Goal: Information Seeking & Learning: Learn about a topic

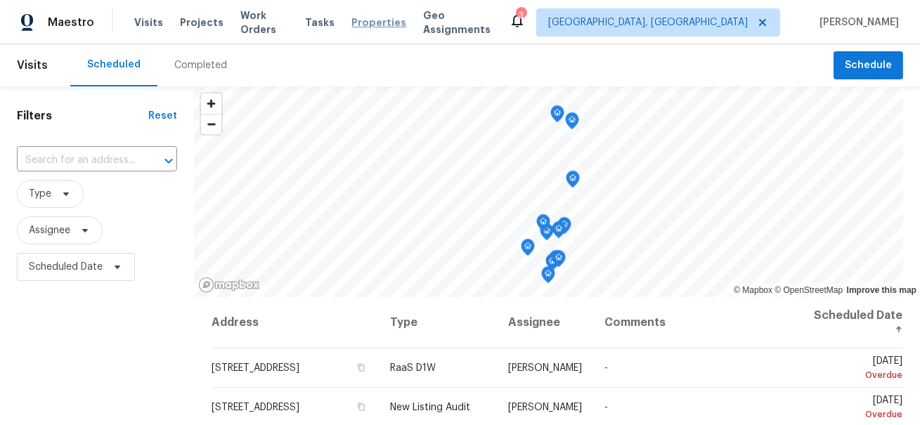
click at [375, 21] on span "Properties" at bounding box center [379, 22] width 55 height 14
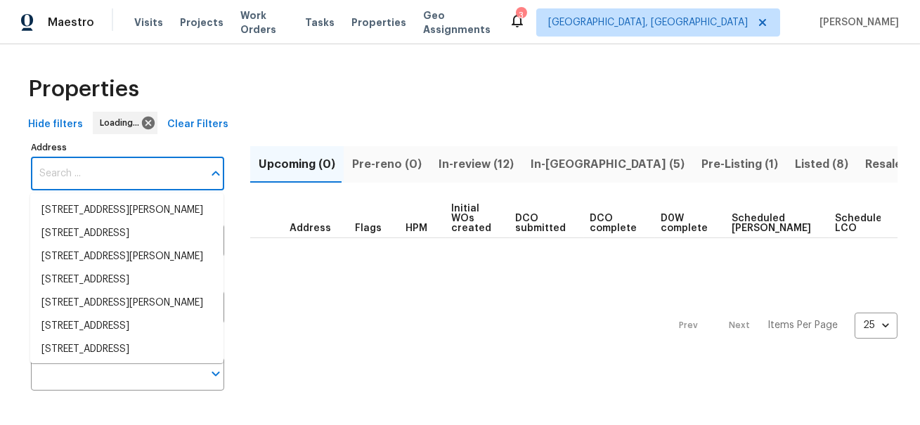
click at [85, 174] on input "Address" at bounding box center [117, 174] width 172 height 33
paste input "5206 Graystone Ln, Houston, TX 77069"
type input "5206 Graystone Ln, Houston, TX 77069"
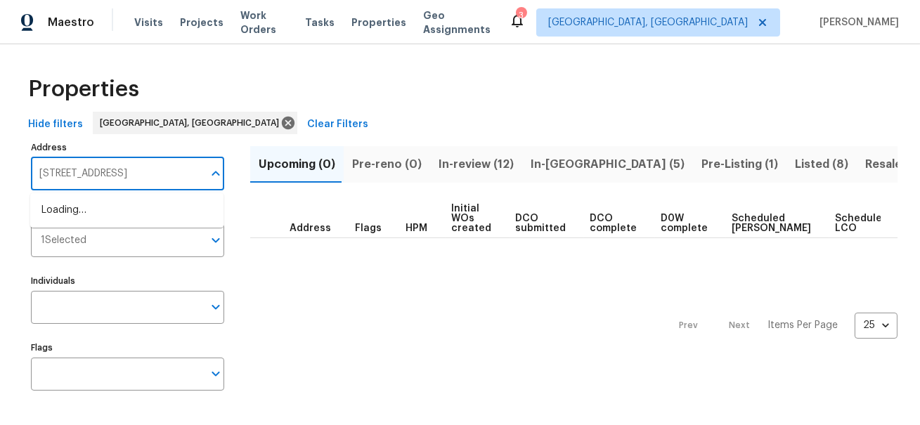
scroll to position [0, 17]
click at [91, 203] on li "5206 Graystone Ln Houston TX 77069" at bounding box center [126, 210] width 193 height 23
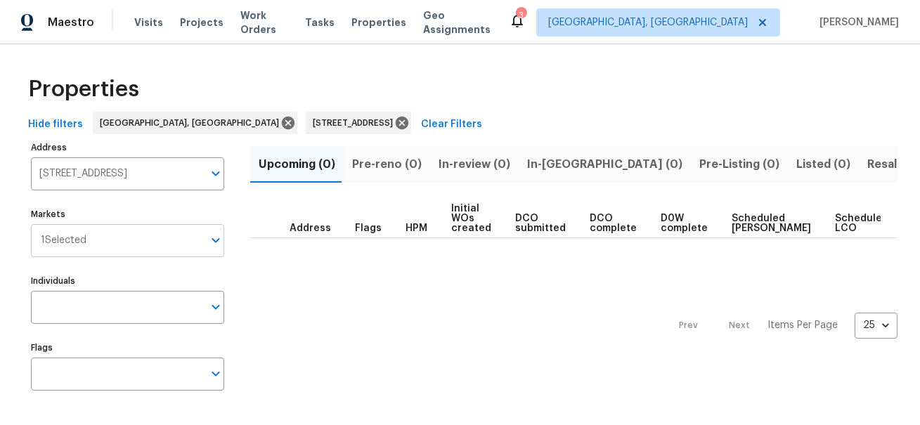
click at [107, 242] on input "Markets" at bounding box center [144, 240] width 117 height 33
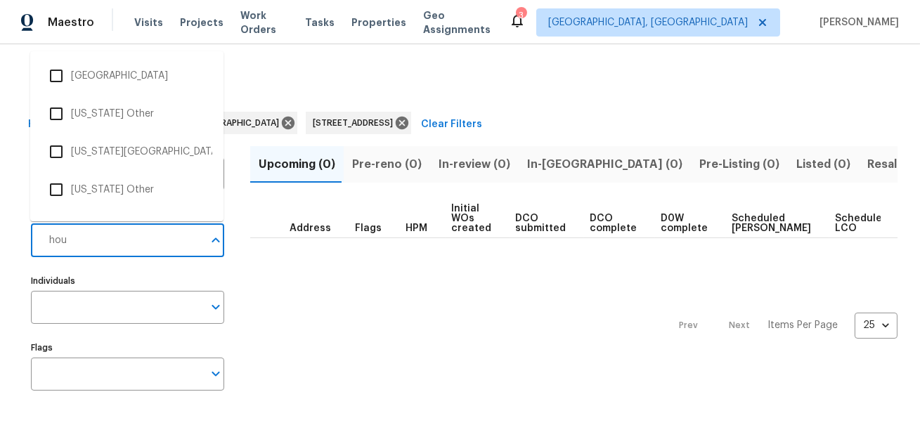
type input "hous"
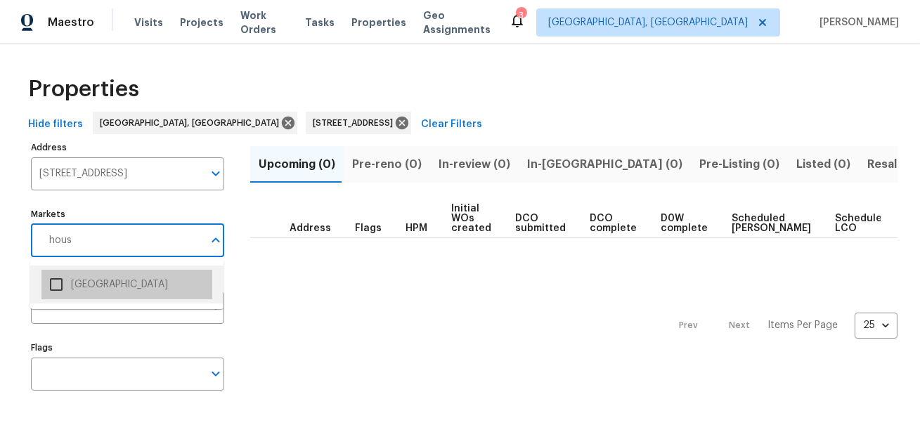
click at [75, 278] on li "Houston" at bounding box center [126, 285] width 171 height 30
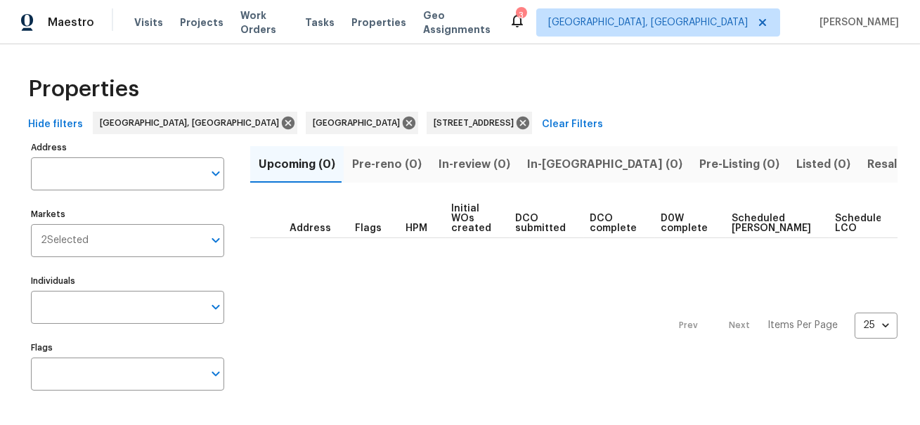
type input "5206 Graystone Ln Houston TX 77069"
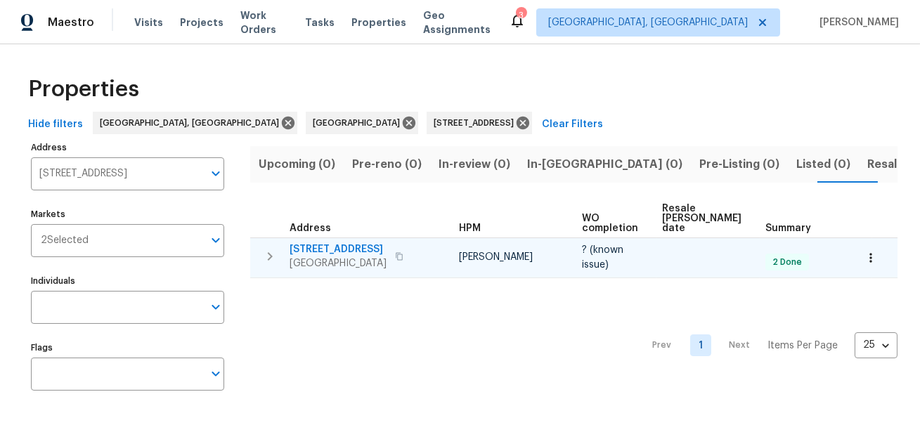
click at [319, 243] on span "5206 Graystone Ln" at bounding box center [338, 250] width 97 height 14
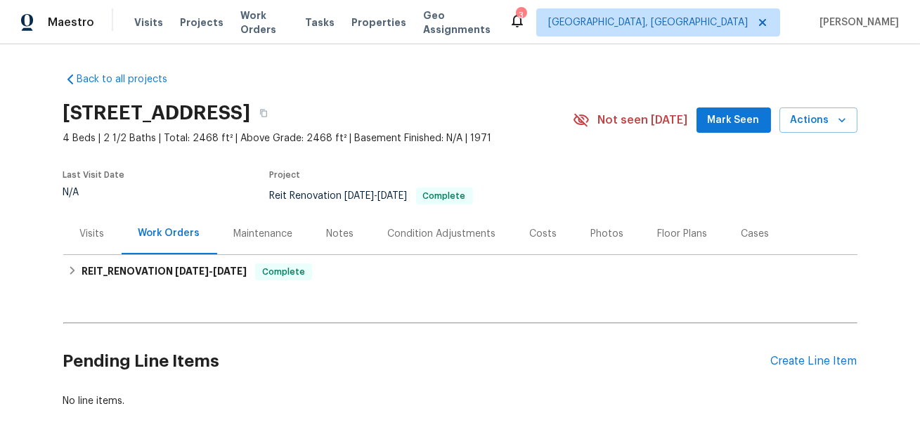
click at [551, 235] on div "Costs" at bounding box center [543, 233] width 61 height 41
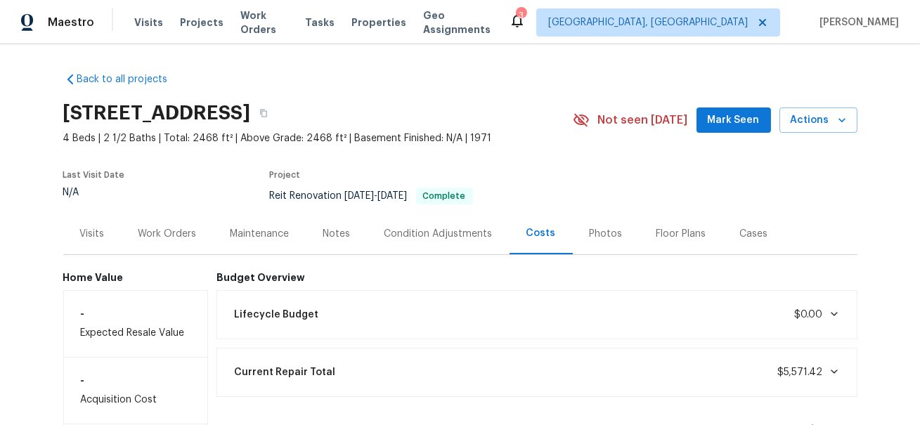
click at [182, 237] on div "Work Orders" at bounding box center [168, 234] width 58 height 14
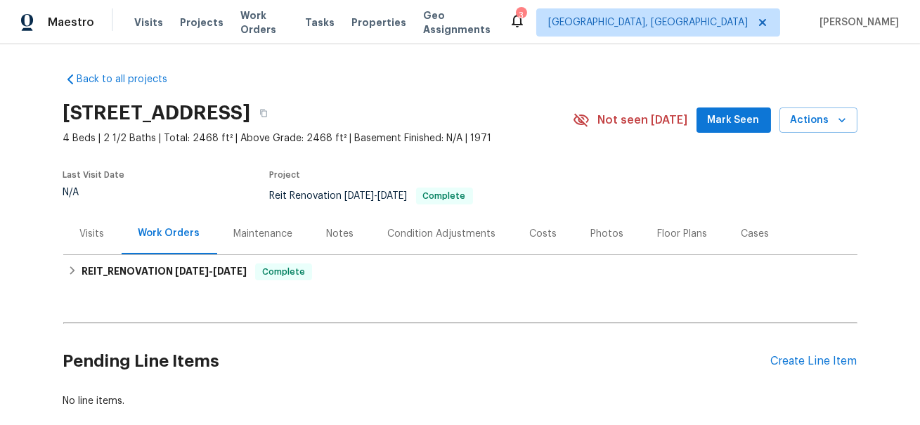
click at [100, 242] on div "Visits" at bounding box center [92, 233] width 58 height 41
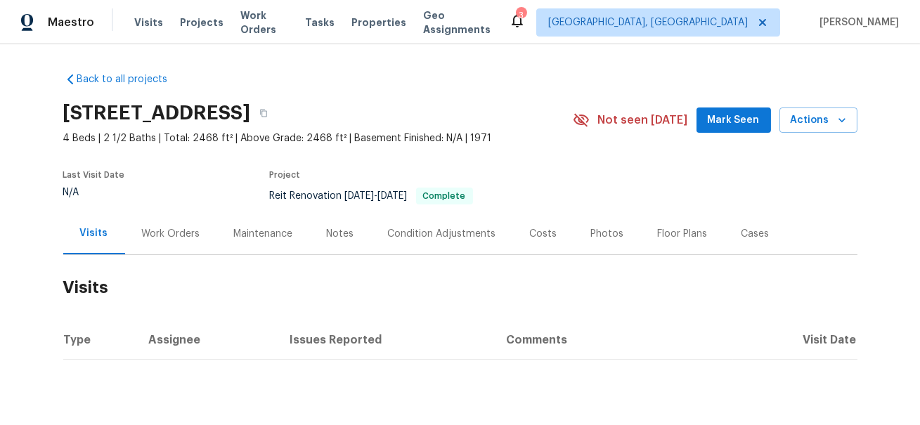
click at [157, 236] on div "Work Orders" at bounding box center [171, 234] width 58 height 14
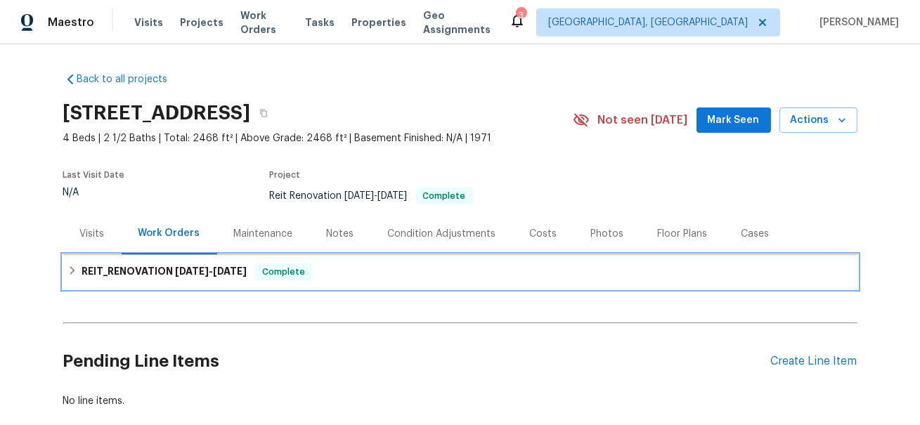
click at [131, 269] on h6 "REIT_RENOVATION 9/19/25 - 9/25/25" at bounding box center [164, 272] width 165 height 17
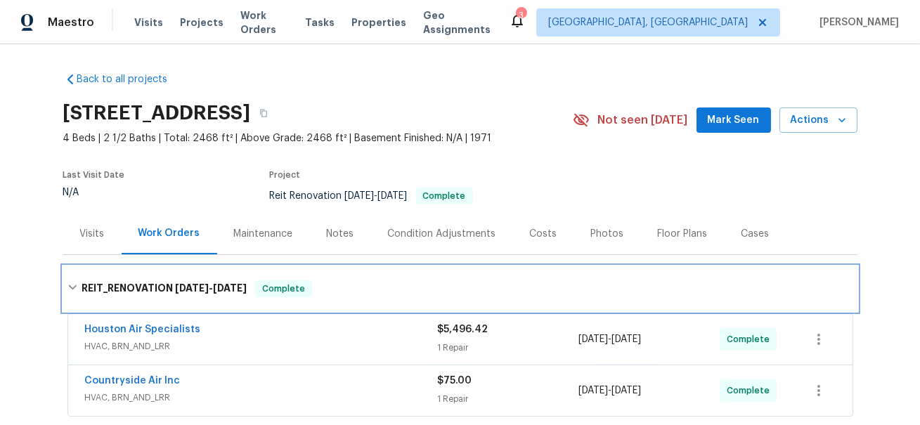
scroll to position [61, 0]
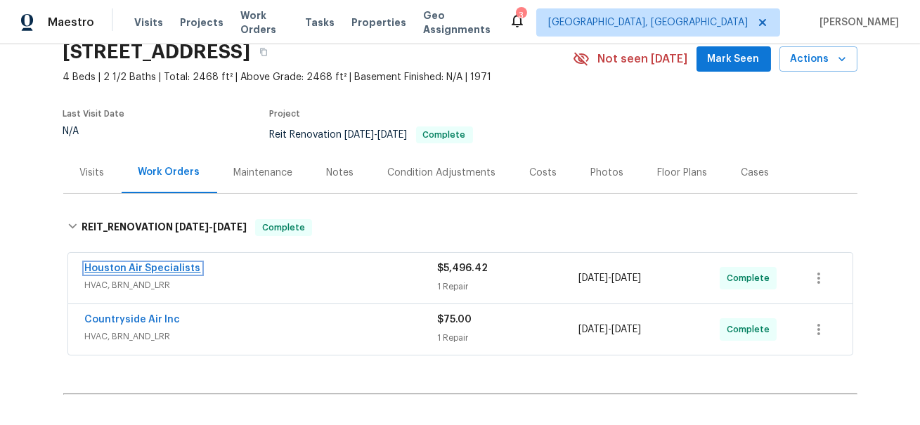
click at [139, 264] on link "Houston Air Specialists" at bounding box center [143, 269] width 116 height 10
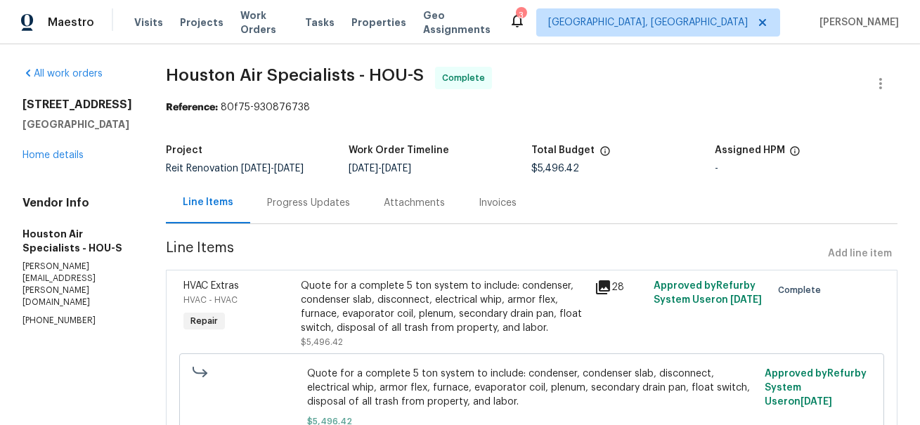
click at [445, 203] on div "Attachments" at bounding box center [414, 203] width 61 height 14
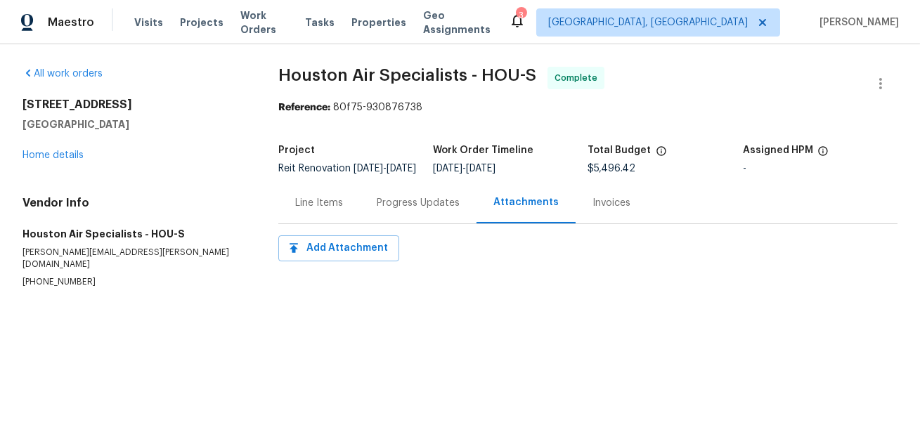
click at [610, 210] on div "Invoices" at bounding box center [612, 203] width 38 height 14
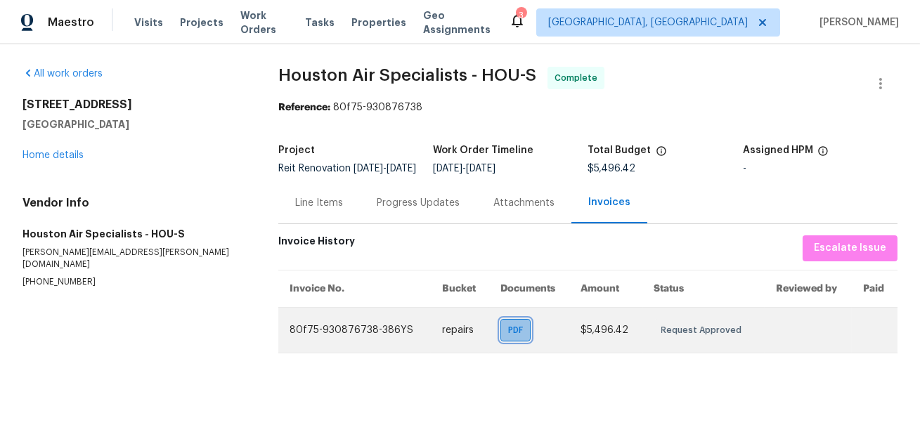
click at [501, 342] on div "PDF" at bounding box center [516, 330] width 30 height 23
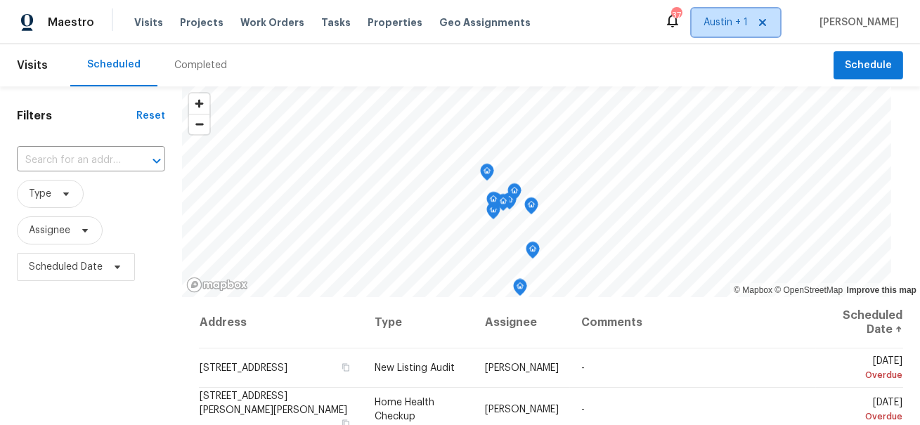
click at [748, 20] on span "Austin + 1" at bounding box center [726, 22] width 44 height 14
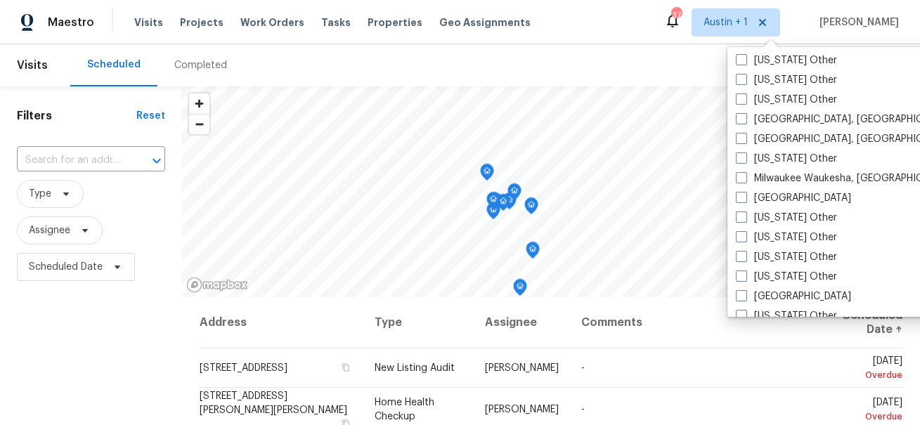
scroll to position [1063, 0]
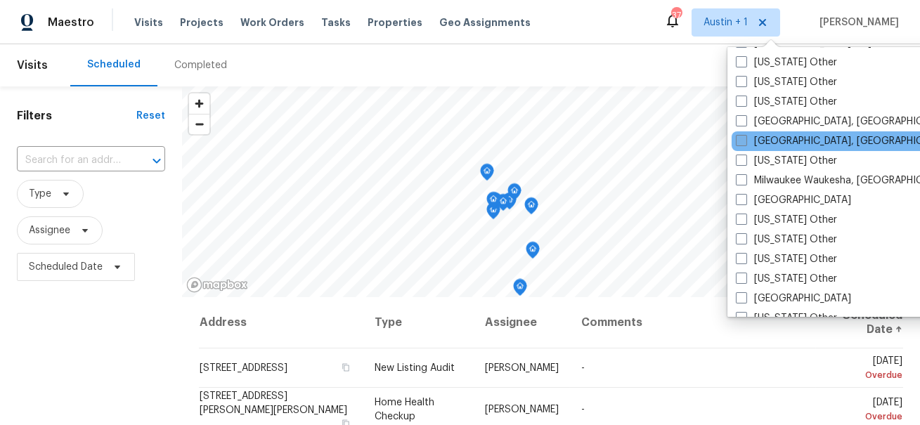
click at [774, 141] on label "[GEOGRAPHIC_DATA], [GEOGRAPHIC_DATA]" at bounding box center [845, 141] width 218 height 14
click at [745, 141] on input "[GEOGRAPHIC_DATA], [GEOGRAPHIC_DATA]" at bounding box center [740, 138] width 9 height 9
checkbox input "true"
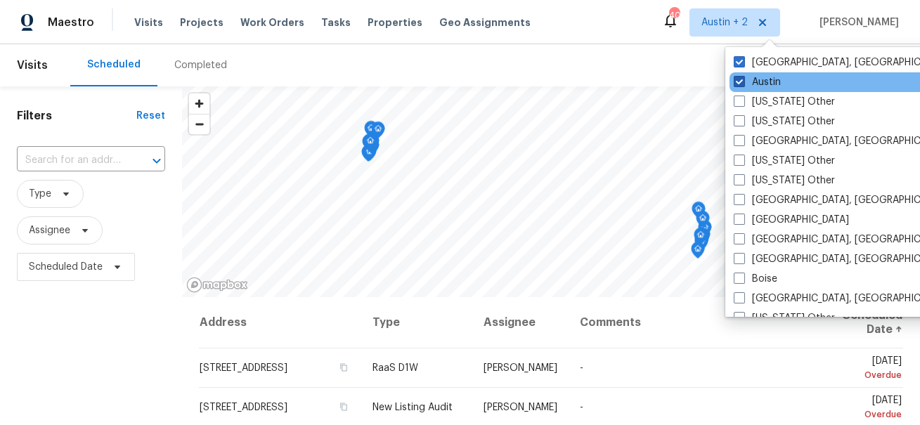
click at [766, 83] on label "Austin" at bounding box center [757, 82] width 47 height 14
click at [743, 83] on input "Austin" at bounding box center [738, 79] width 9 height 9
checkbox input "false"
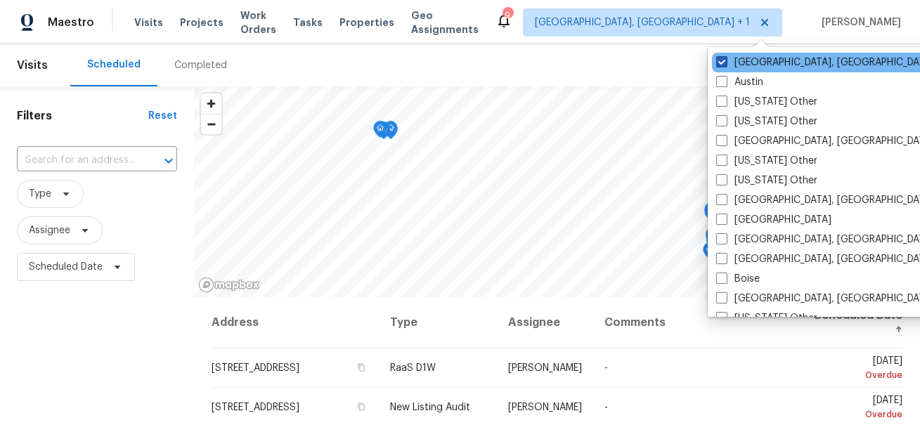
click at [763, 61] on label "Killeen, TX" at bounding box center [826, 63] width 218 height 14
click at [726, 61] on input "Killeen, TX" at bounding box center [721, 60] width 9 height 9
checkbox input "false"
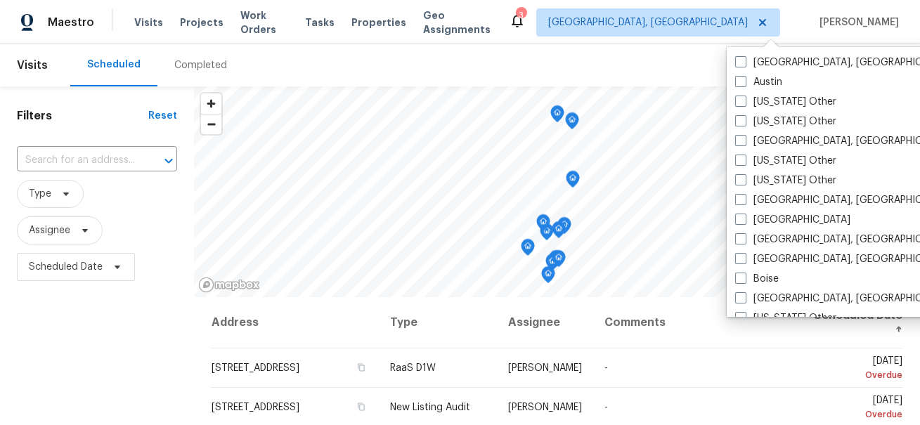
click at [554, 58] on div "Scheduled Completed" at bounding box center [452, 65] width 764 height 42
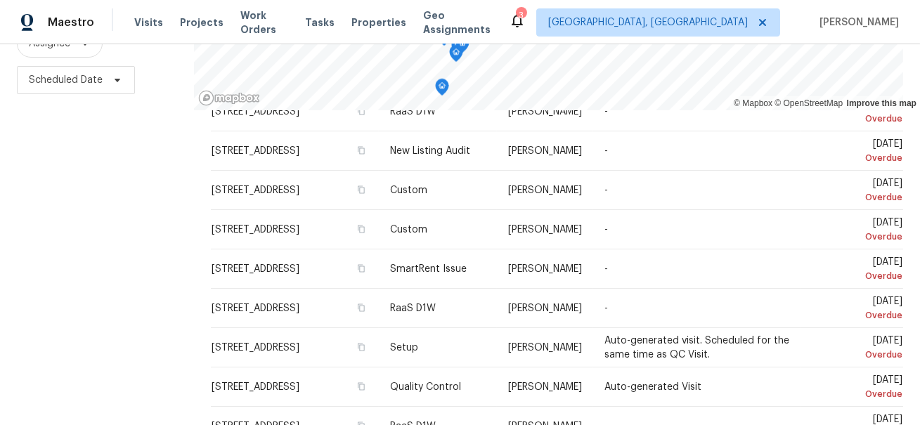
scroll to position [197, 0]
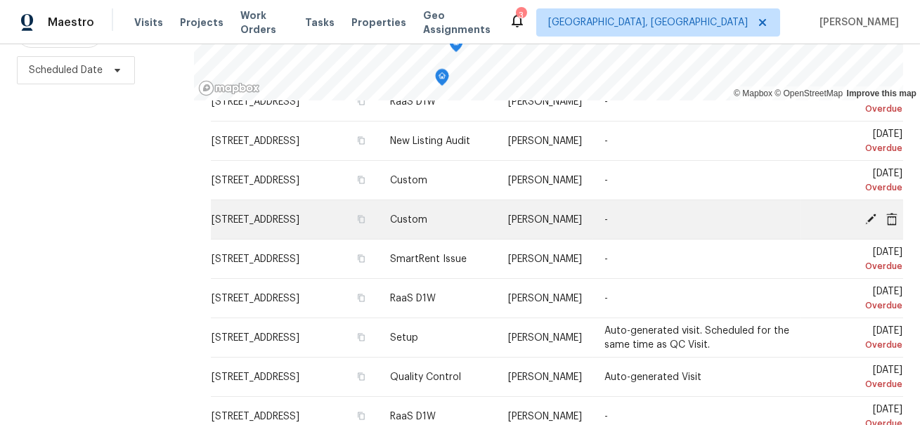
click at [893, 223] on icon at bounding box center [892, 218] width 11 height 13
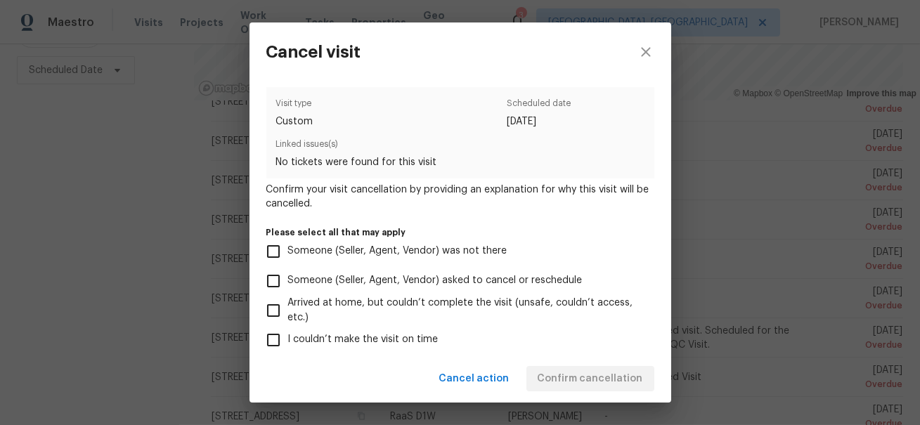
scroll to position [188, 0]
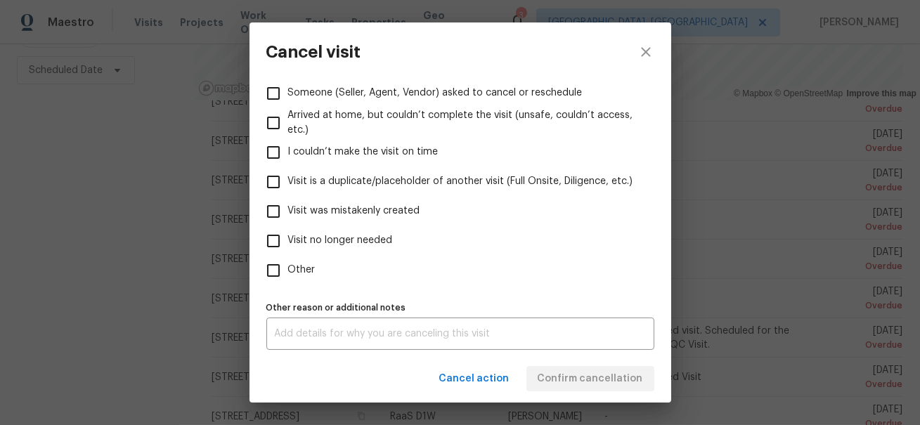
click at [409, 208] on span "Visit was mistakenly created" at bounding box center [354, 211] width 132 height 15
click at [288, 208] on input "Visit was mistakenly created" at bounding box center [274, 212] width 30 height 30
checkbox input "true"
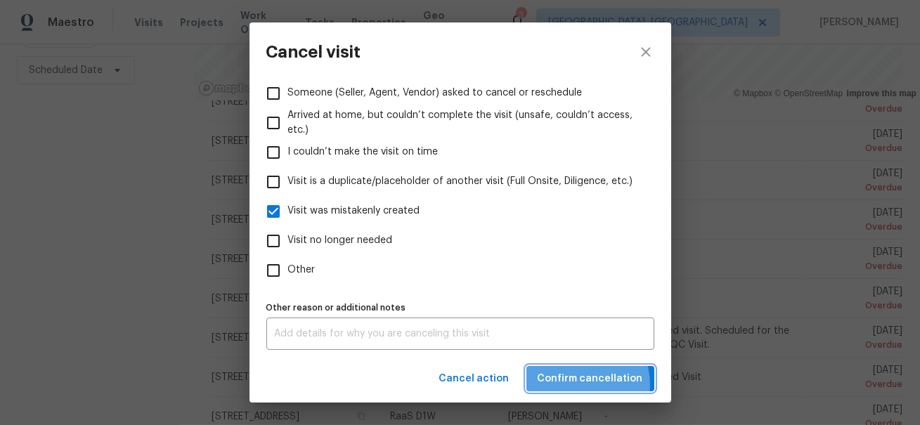
click at [584, 385] on span "Confirm cancellation" at bounding box center [590, 380] width 105 height 18
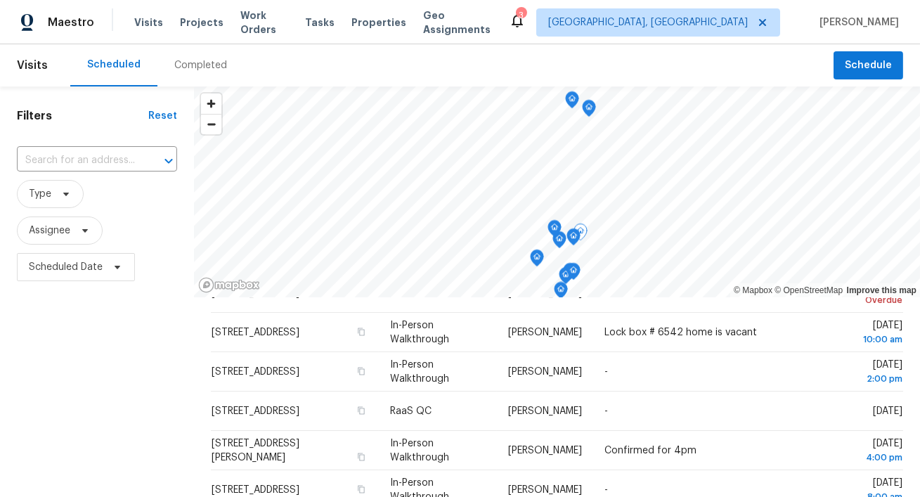
scroll to position [478, 0]
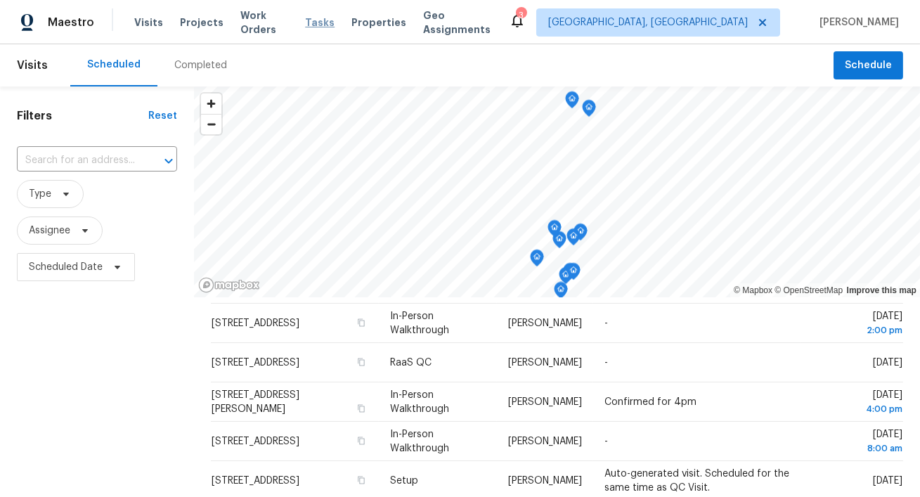
click at [322, 23] on span "Tasks" at bounding box center [320, 23] width 30 height 10
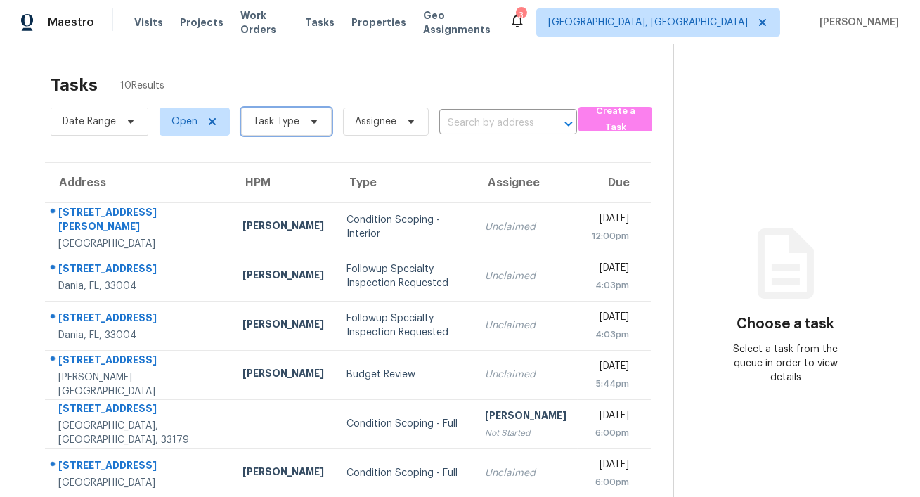
click at [287, 120] on span "Task Type" at bounding box center [276, 122] width 46 height 14
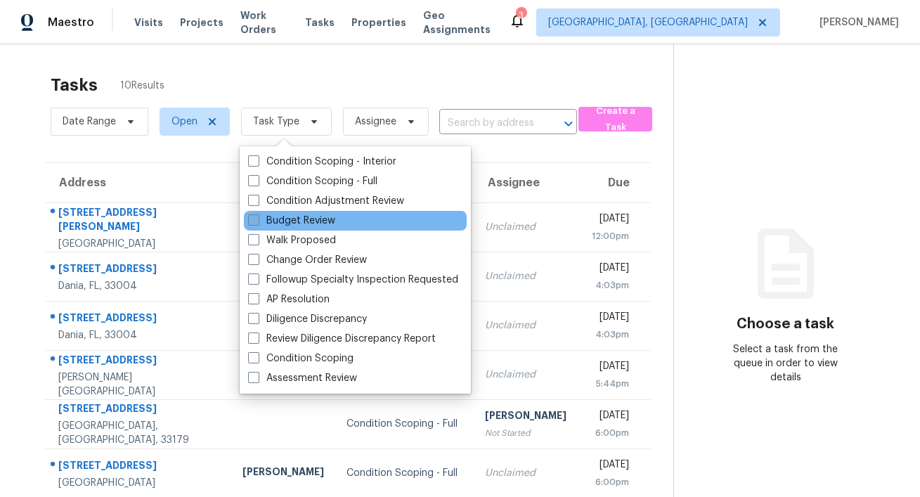
click at [289, 224] on label "Budget Review" at bounding box center [291, 221] width 87 height 14
click at [257, 223] on input "Budget Review" at bounding box center [252, 218] width 9 height 9
checkbox input "true"
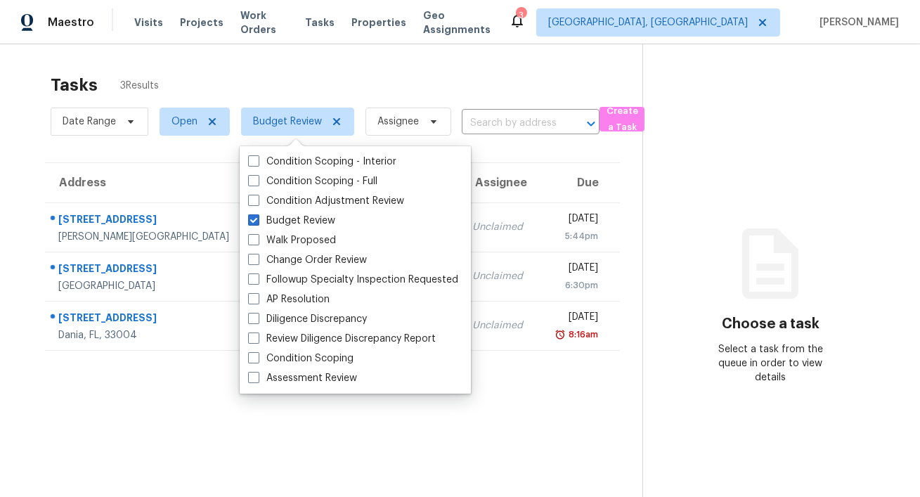
click at [373, 51] on div "Tasks 3 Results Date Range Open Budget Review Assignee ​ Create a Task Address …" at bounding box center [460, 292] width 920 height 497
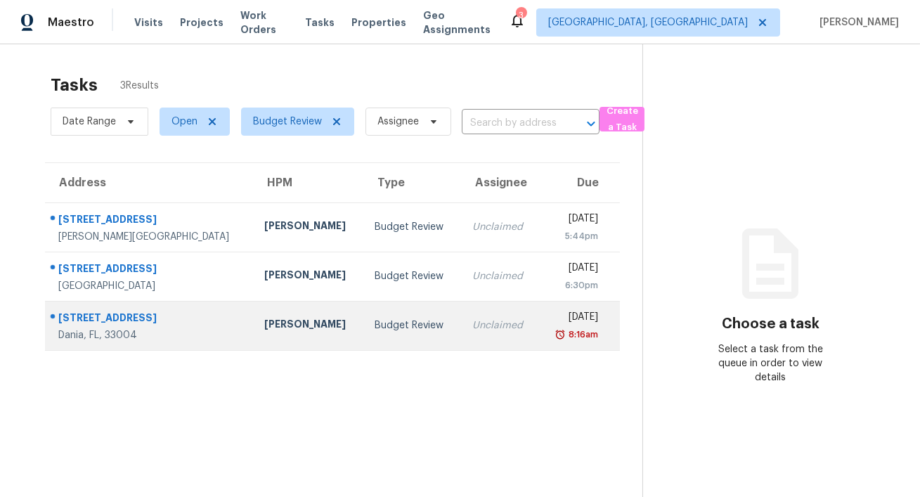
click at [300, 325] on div "[PERSON_NAME]" at bounding box center [308, 326] width 89 height 18
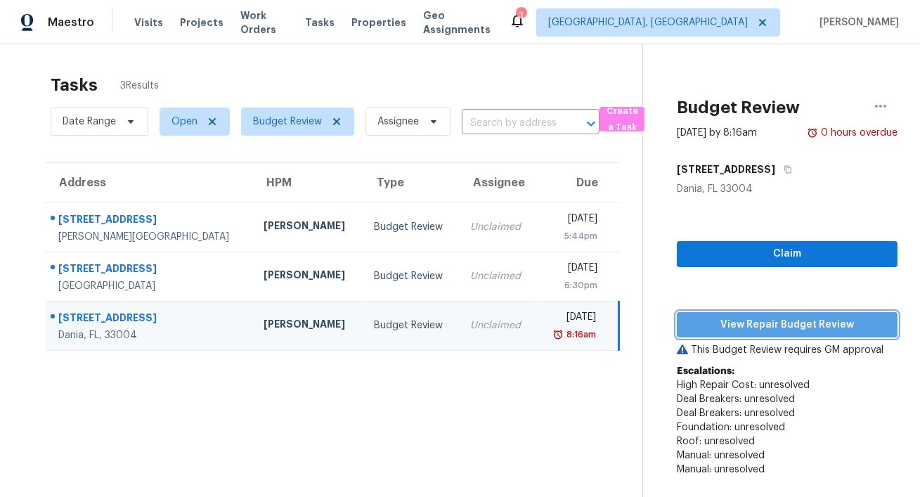
click at [750, 328] on span "View Repair Budget Review" at bounding box center [787, 325] width 198 height 18
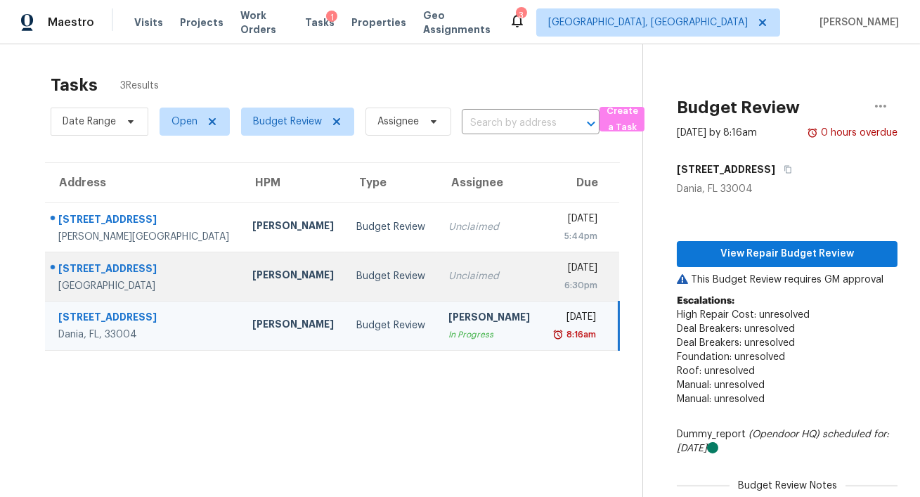
click at [297, 274] on div "[PERSON_NAME]" at bounding box center [293, 277] width 82 height 18
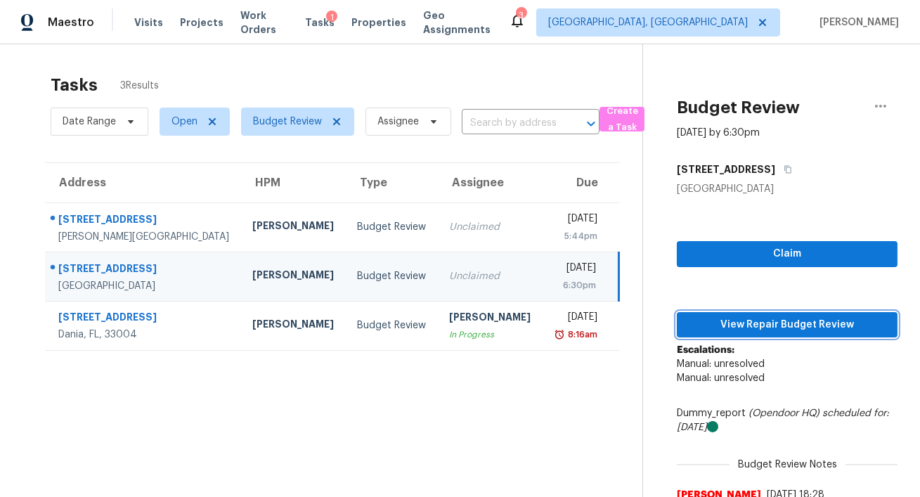
click at [816, 324] on span "View Repair Budget Review" at bounding box center [787, 325] width 198 height 18
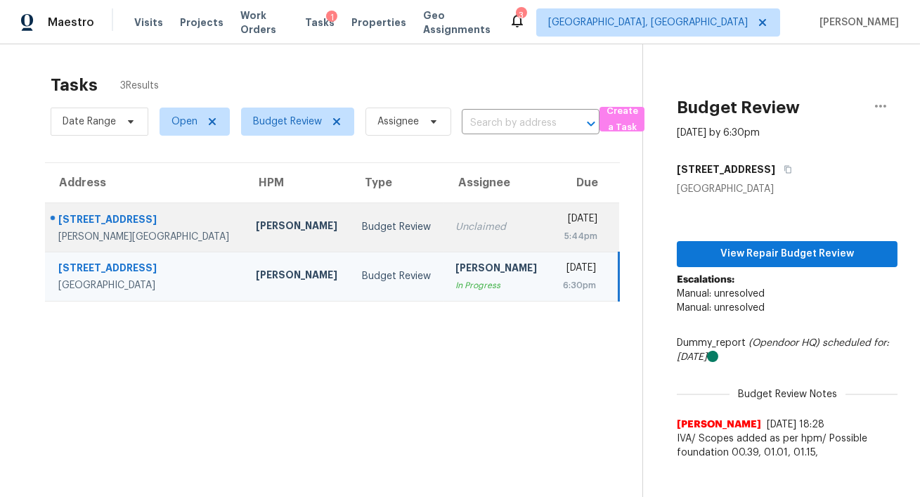
click at [184, 236] on div "Hutchinson Island, FL, 34949" at bounding box center [145, 237] width 175 height 14
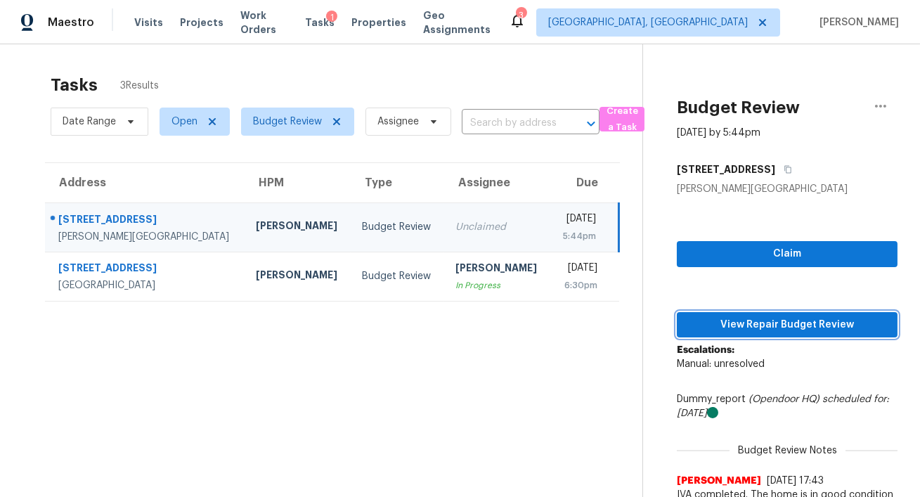
click at [717, 323] on span "View Repair Budget Review" at bounding box center [787, 325] width 198 height 18
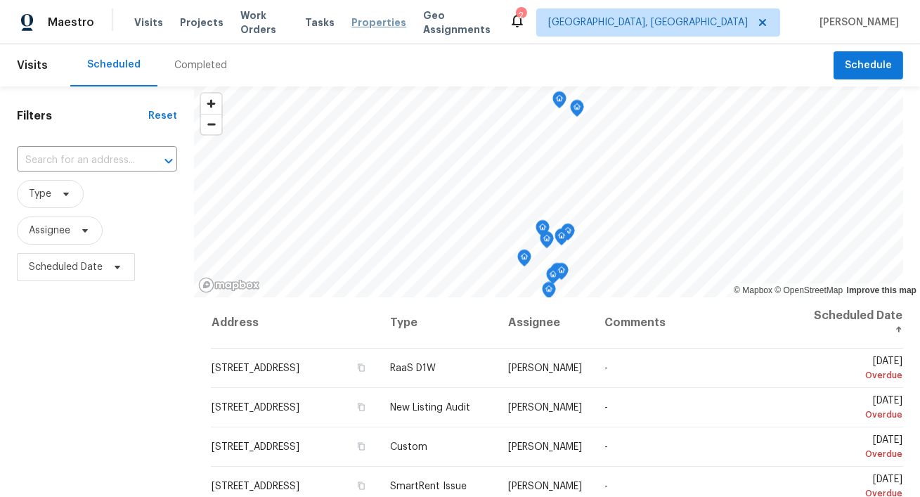
click at [376, 23] on span "Properties" at bounding box center [379, 22] width 55 height 14
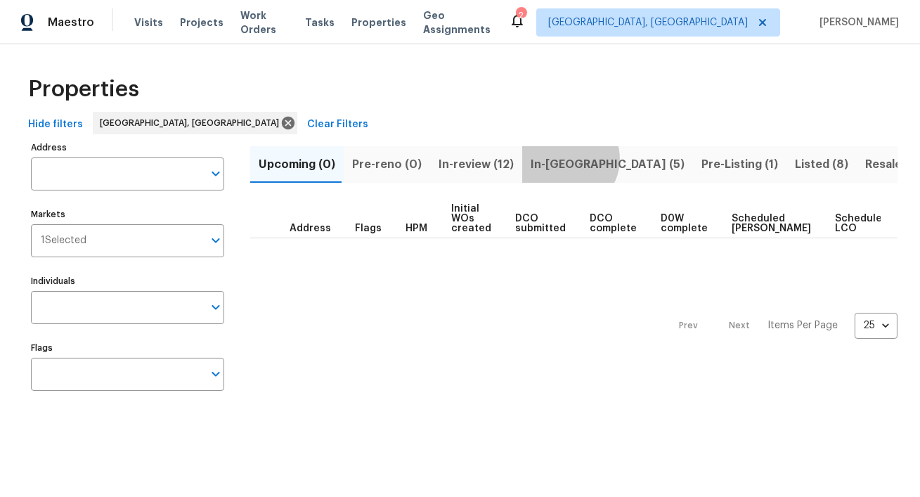
click at [559, 159] on span "In-[GEOGRAPHIC_DATA] (5)" at bounding box center [608, 165] width 154 height 20
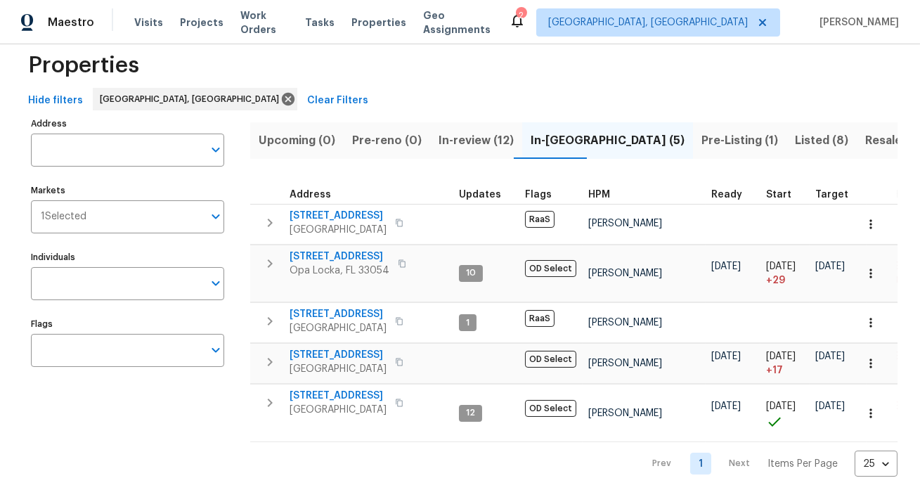
scroll to position [25, 0]
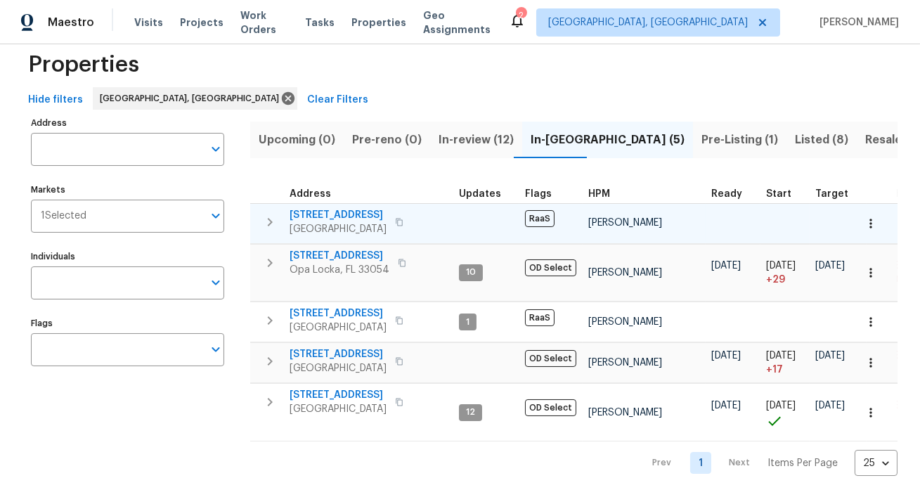
click at [333, 210] on span "[STREET_ADDRESS]" at bounding box center [338, 215] width 97 height 14
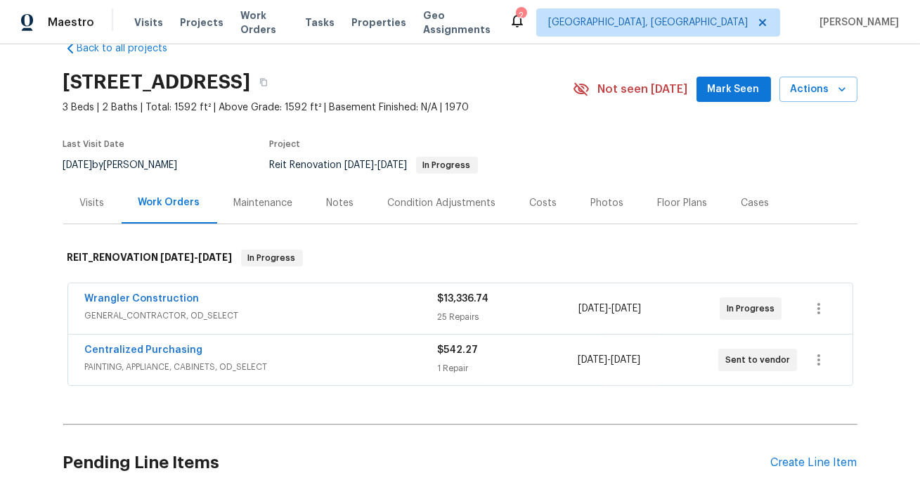
scroll to position [32, 0]
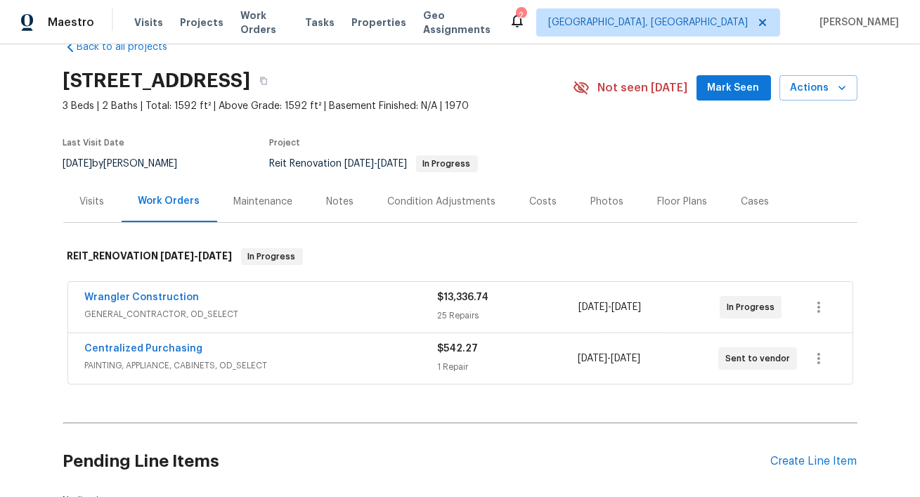
click at [207, 297] on div "Wrangler Construction" at bounding box center [261, 298] width 353 height 17
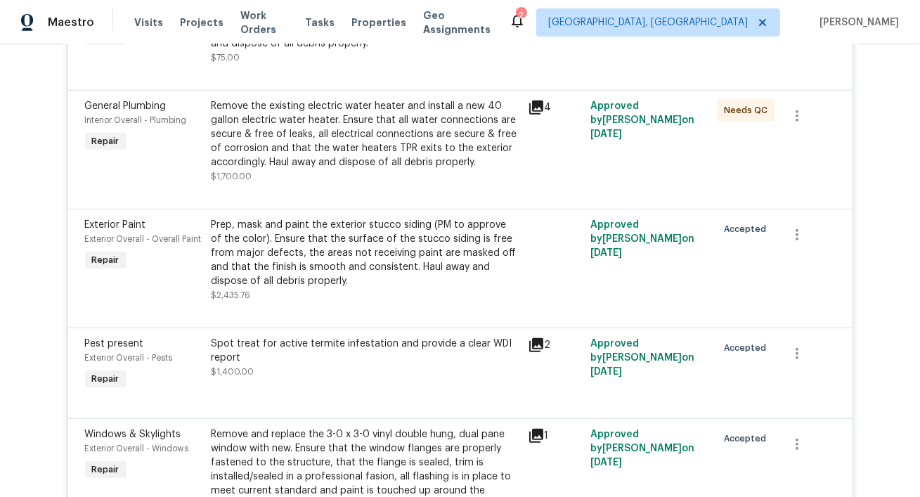
scroll to position [1484, 0]
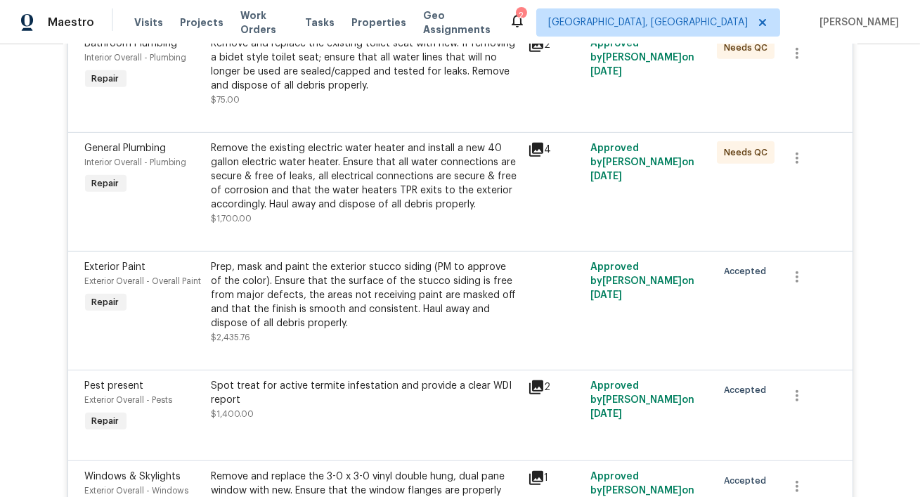
click at [537, 150] on icon at bounding box center [537, 150] width 14 height 14
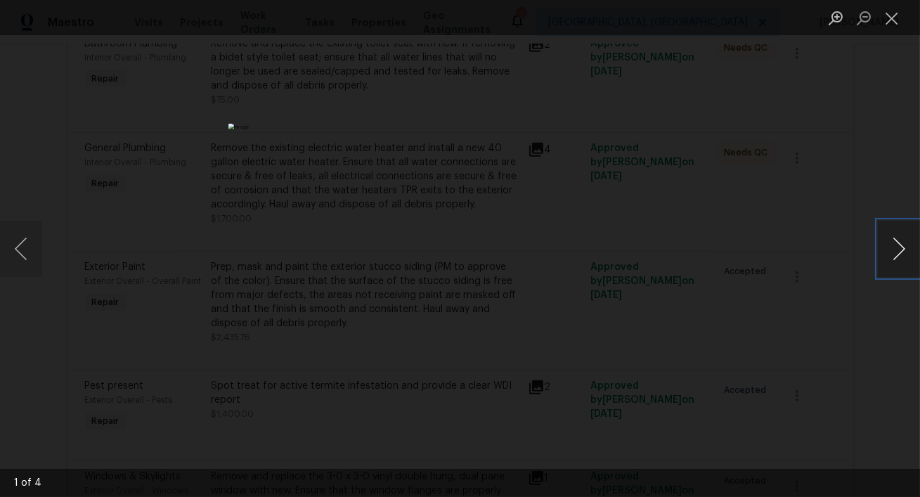
click at [893, 245] on button "Next image" at bounding box center [899, 249] width 42 height 56
click at [894, 245] on button "Next image" at bounding box center [899, 249] width 42 height 56
click at [845, 205] on div "Lightbox" at bounding box center [460, 248] width 920 height 497
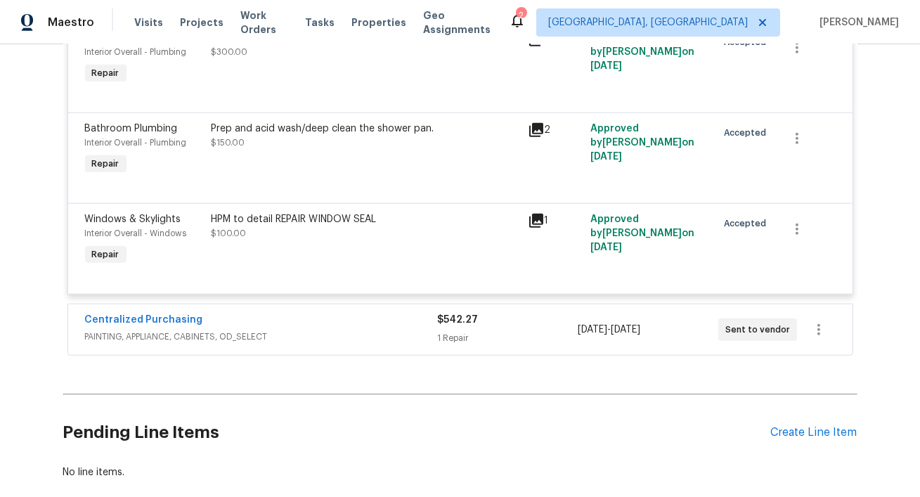
scroll to position [3056, 0]
click at [174, 314] on link "Centralized Purchasing" at bounding box center [144, 319] width 118 height 10
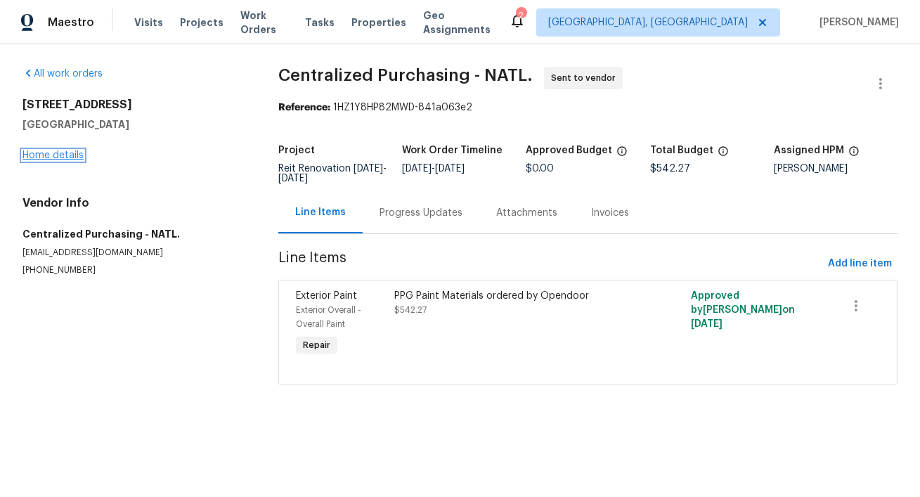
click at [69, 153] on link "Home details" at bounding box center [53, 155] width 61 height 10
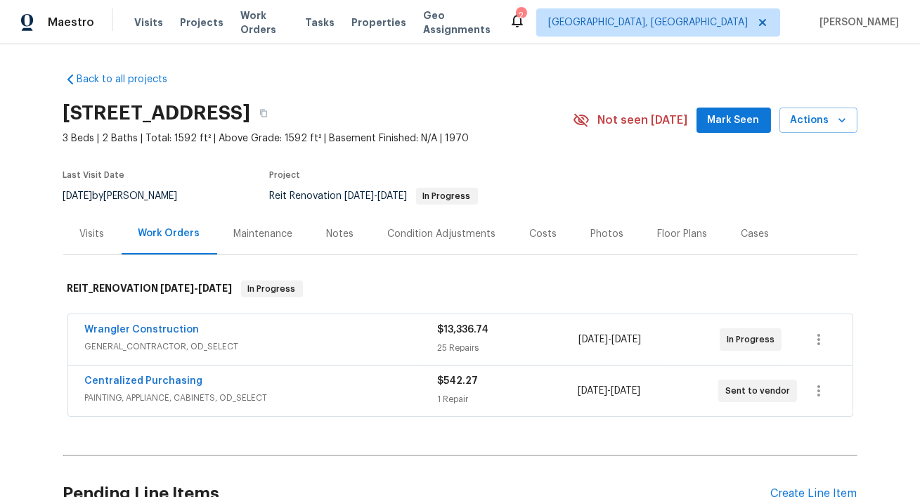
click at [306, 334] on div "Wrangler Construction" at bounding box center [261, 331] width 353 height 17
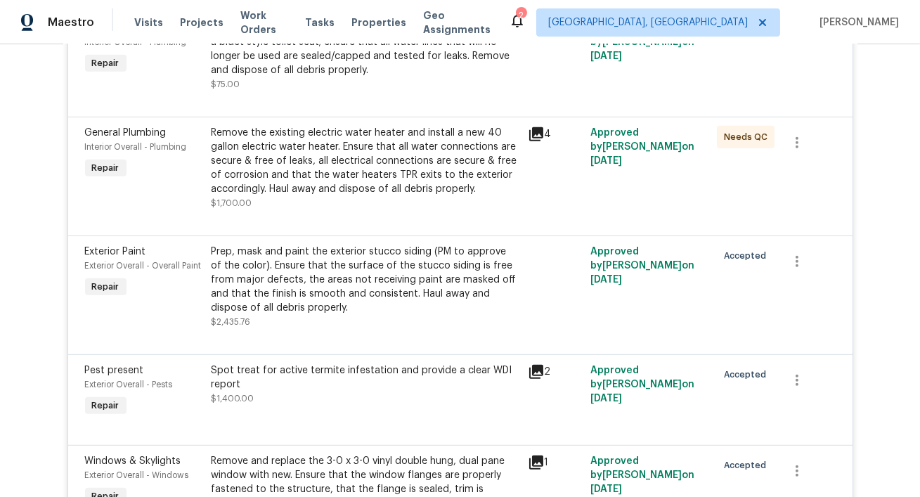
scroll to position [1512, 0]
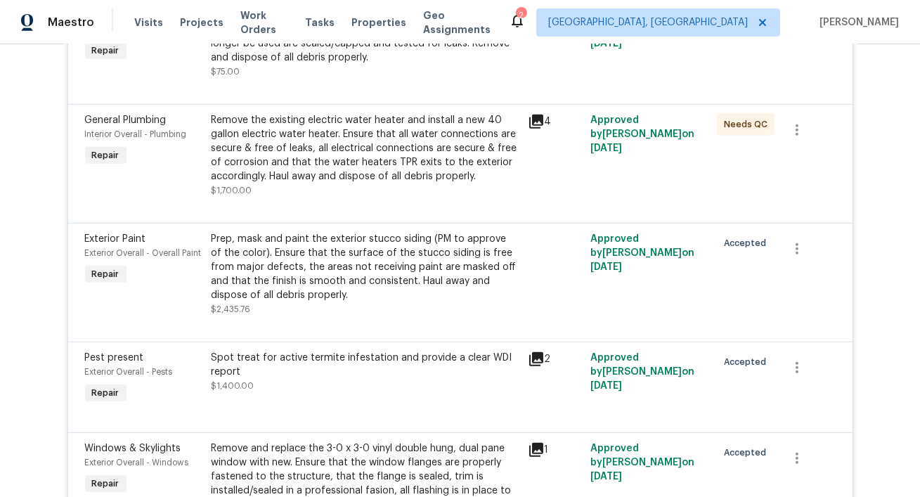
click at [342, 280] on div "Prep, mask and paint the exterior stucco siding (PM to approve of the color). E…" at bounding box center [366, 267] width 308 height 70
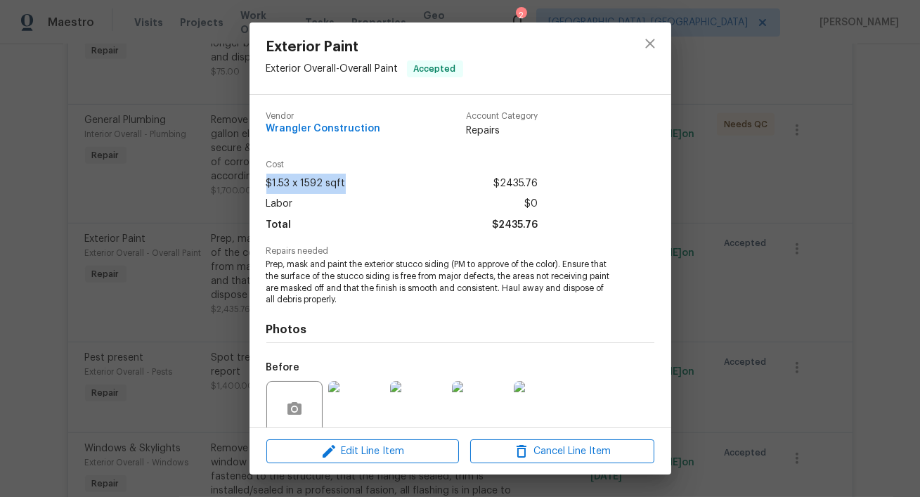
drag, startPoint x: 265, startPoint y: 181, endPoint x: 357, endPoint y: 179, distance: 92.1
click at [357, 179] on div "Vendor Wrangler Construction Account Category Repairs Cost $1.53 x 1592 sqft $2…" at bounding box center [461, 261] width 422 height 333
click at [655, 42] on icon "close" at bounding box center [650, 43] width 17 height 17
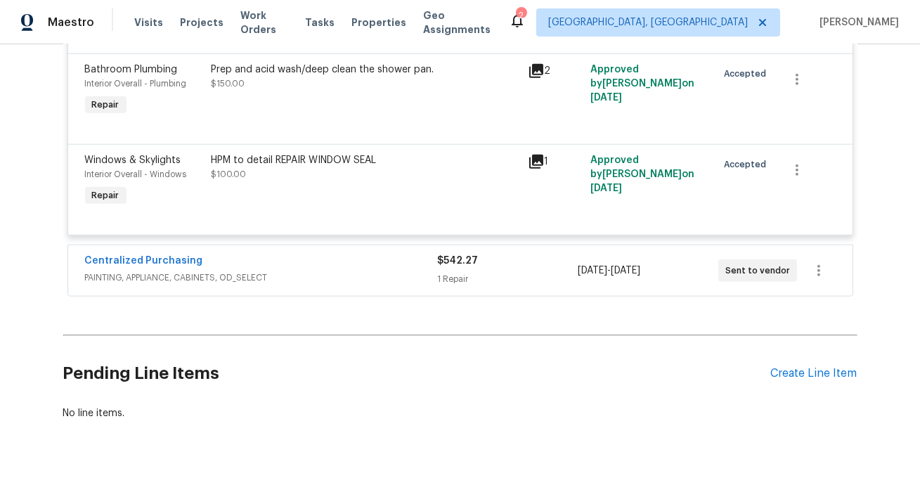
scroll to position [3126, 0]
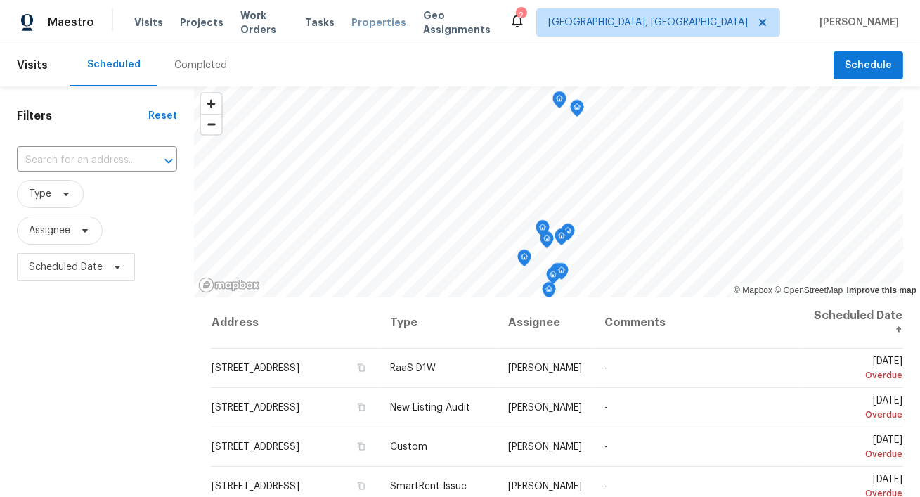
click at [364, 18] on span "Properties" at bounding box center [379, 22] width 55 height 14
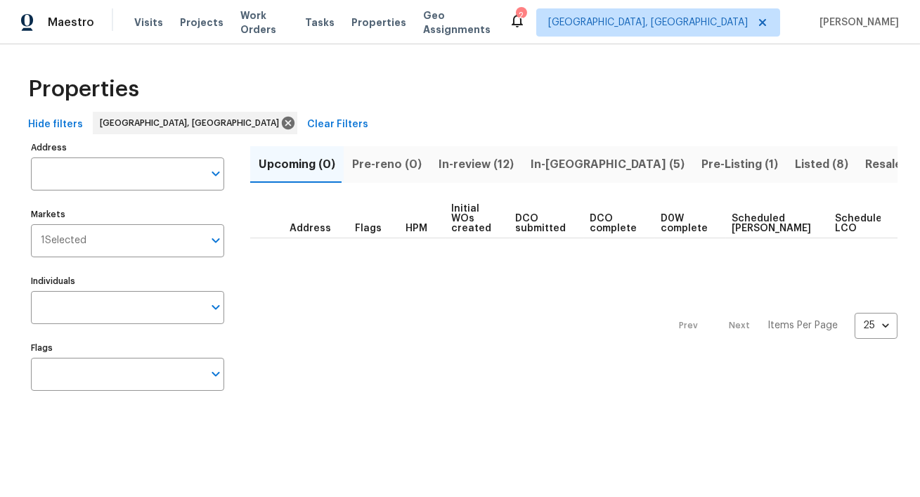
click at [795, 163] on span "Listed (8)" at bounding box center [821, 165] width 53 height 20
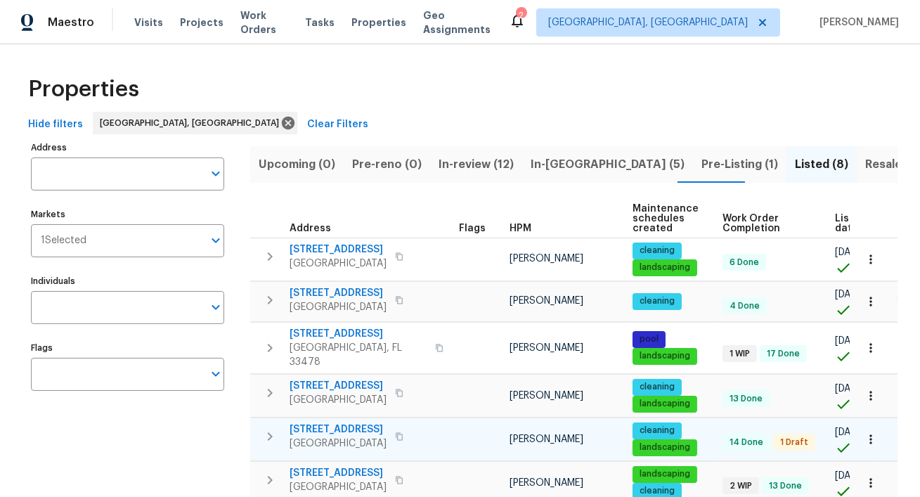
click at [363, 423] on span "[STREET_ADDRESS]" at bounding box center [338, 430] width 97 height 14
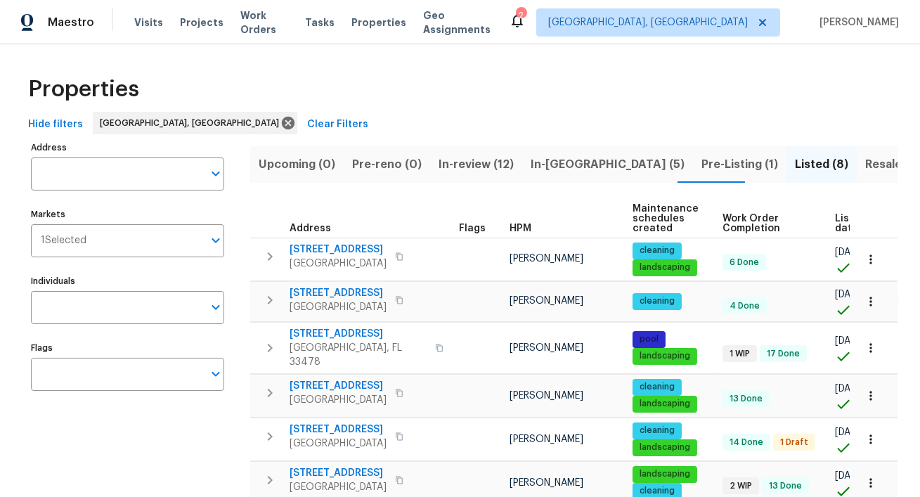
click at [469, 164] on span "In-review (12)" at bounding box center [476, 165] width 75 height 20
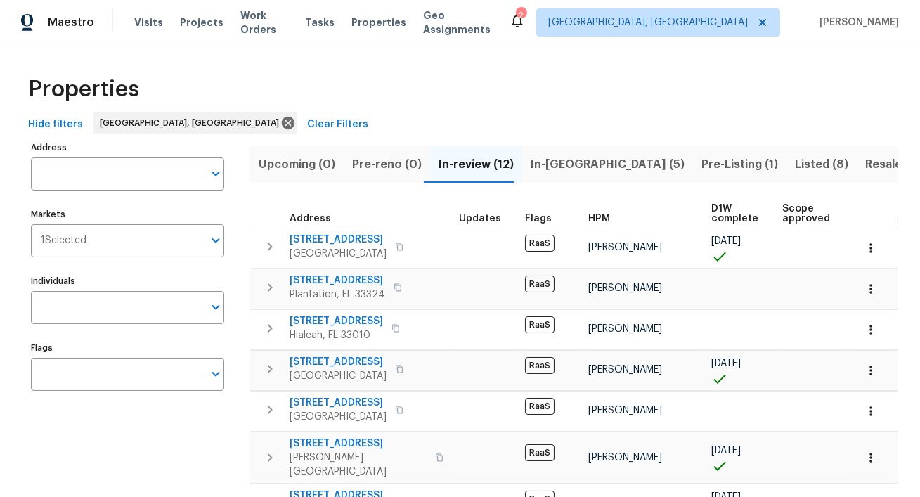
click at [544, 162] on span "In-[GEOGRAPHIC_DATA] (5)" at bounding box center [608, 165] width 154 height 20
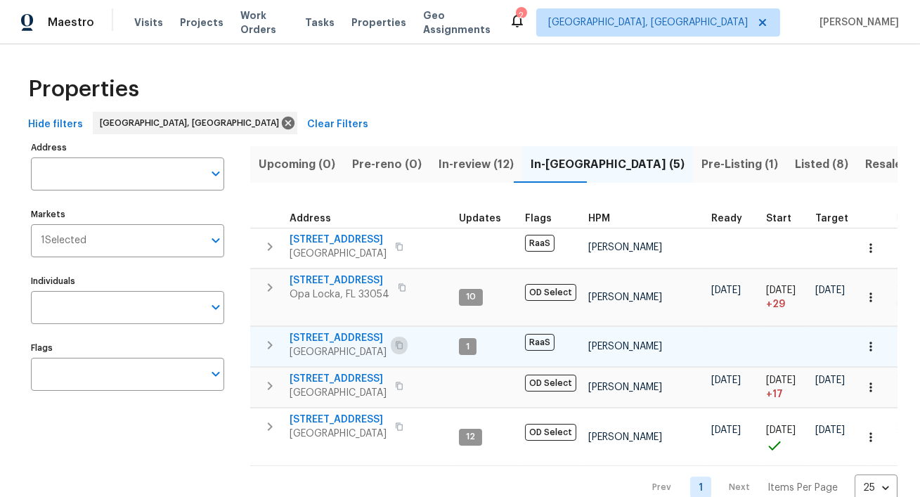
click at [399, 347] on icon "button" at bounding box center [399, 345] width 8 height 8
click at [400, 342] on icon "button" at bounding box center [399, 345] width 8 height 8
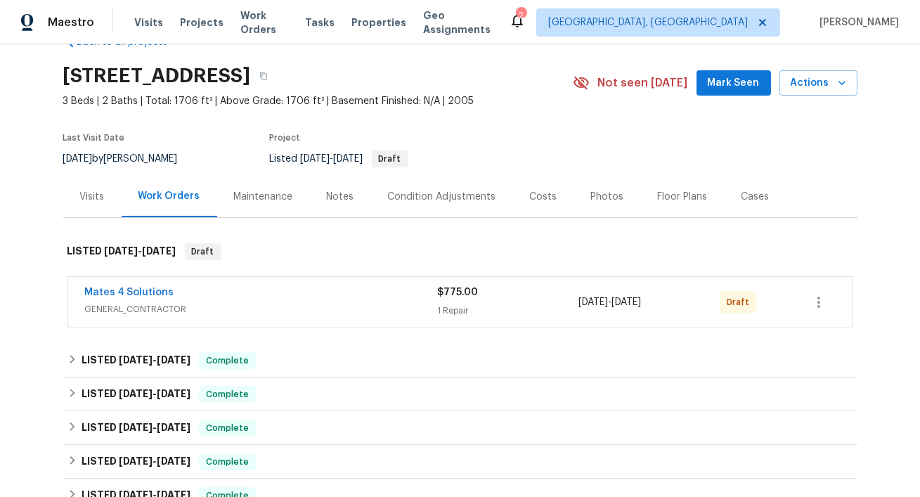
scroll to position [50, 0]
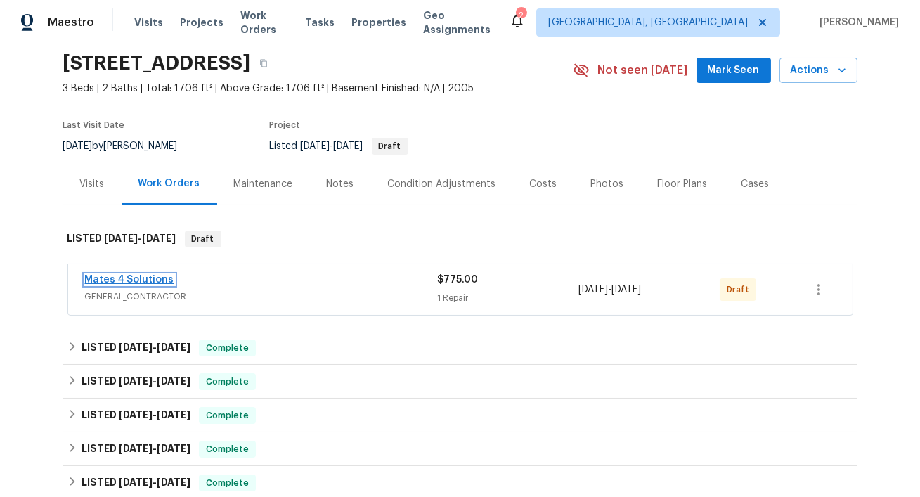
click at [152, 278] on link "Mates 4 Solutions" at bounding box center [129, 280] width 89 height 10
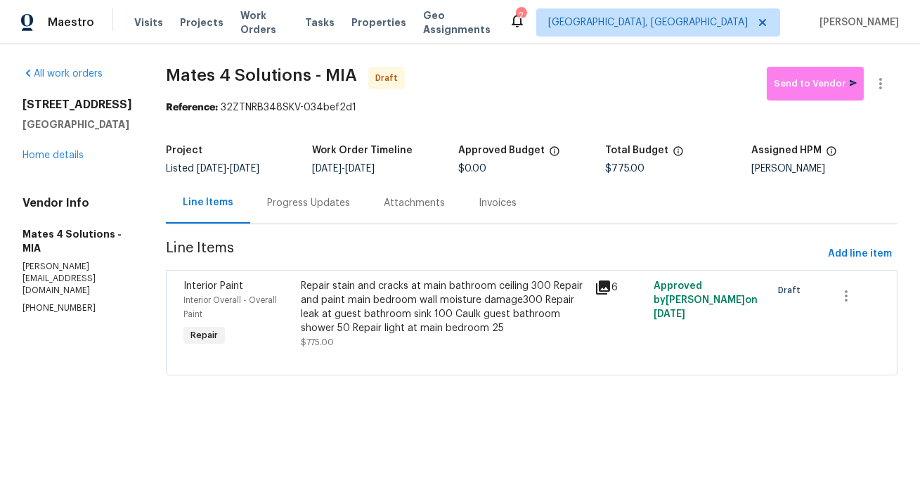
click at [608, 286] on icon at bounding box center [603, 288] width 14 height 14
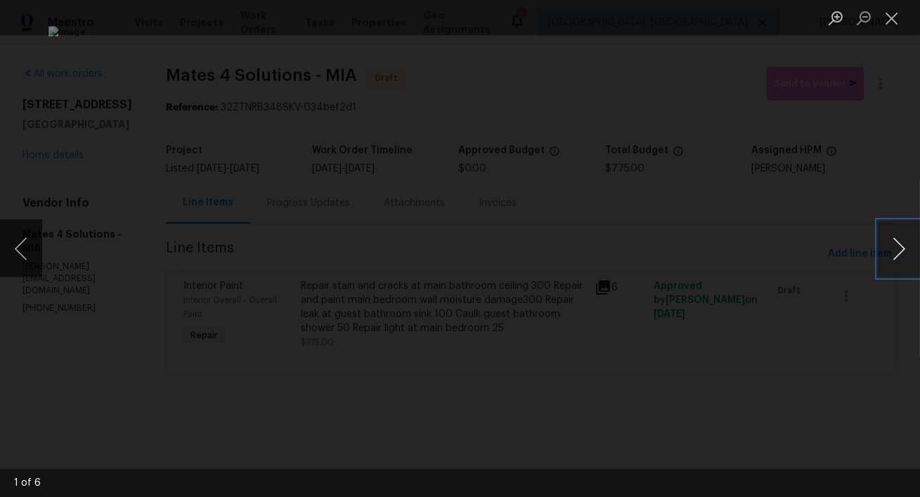
click at [898, 255] on button "Next image" at bounding box center [899, 249] width 42 height 56
click at [899, 255] on button "Next image" at bounding box center [899, 249] width 42 height 56
click at [896, 250] on button "Next image" at bounding box center [899, 249] width 42 height 56
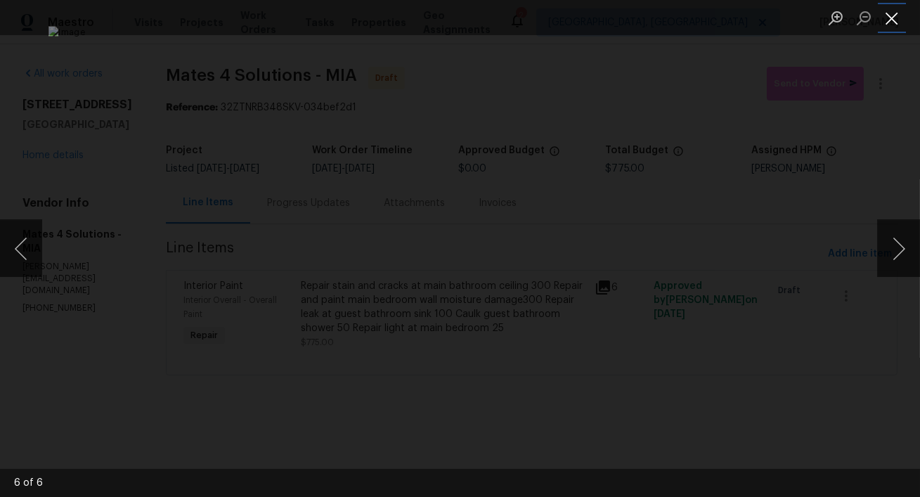
click at [892, 20] on button "Close lightbox" at bounding box center [892, 18] width 28 height 25
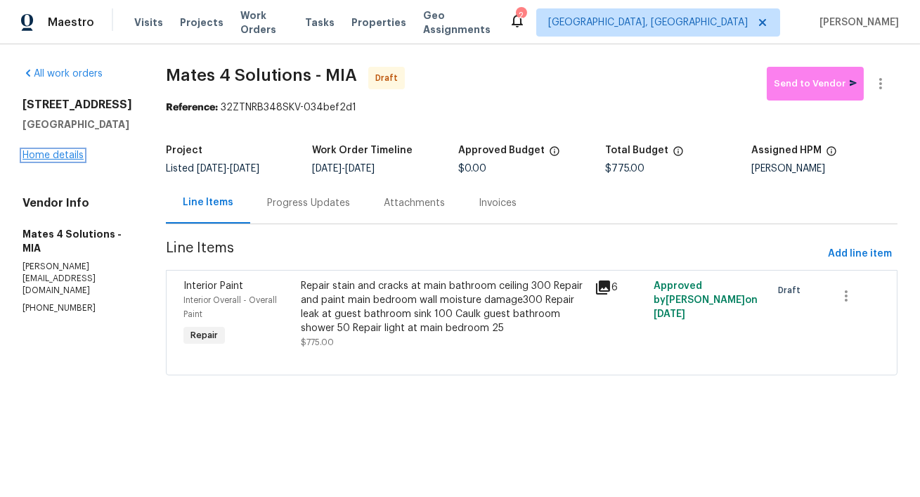
click at [58, 160] on link "Home details" at bounding box center [53, 155] width 61 height 10
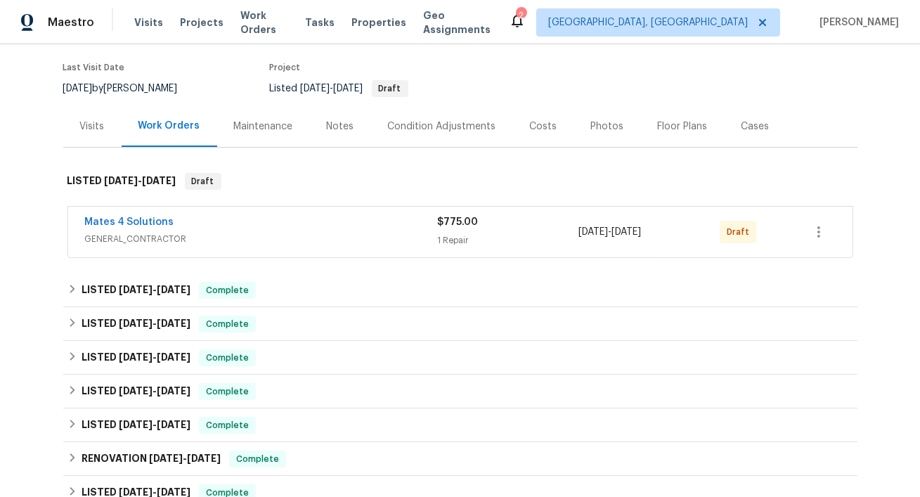
scroll to position [188, 0]
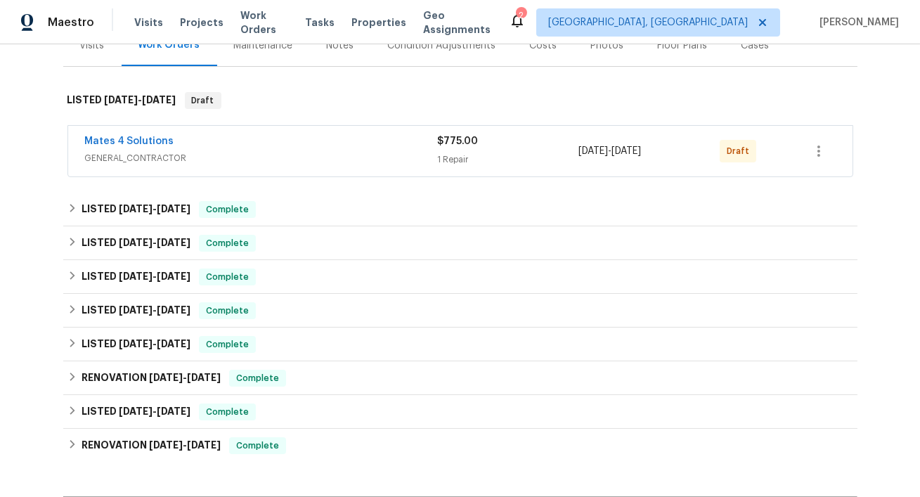
click at [196, 143] on div "Mates 4 Solutions" at bounding box center [261, 142] width 353 height 17
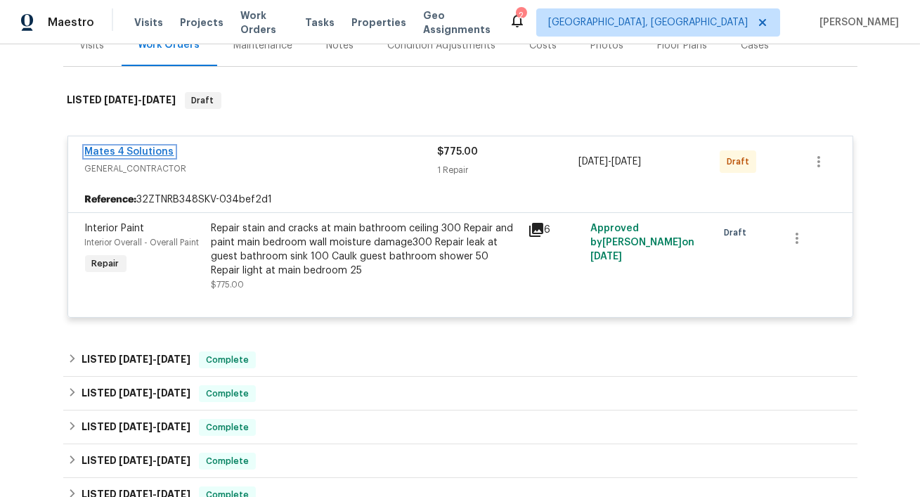
click at [117, 148] on link "Mates 4 Solutions" at bounding box center [129, 152] width 89 height 10
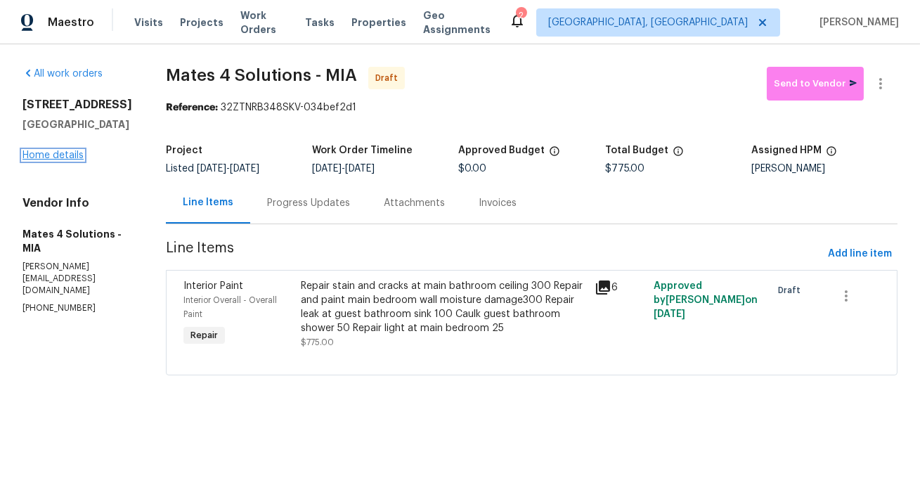
click at [69, 160] on link "Home details" at bounding box center [53, 155] width 61 height 10
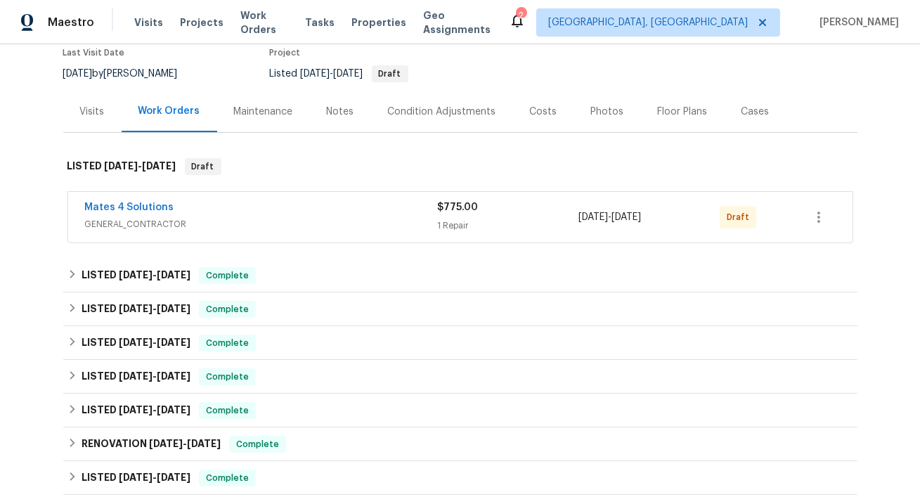
scroll to position [156, 0]
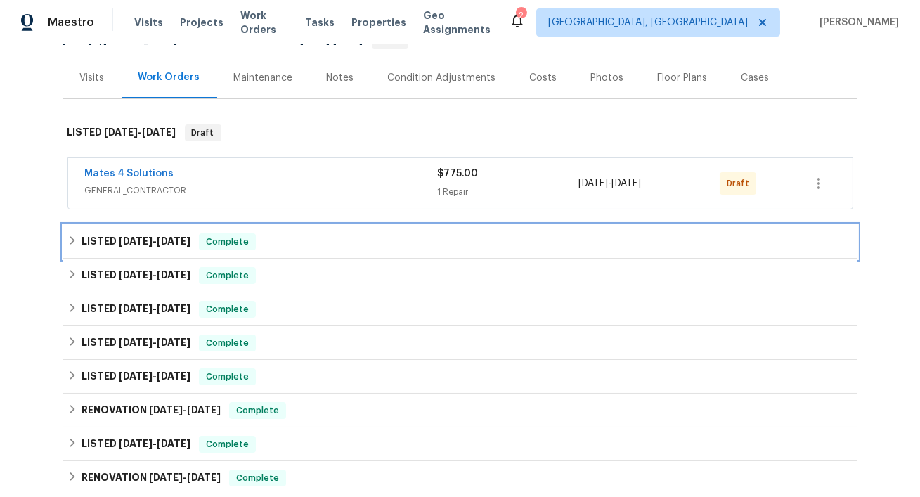
click at [160, 237] on span "[DATE]" at bounding box center [174, 241] width 34 height 10
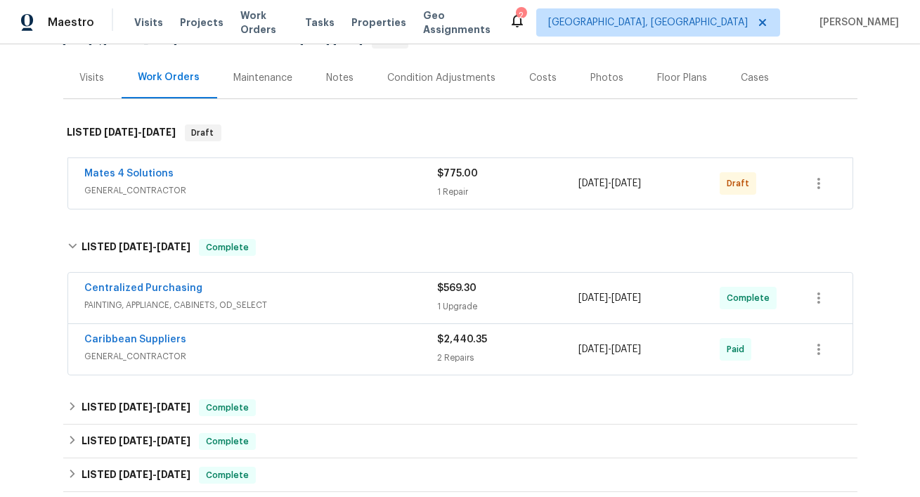
click at [207, 347] on div "Caribbean Suppliers" at bounding box center [261, 341] width 353 height 17
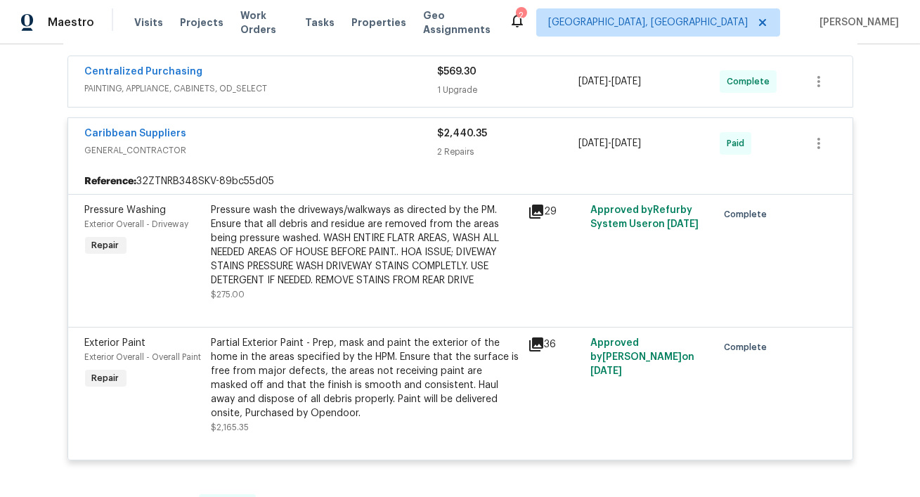
scroll to position [478, 0]
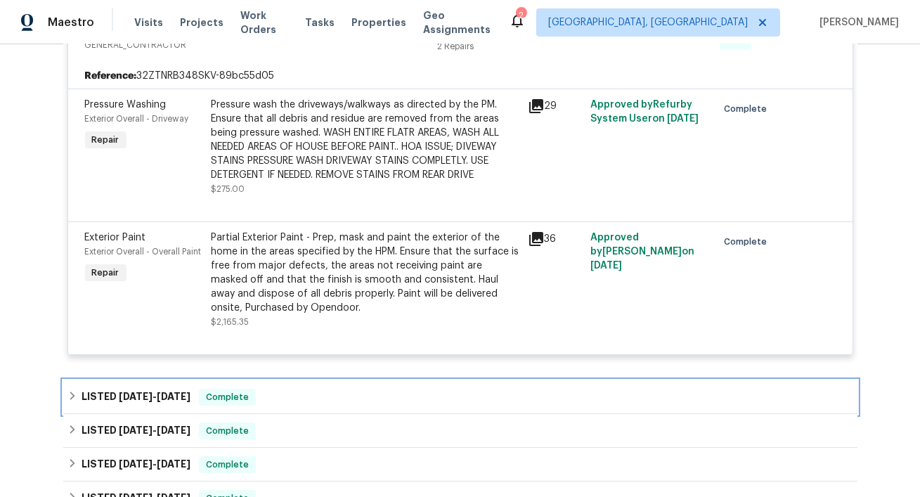
click at [153, 389] on h6 "LISTED [DATE] - [DATE]" at bounding box center [136, 397] width 109 height 17
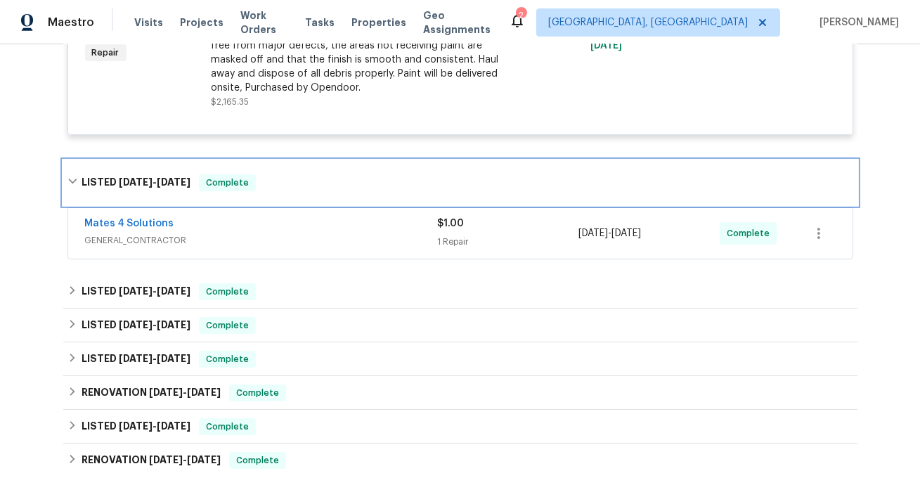
scroll to position [790, 0]
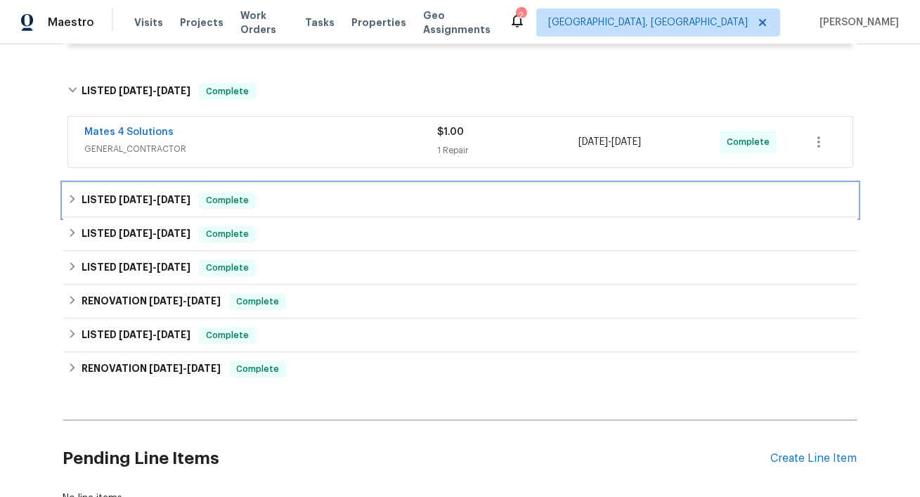
click at [150, 200] on span "[DATE] - [DATE]" at bounding box center [155, 200] width 72 height 10
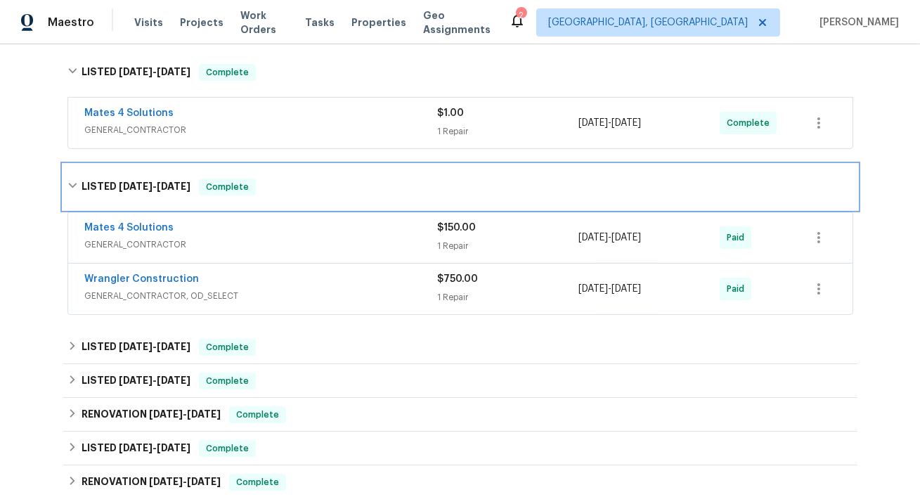
scroll to position [811, 0]
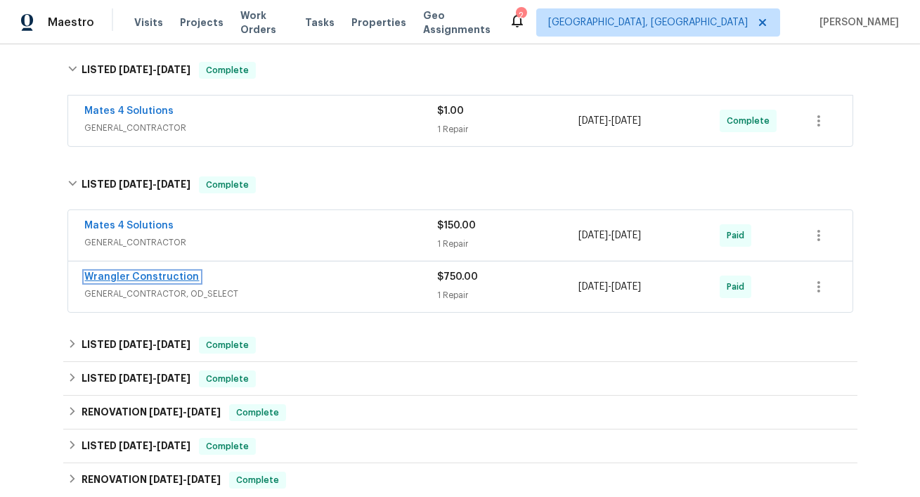
click at [189, 278] on link "Wrangler Construction" at bounding box center [142, 277] width 115 height 10
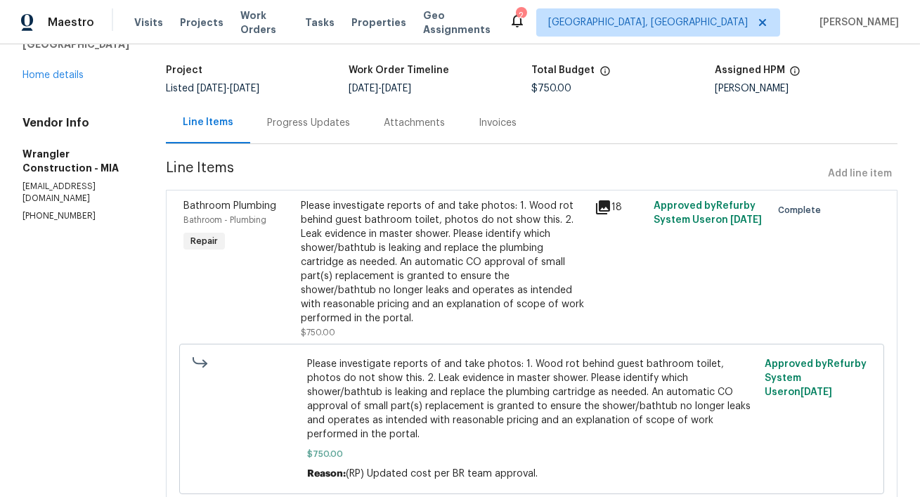
scroll to position [82, 0]
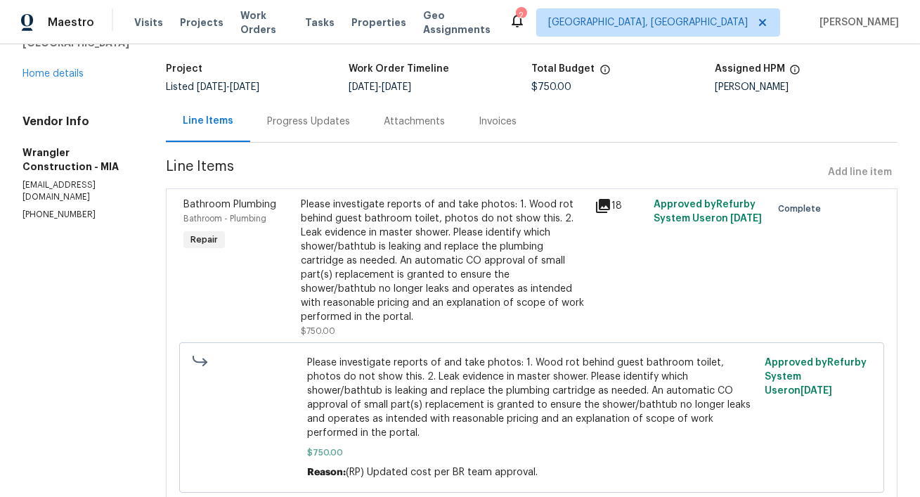
click at [518, 256] on div "Please investigate reports of and take photos: 1. Wood rot behind guest bathroo…" at bounding box center [443, 261] width 285 height 127
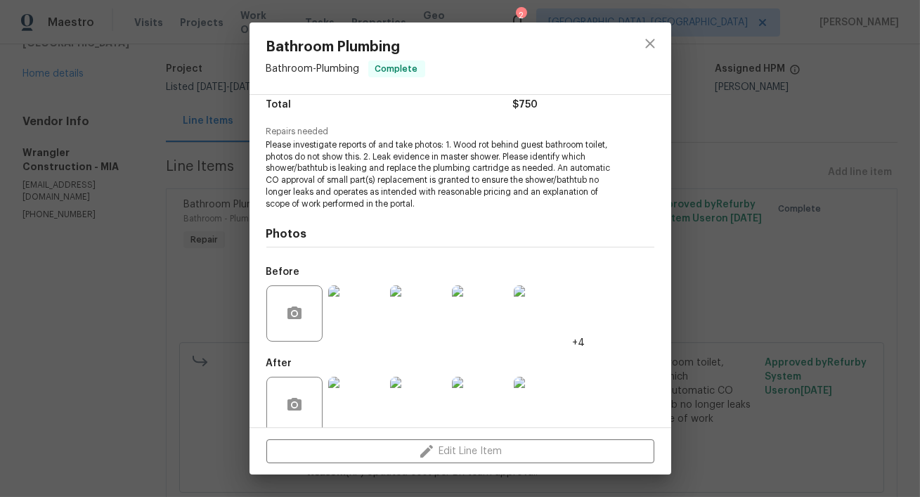
scroll to position [140, 0]
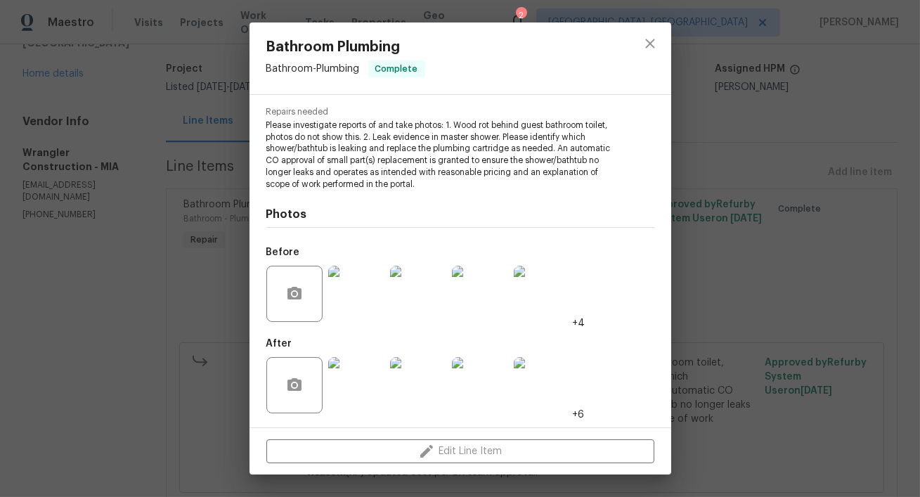
click at [355, 306] on img at bounding box center [356, 294] width 56 height 56
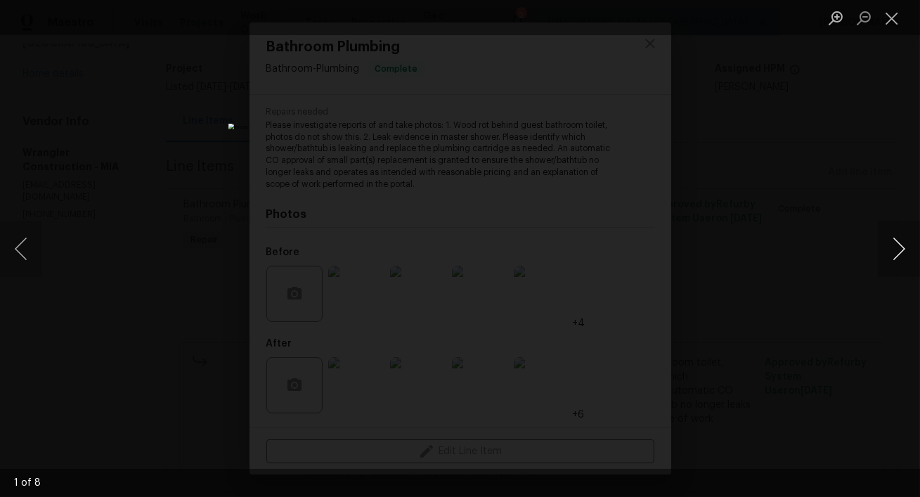
click at [900, 240] on button "Next image" at bounding box center [899, 249] width 42 height 56
click at [897, 253] on button "Next image" at bounding box center [899, 249] width 42 height 56
click at [897, 252] on button "Next image" at bounding box center [899, 249] width 42 height 56
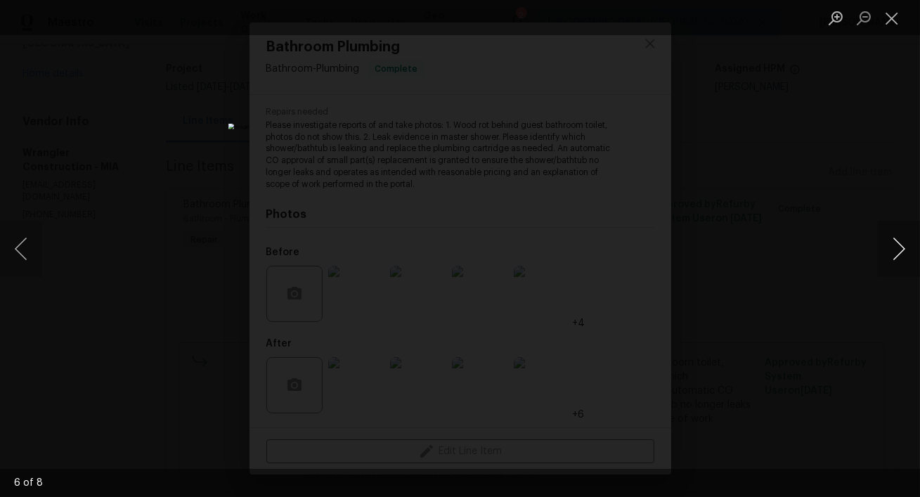
click at [897, 252] on button "Next image" at bounding box center [899, 249] width 42 height 56
click at [890, 250] on button "Next image" at bounding box center [899, 249] width 42 height 56
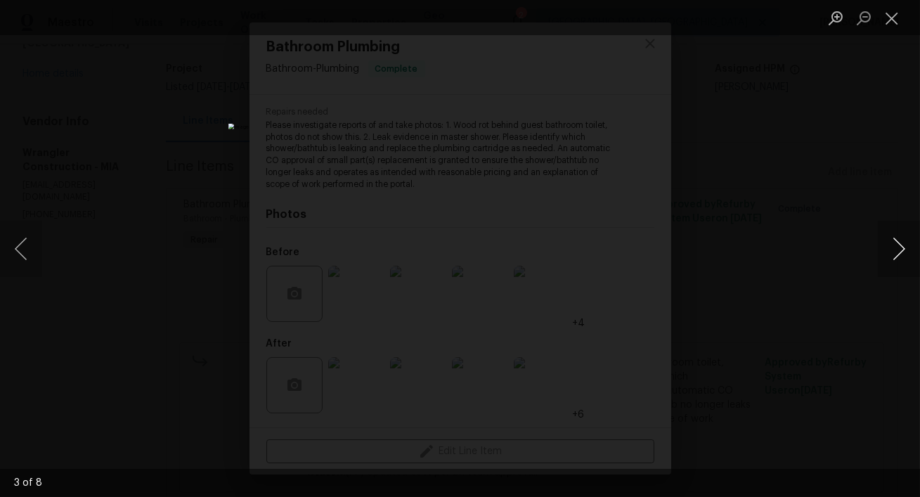
click at [890, 250] on button "Next image" at bounding box center [899, 249] width 42 height 56
click at [894, 252] on button "Next image" at bounding box center [899, 249] width 42 height 56
click at [891, 25] on button "Close lightbox" at bounding box center [892, 18] width 28 height 25
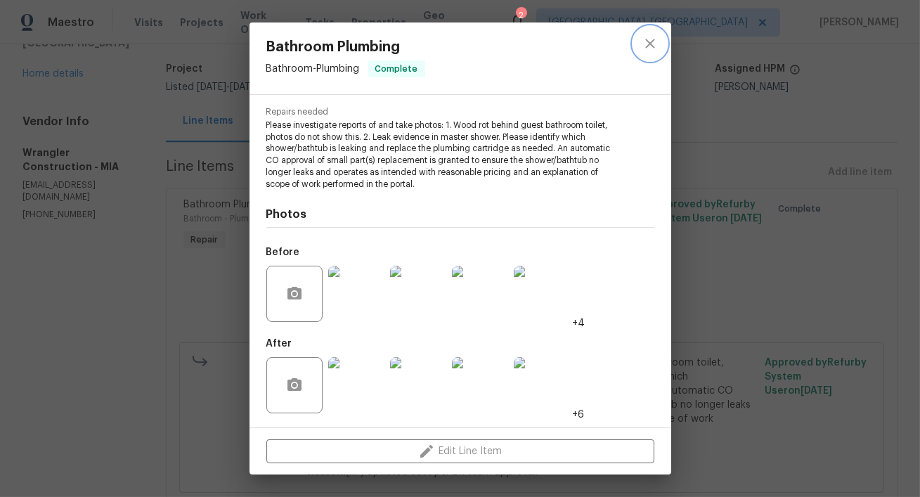
click at [650, 43] on icon "close" at bounding box center [650, 43] width 9 height 9
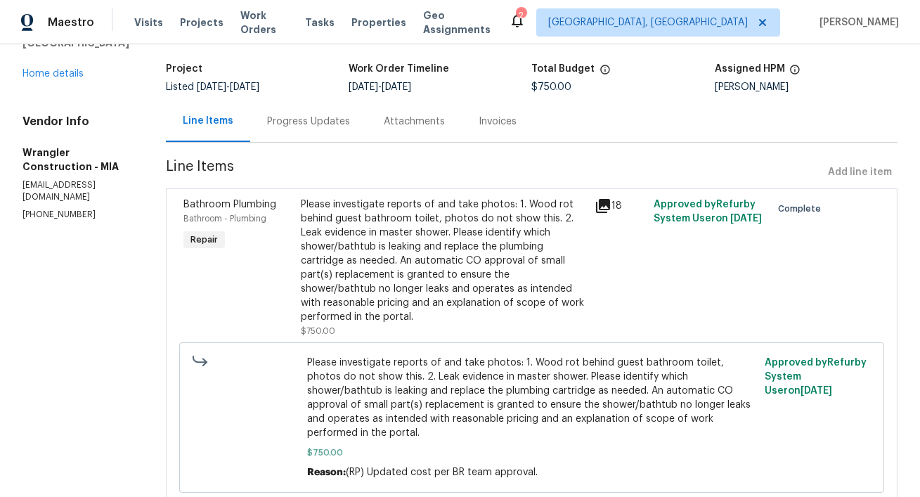
scroll to position [103, 0]
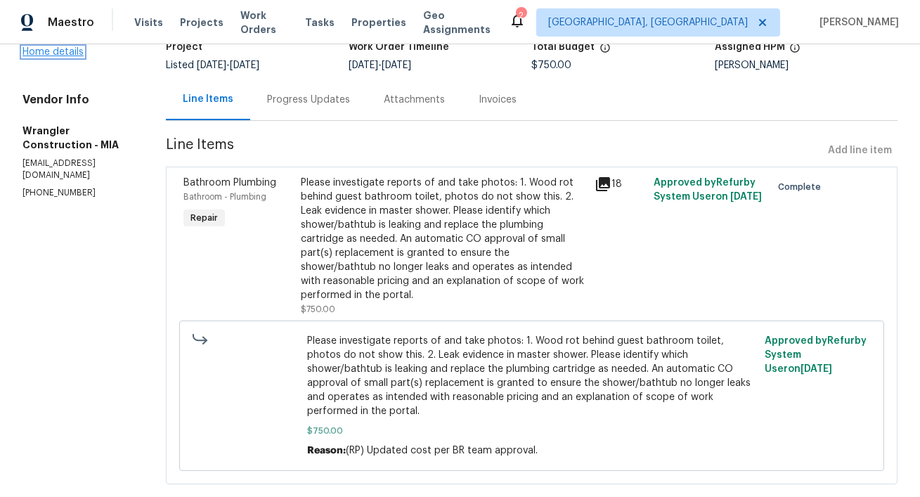
click at [56, 57] on link "Home details" at bounding box center [53, 52] width 61 height 10
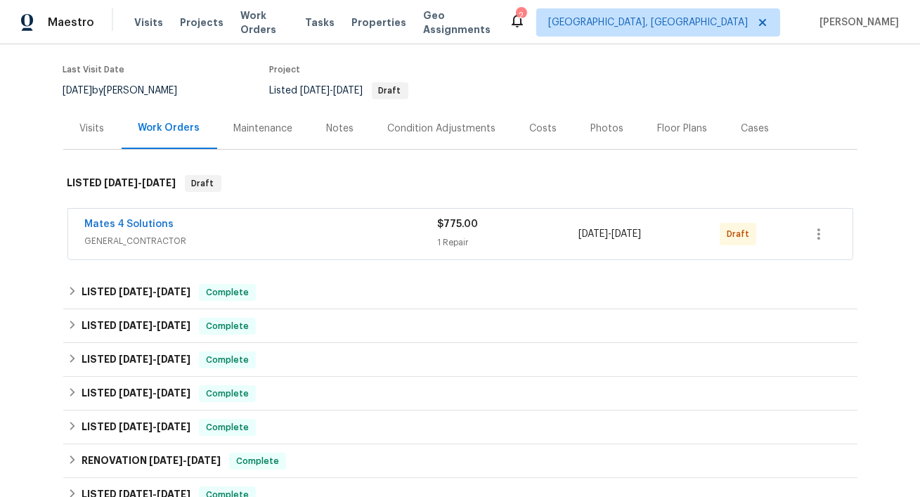
scroll to position [127, 0]
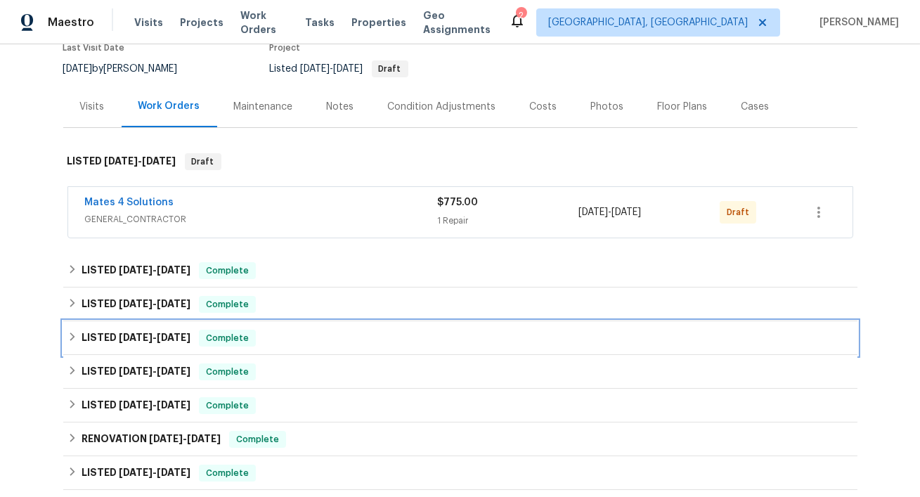
click at [154, 335] on span "[DATE] - [DATE]" at bounding box center [155, 338] width 72 height 10
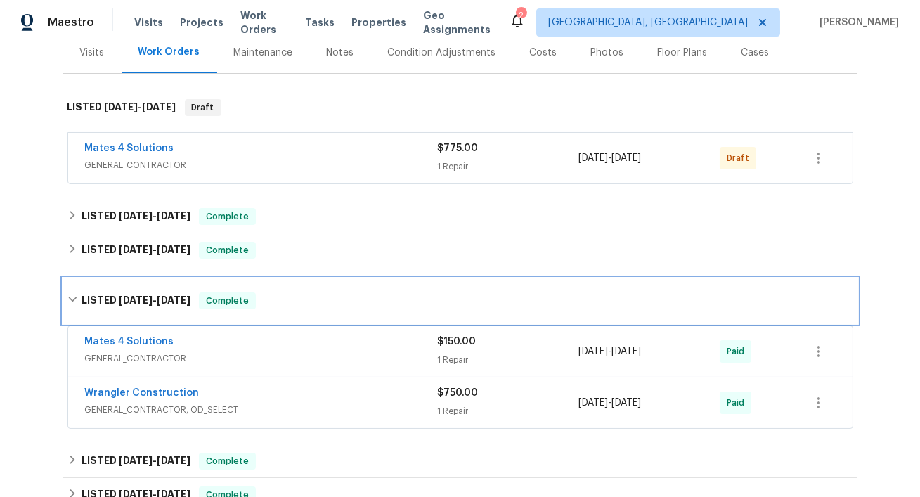
scroll to position [281, 0]
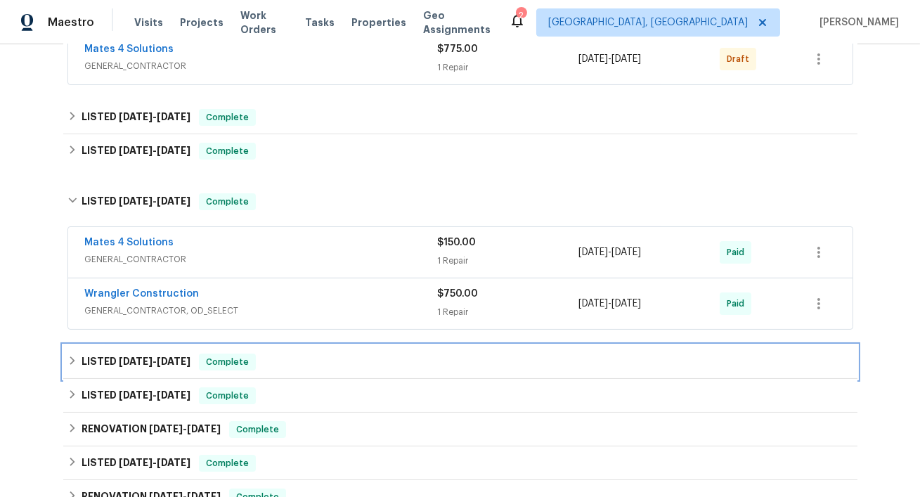
click at [169, 357] on span "[DATE]" at bounding box center [174, 362] width 34 height 10
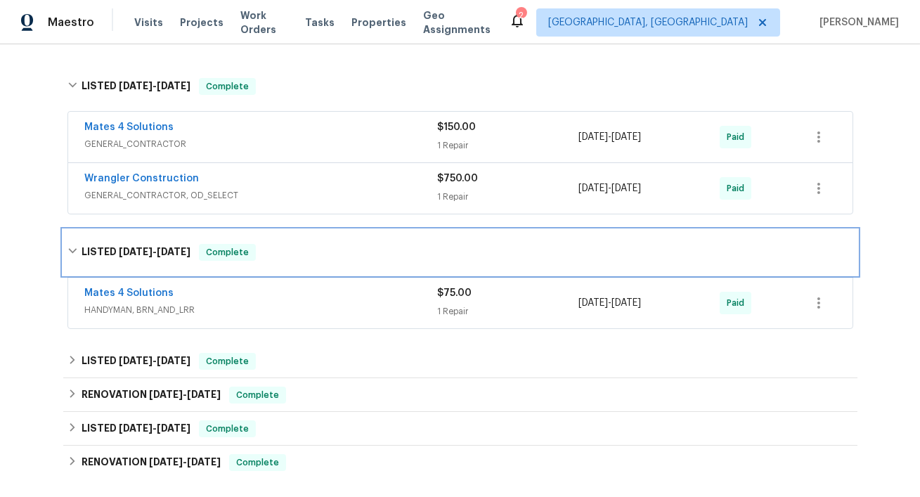
scroll to position [433, 0]
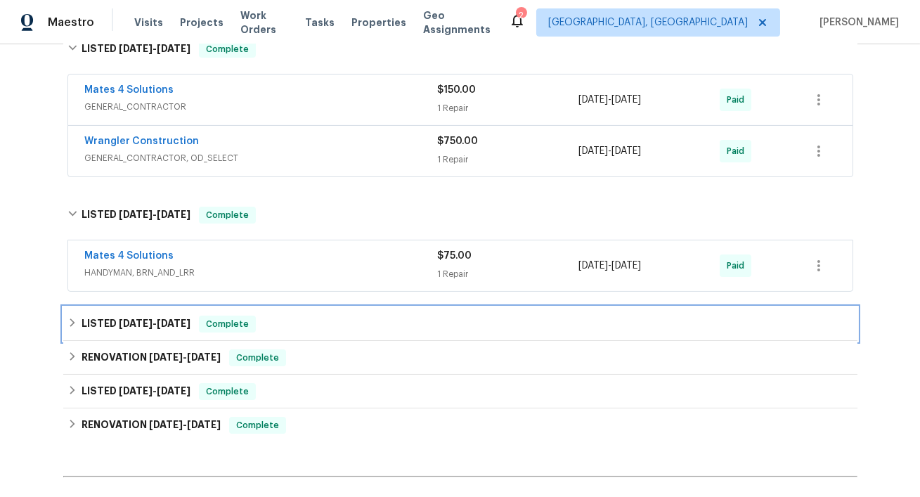
click at [158, 323] on span "[DATE] - [DATE]" at bounding box center [155, 324] width 72 height 10
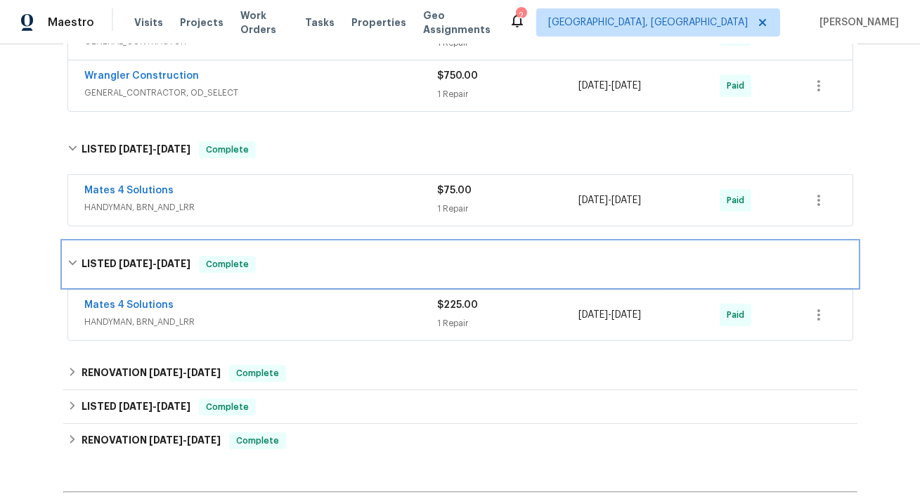
scroll to position [500, 0]
click at [139, 263] on span "[DATE]" at bounding box center [136, 262] width 34 height 10
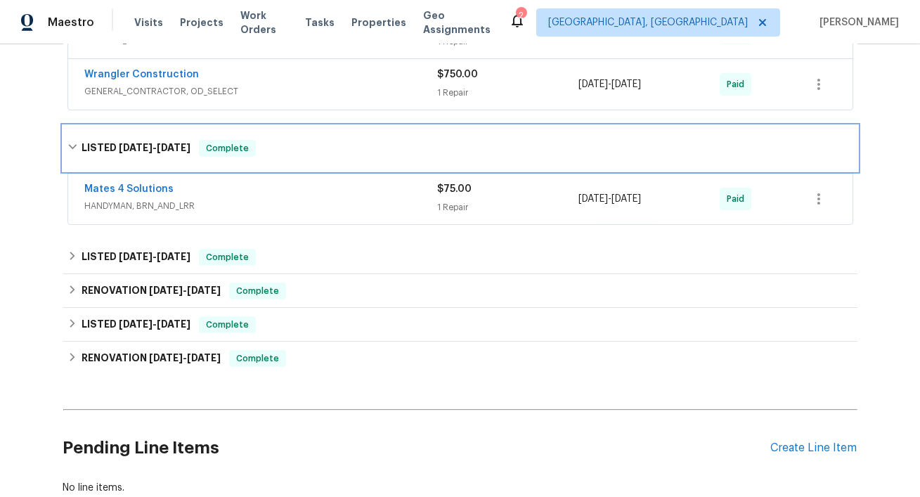
click at [154, 143] on span "[DATE] - [DATE]" at bounding box center [155, 148] width 72 height 10
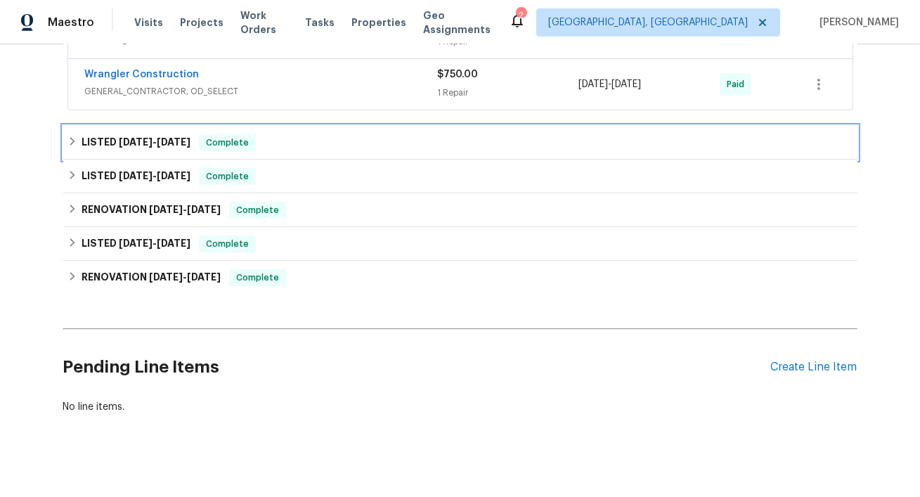
scroll to position [352, 0]
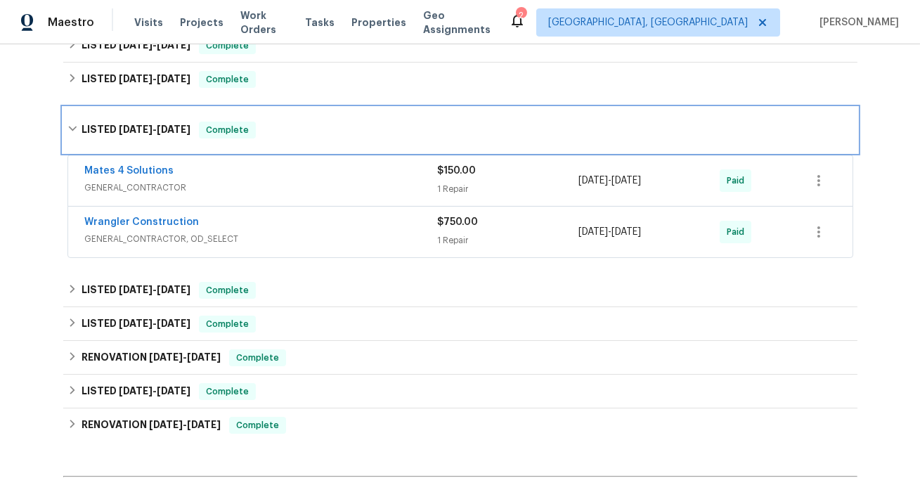
click at [144, 127] on span "[DATE]" at bounding box center [136, 129] width 34 height 10
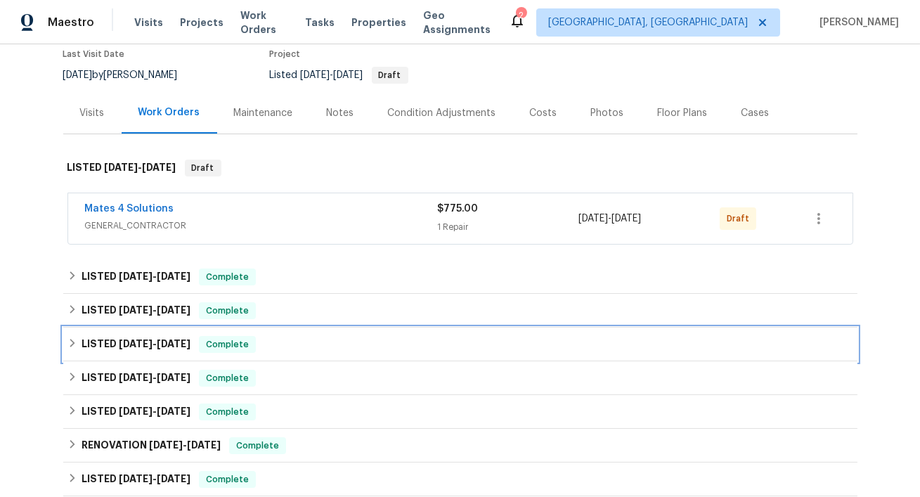
scroll to position [72, 0]
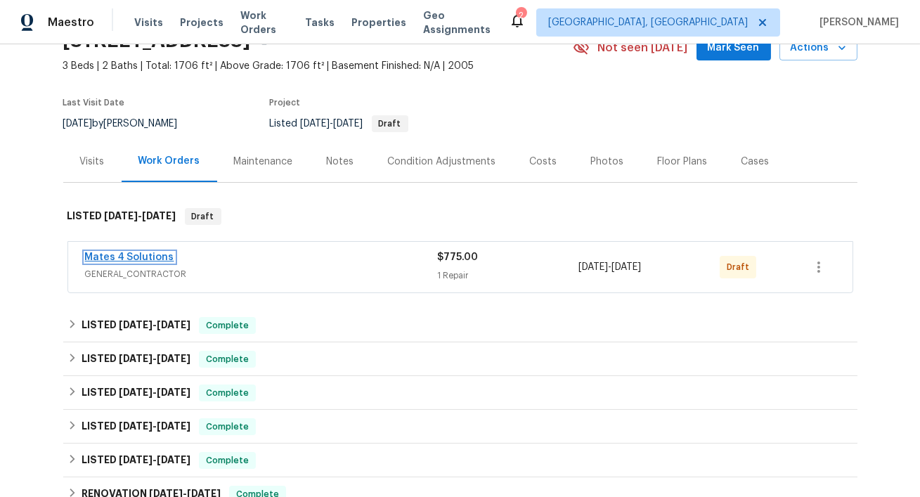
click at [139, 255] on link "Mates 4 Solutions" at bounding box center [129, 257] width 89 height 10
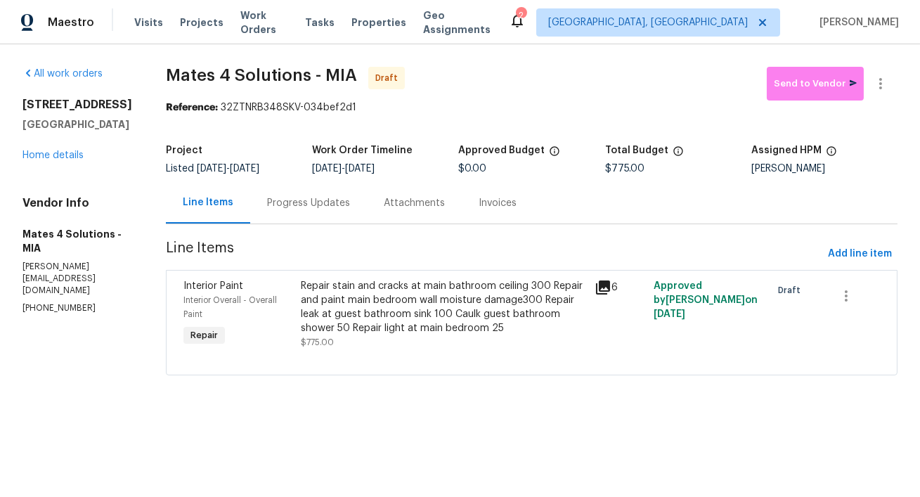
click at [390, 318] on div "Repair stain and cracks at main bathroom ceiling 300 Repair and paint main bedr…" at bounding box center [443, 307] width 285 height 56
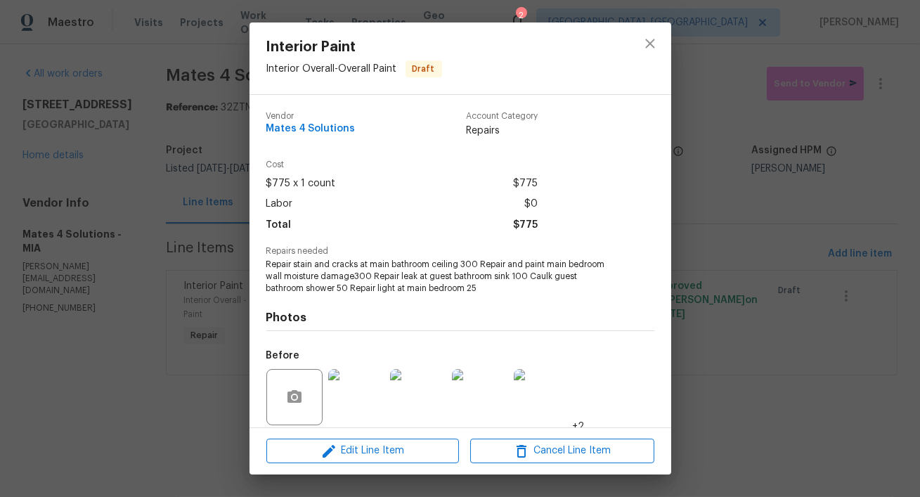
scroll to position [104, 0]
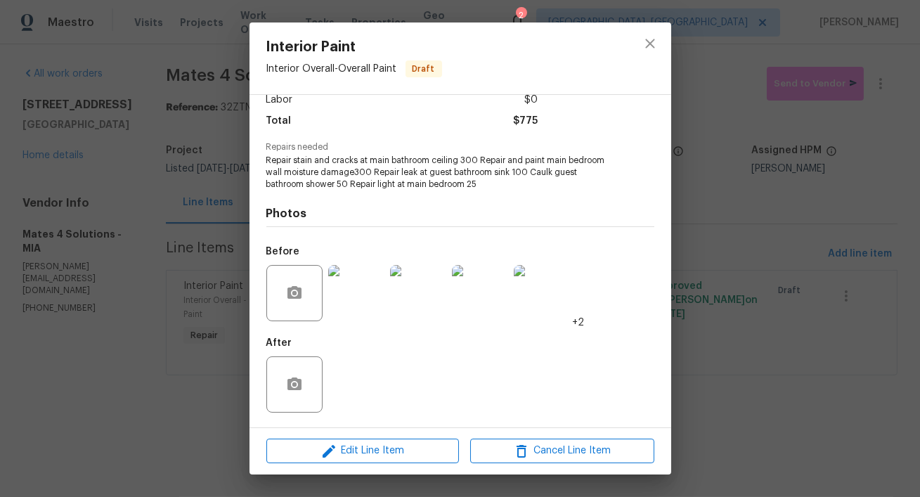
click at [352, 297] on img at bounding box center [356, 293] width 56 height 56
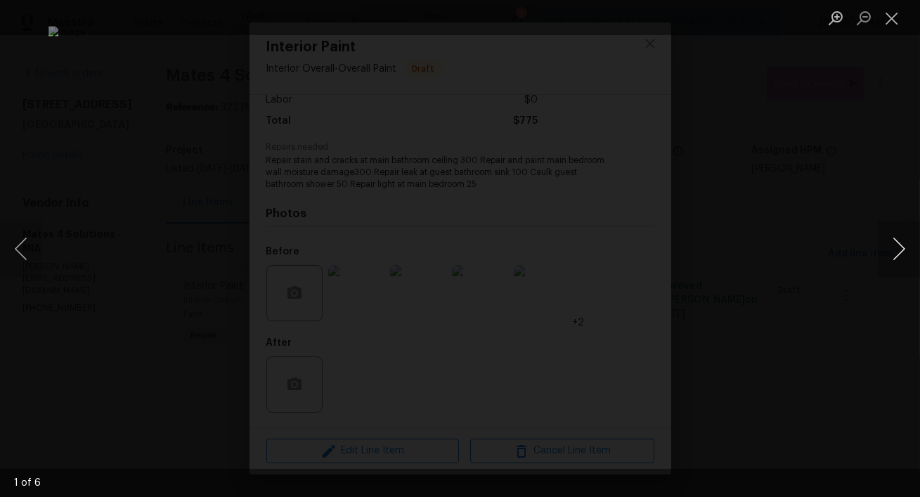
click at [894, 255] on button "Next image" at bounding box center [899, 249] width 42 height 56
click at [903, 252] on button "Next image" at bounding box center [899, 249] width 42 height 56
click at [906, 256] on button "Next image" at bounding box center [899, 249] width 42 height 56
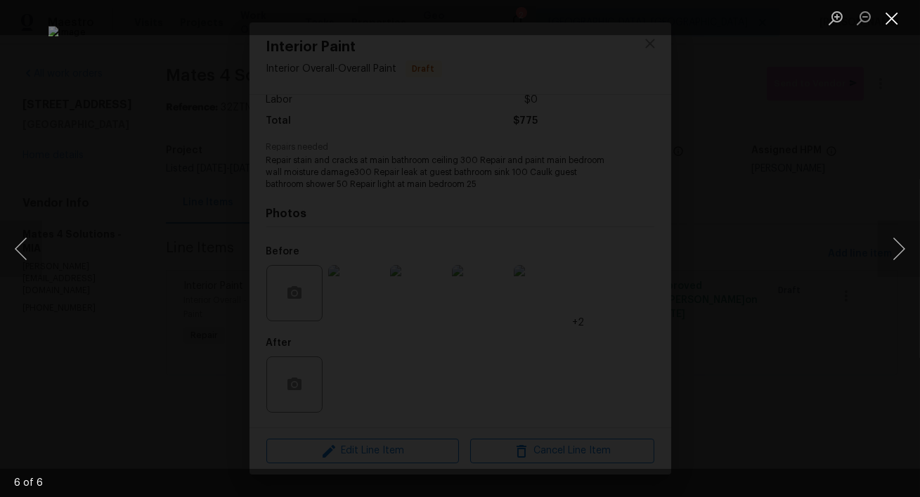
click at [897, 18] on button "Close lightbox" at bounding box center [892, 18] width 28 height 25
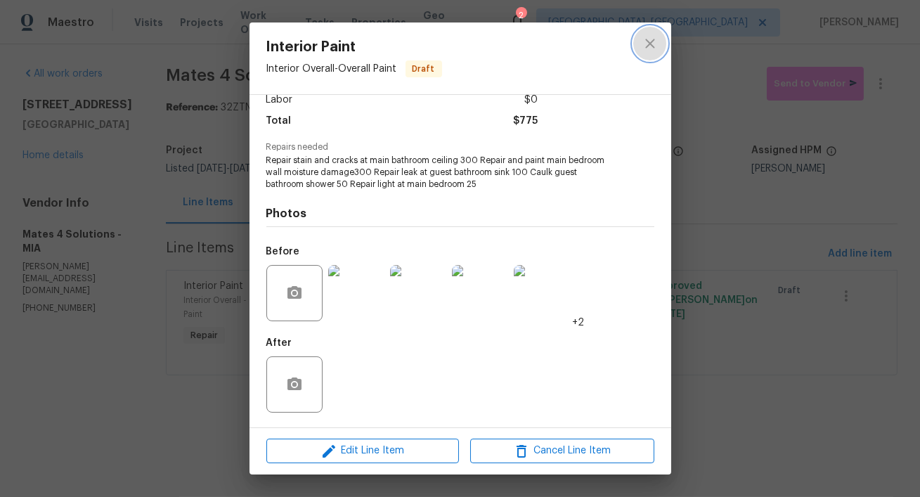
click at [648, 50] on icon "close" at bounding box center [650, 43] width 17 height 17
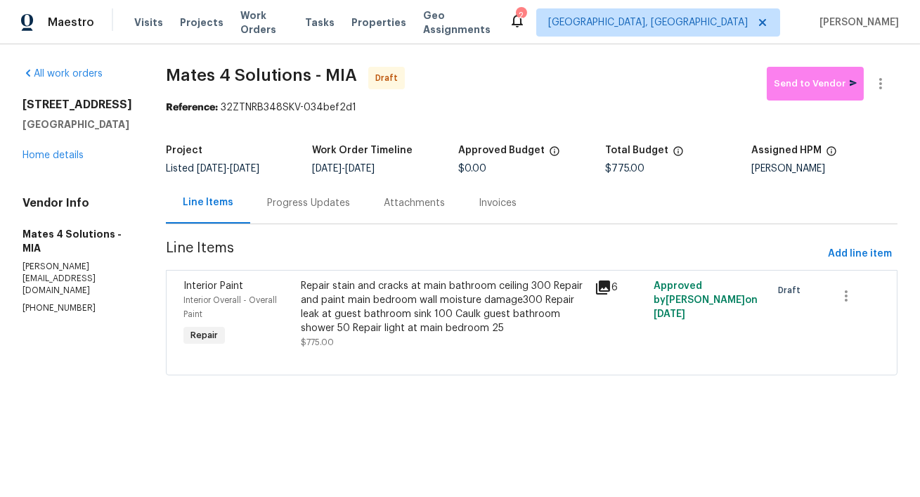
click at [498, 309] on div "Repair stain and cracks at main bathroom ceiling 300 Repair and paint main bedr…" at bounding box center [443, 307] width 285 height 56
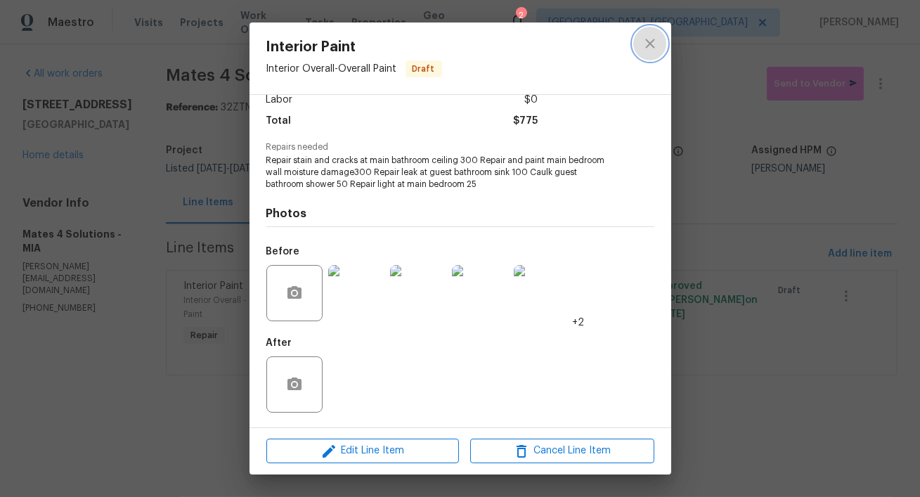
click at [649, 48] on icon "close" at bounding box center [650, 43] width 17 height 17
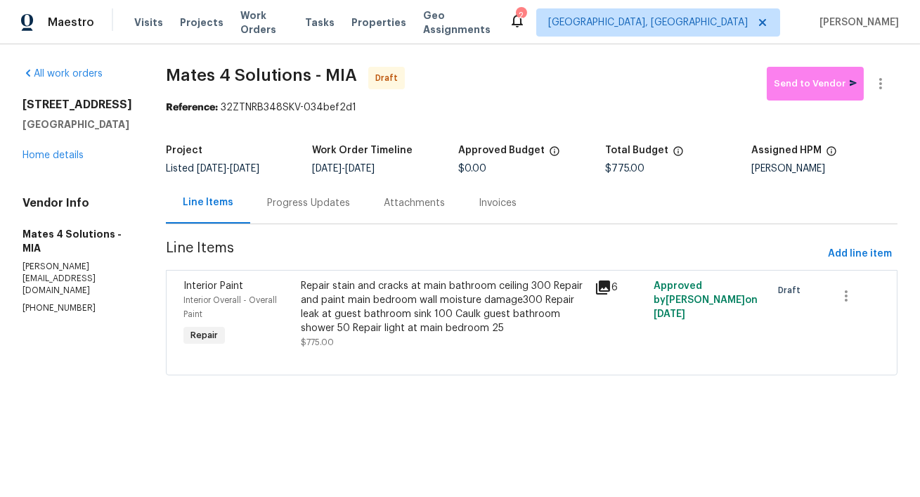
click at [47, 162] on div "[STREET_ADDRESS] Home details" at bounding box center [78, 130] width 110 height 65
click at [49, 160] on link "Home details" at bounding box center [53, 155] width 61 height 10
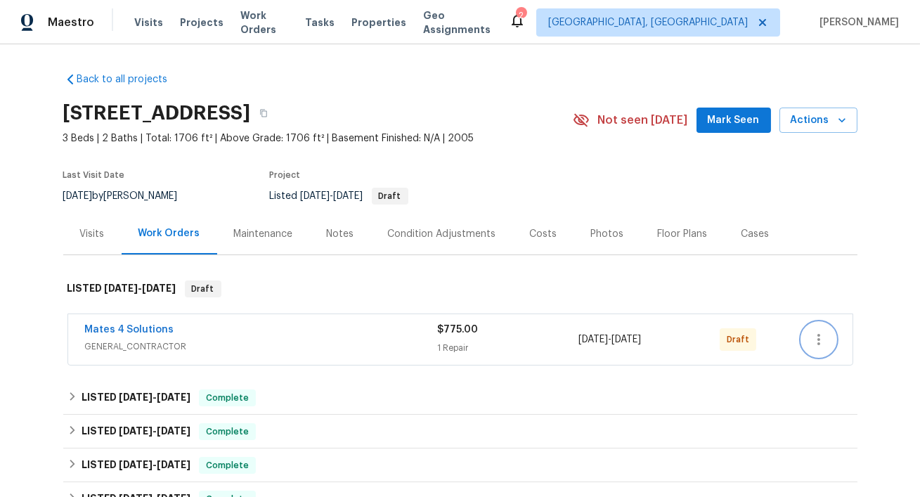
click at [821, 347] on icon "button" at bounding box center [819, 339] width 17 height 17
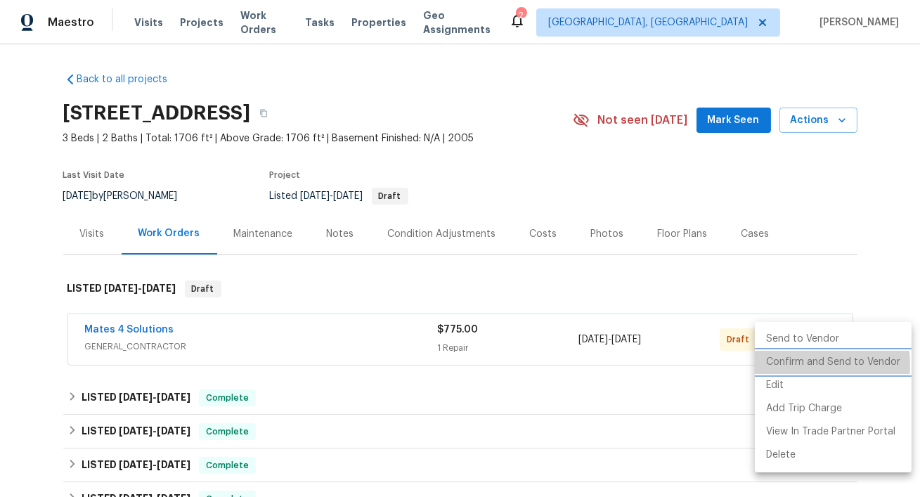
click at [788, 365] on li "Confirm and Send to Vendor" at bounding box center [833, 362] width 157 height 23
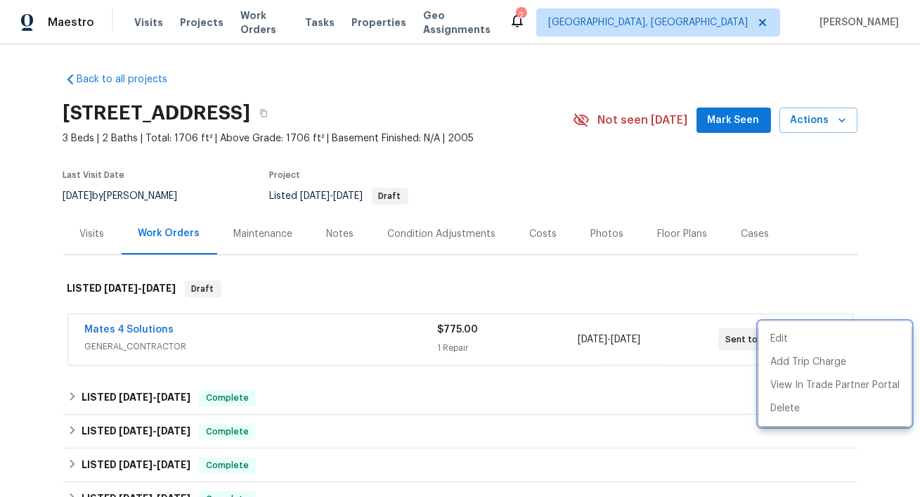
click at [631, 305] on div at bounding box center [460, 248] width 920 height 497
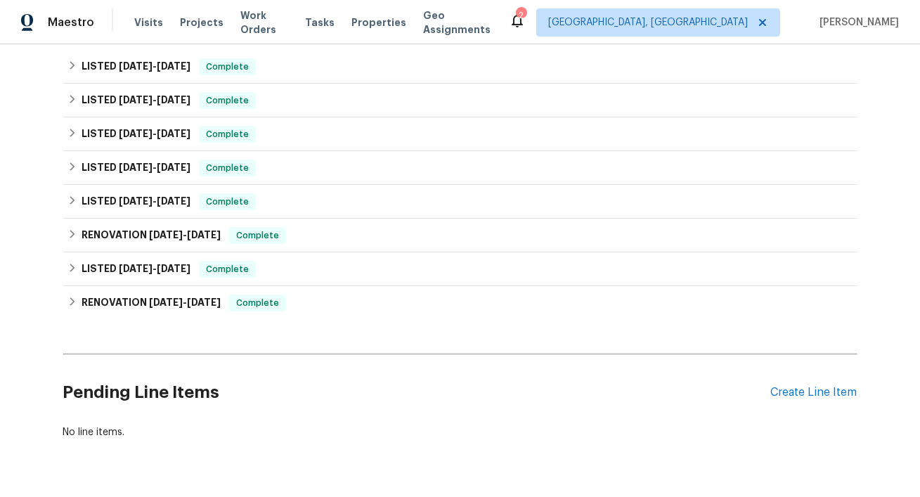
scroll to position [355, 0]
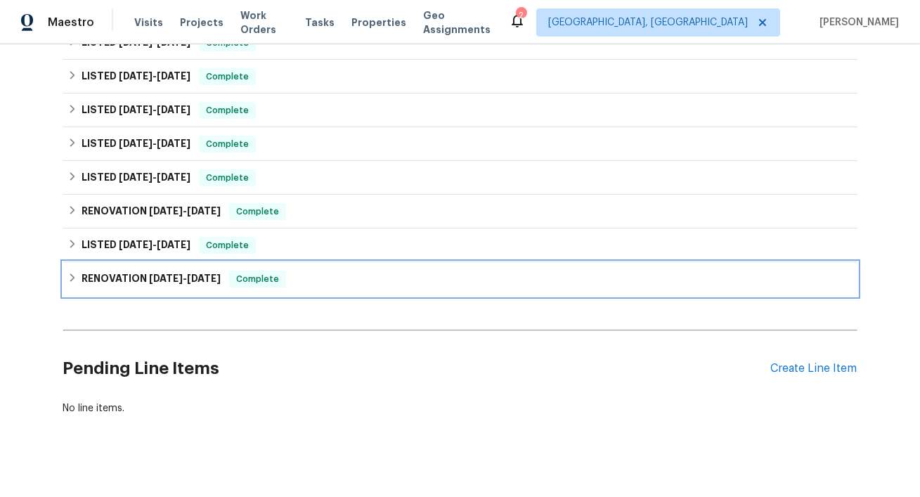
click at [140, 267] on div "RENOVATION [DATE] - [DATE] Complete" at bounding box center [460, 279] width 795 height 34
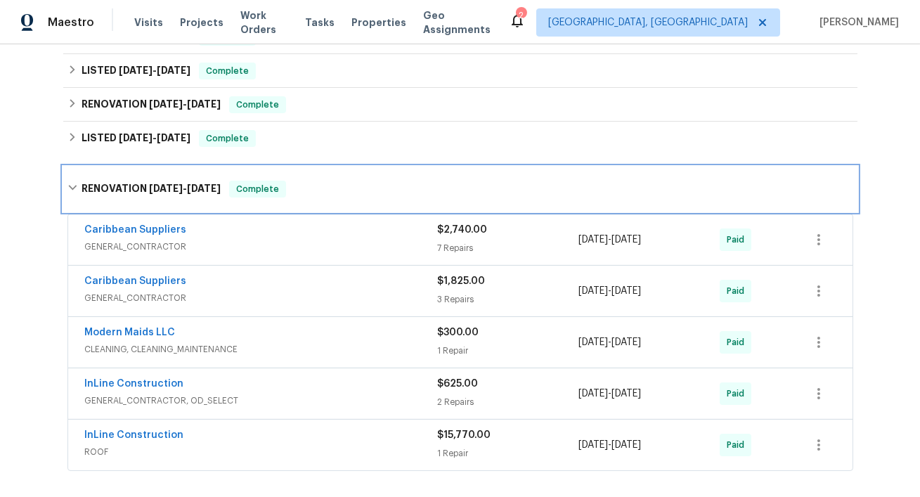
scroll to position [450, 0]
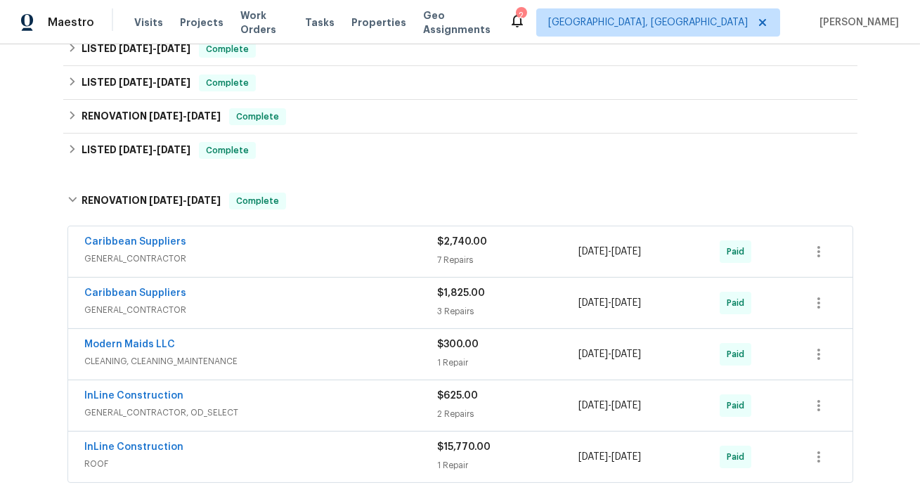
click at [184, 248] on div "Caribbean Suppliers" at bounding box center [261, 243] width 353 height 17
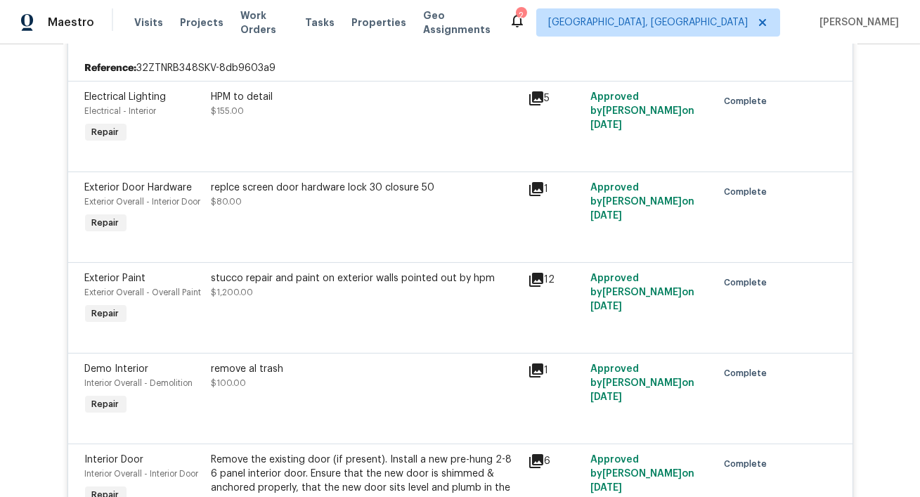
scroll to position [685, 0]
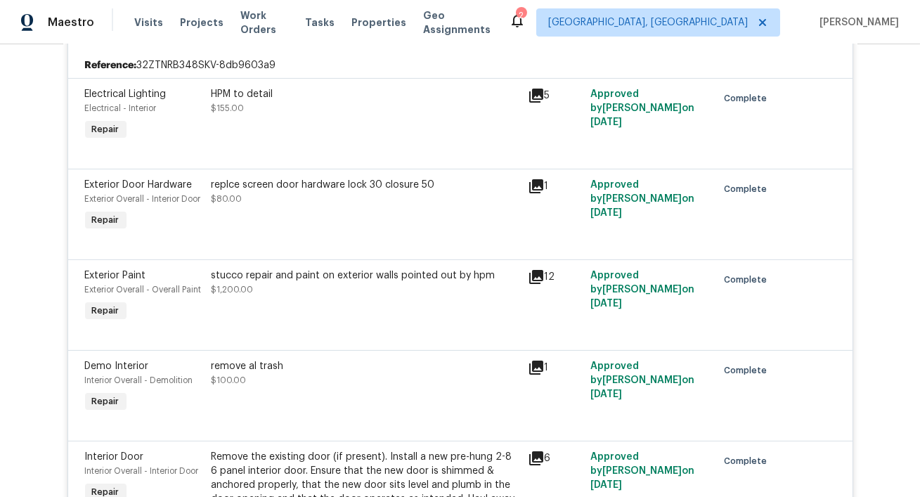
click at [306, 319] on div "stucco repair and paint on exterior walls pointed out by hpm $1,200.00" at bounding box center [365, 296] width 316 height 65
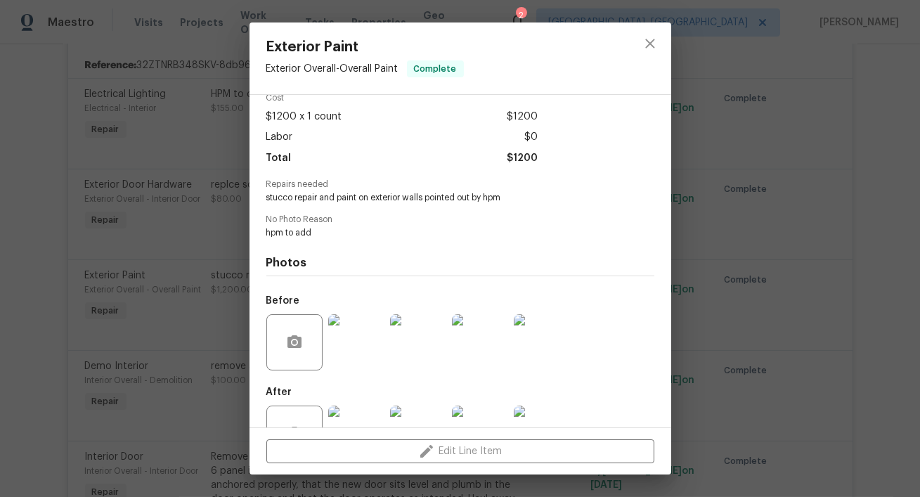
scroll to position [116, 0]
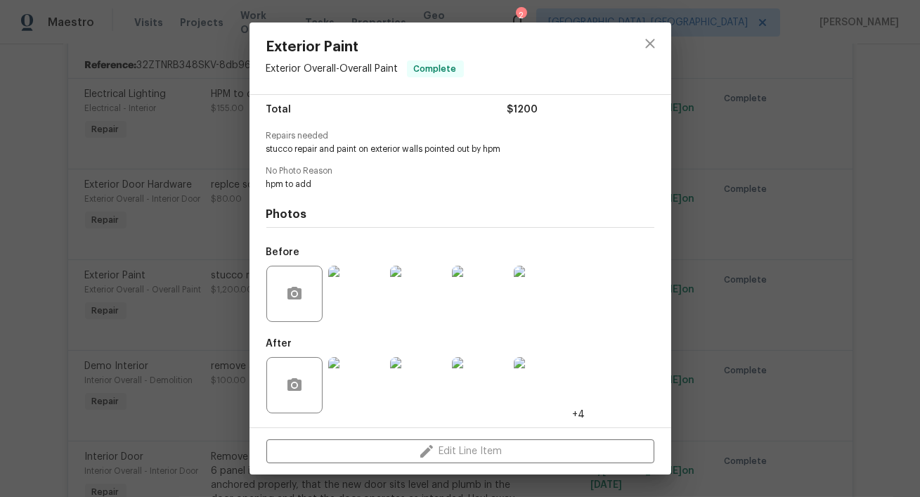
click at [354, 293] on img at bounding box center [356, 294] width 56 height 56
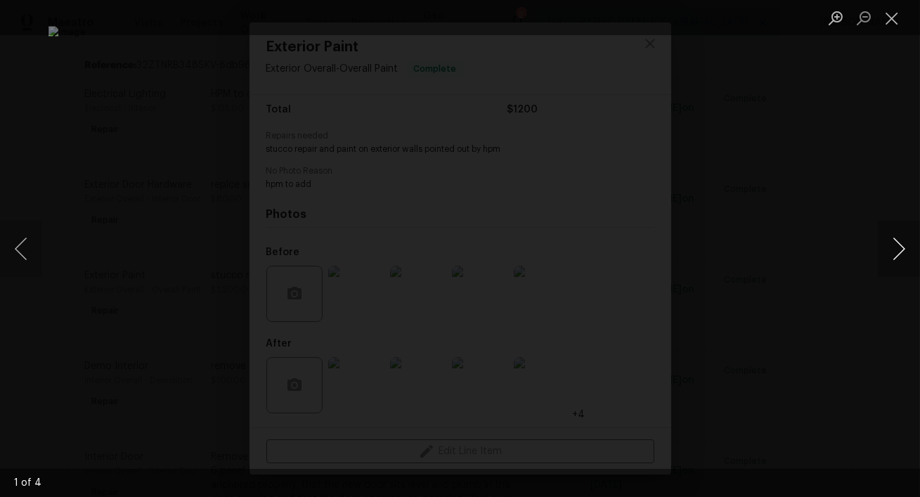
click at [901, 255] on button "Next image" at bounding box center [899, 249] width 42 height 56
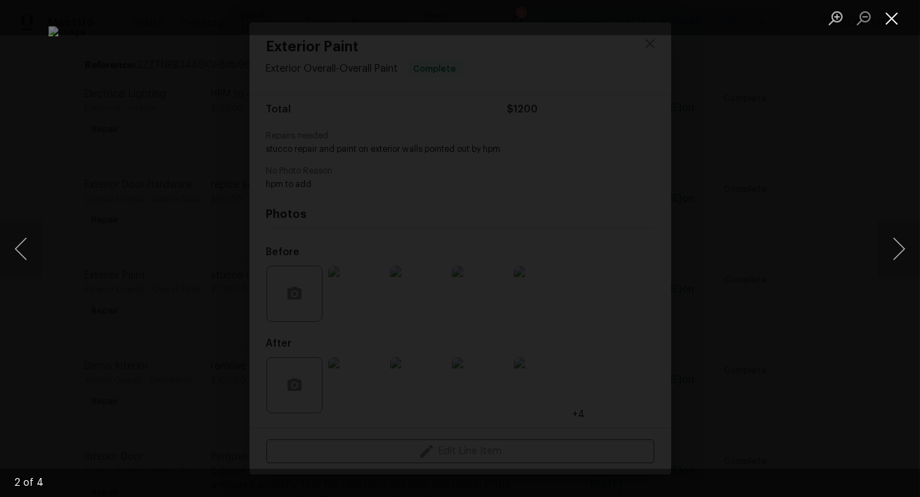
click at [887, 30] on button "Close lightbox" at bounding box center [892, 18] width 28 height 25
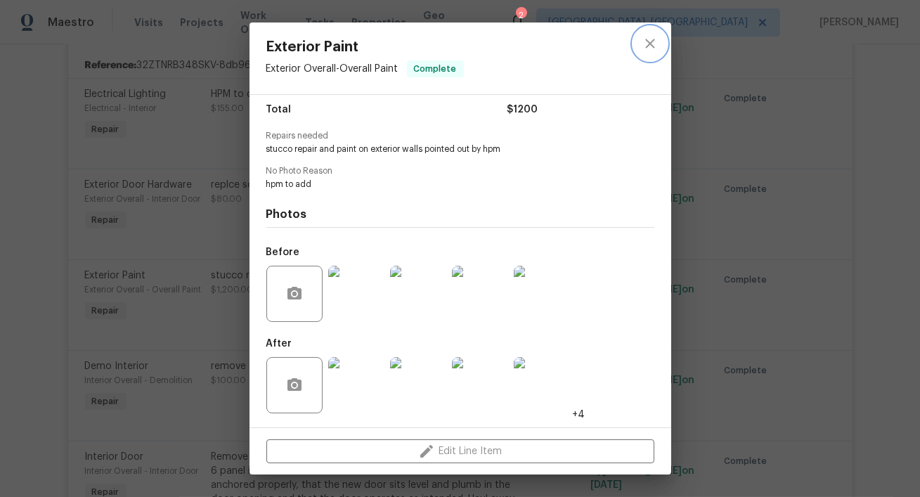
click at [653, 51] on icon "close" at bounding box center [650, 43] width 17 height 17
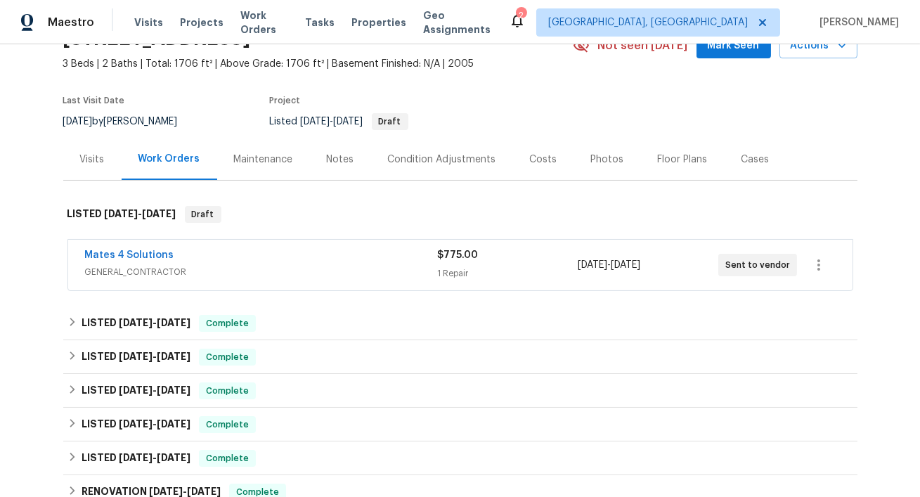
scroll to position [104, 0]
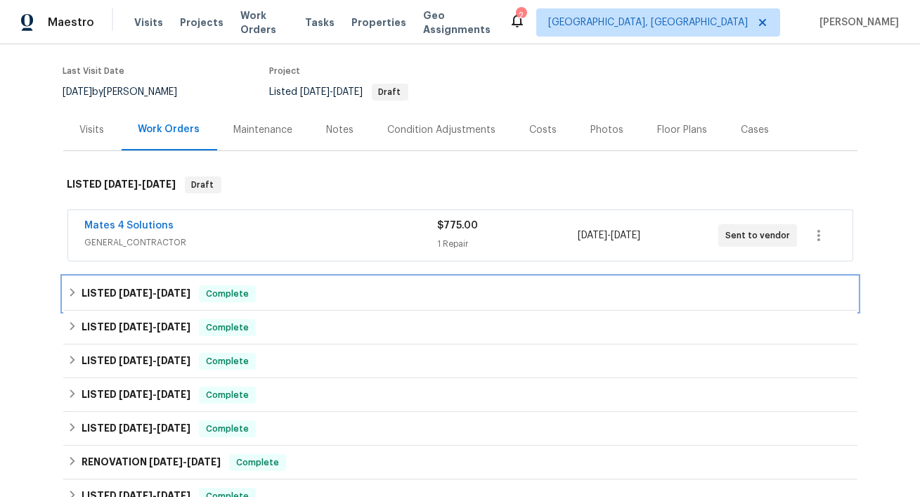
click at [157, 295] on span "[DATE]" at bounding box center [174, 293] width 34 height 10
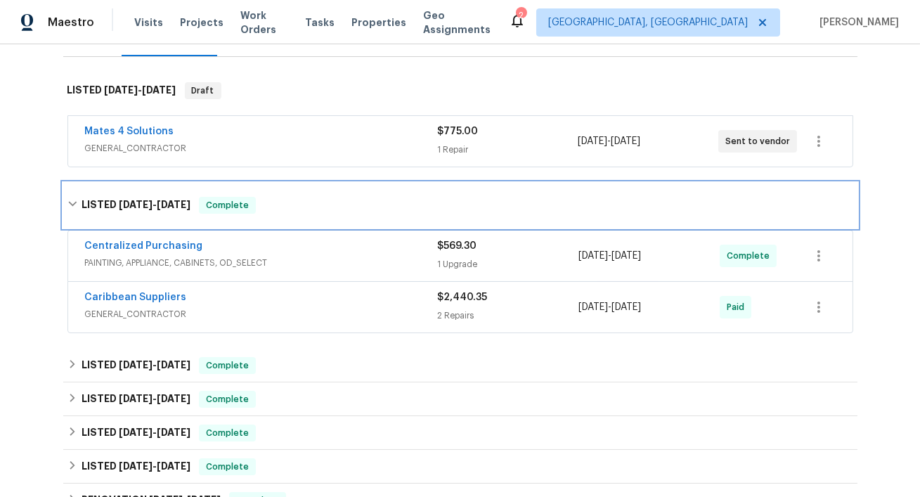
scroll to position [229, 0]
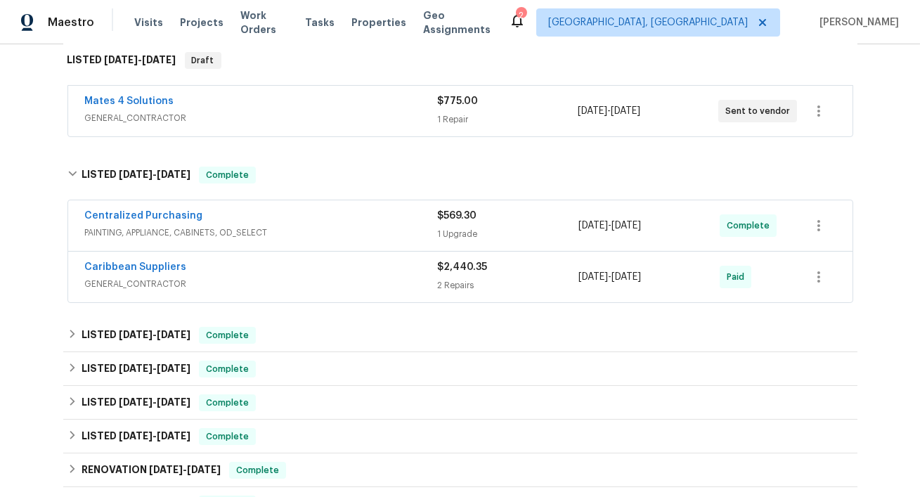
click at [185, 277] on span "GENERAL_CONTRACTOR" at bounding box center [261, 284] width 353 height 14
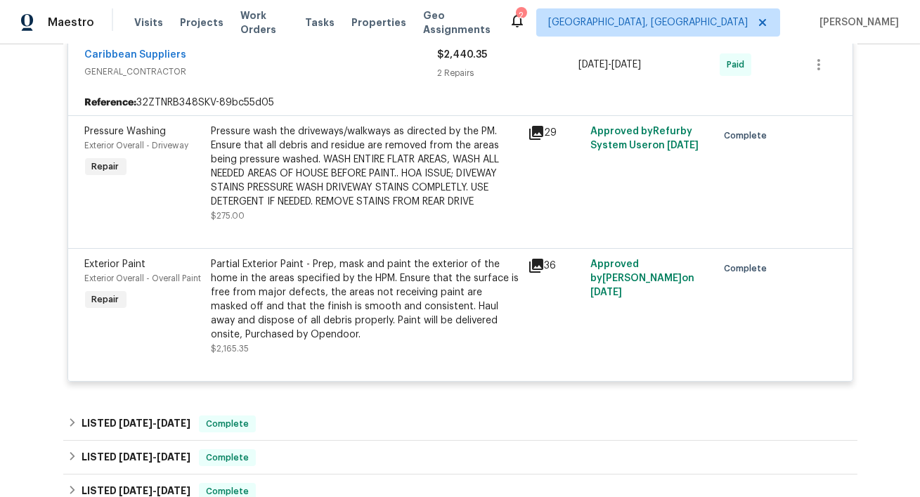
scroll to position [522, 0]
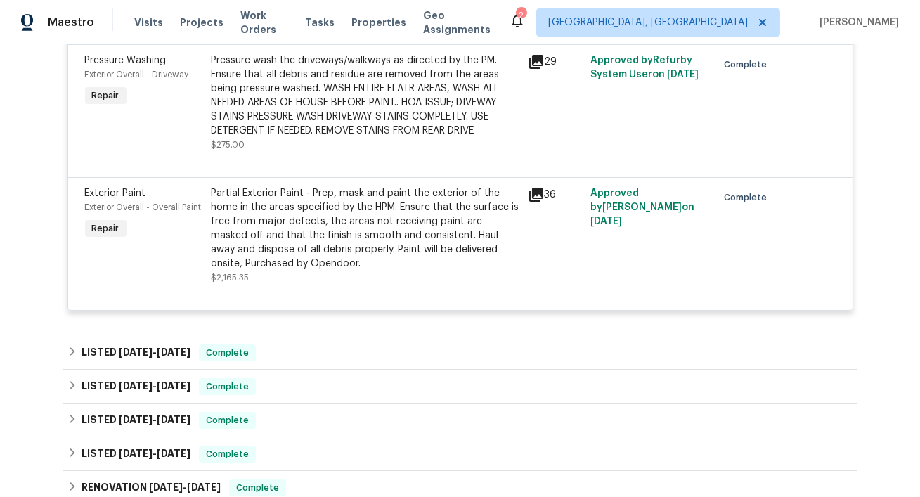
click at [312, 207] on div "Partial Exterior Paint - Prep, mask and paint the exterior of the home in the a…" at bounding box center [366, 228] width 308 height 84
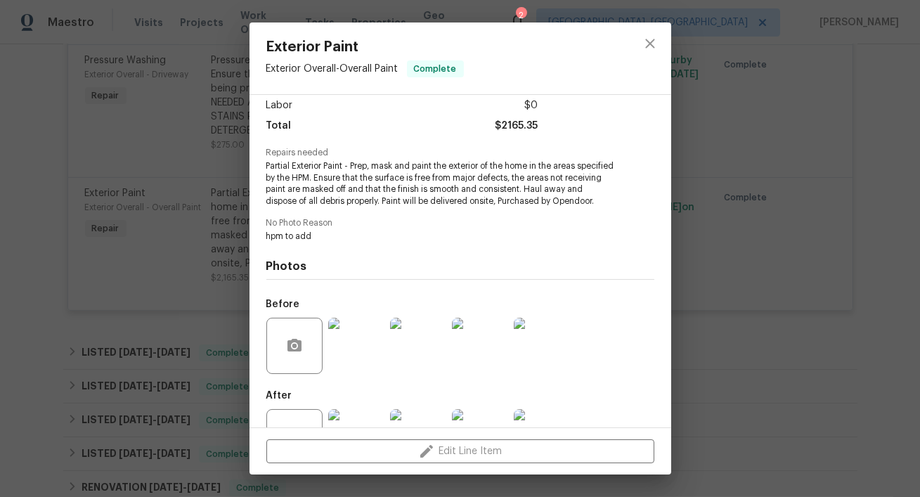
scroll to position [163, 0]
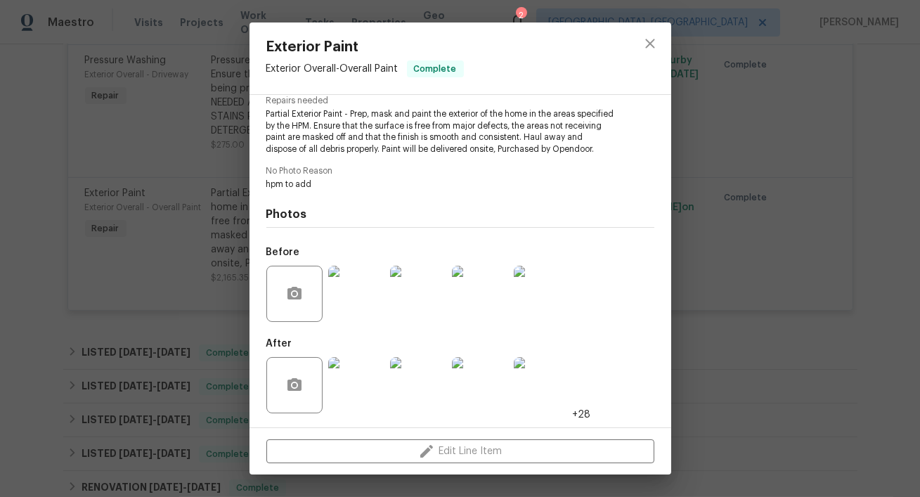
click at [360, 300] on img at bounding box center [356, 294] width 56 height 56
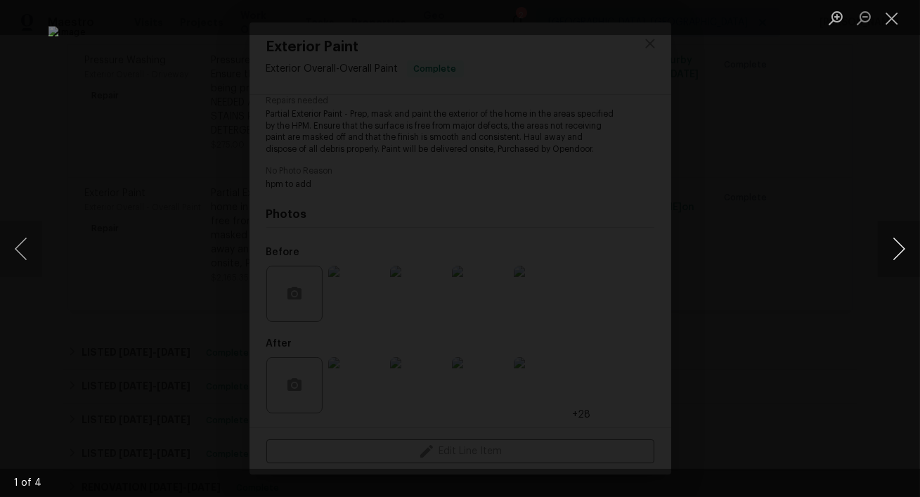
click at [899, 252] on button "Next image" at bounding box center [899, 249] width 42 height 56
click at [899, 253] on button "Next image" at bounding box center [899, 249] width 42 height 56
click at [901, 252] on button "Next image" at bounding box center [899, 249] width 42 height 56
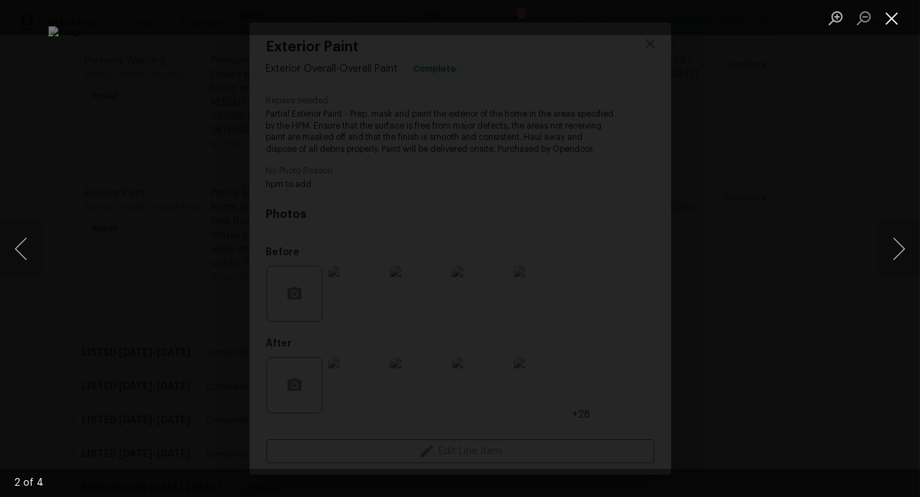
click at [897, 23] on button "Close lightbox" at bounding box center [892, 18] width 28 height 25
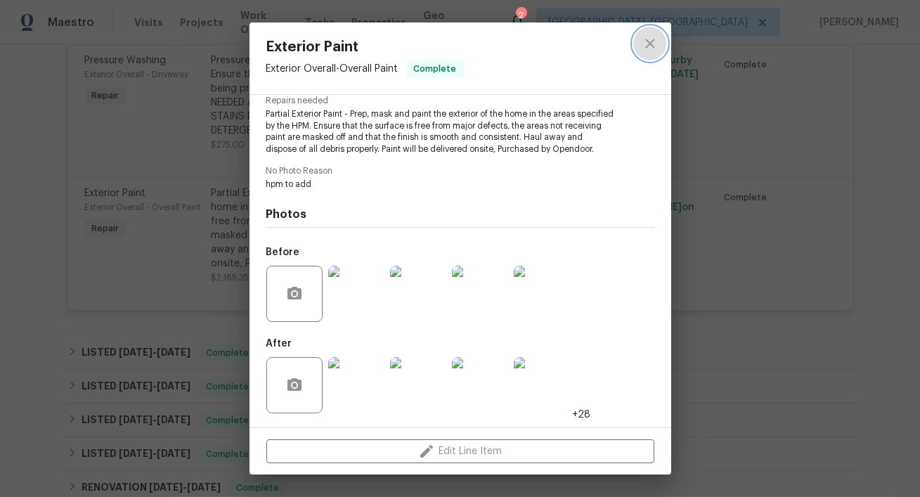
click at [648, 41] on icon "close" at bounding box center [650, 43] width 9 height 9
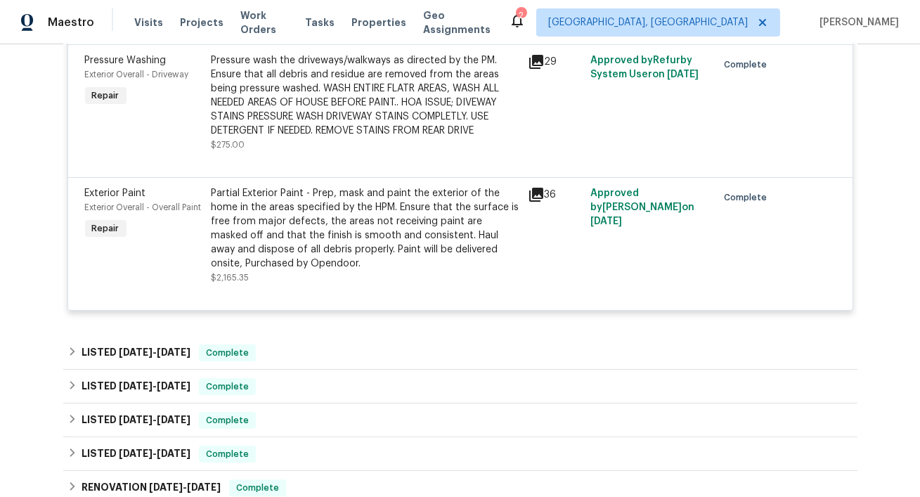
click at [432, 216] on div "Partial Exterior Paint - Prep, mask and paint the exterior of the home in the a…" at bounding box center [366, 228] width 308 height 84
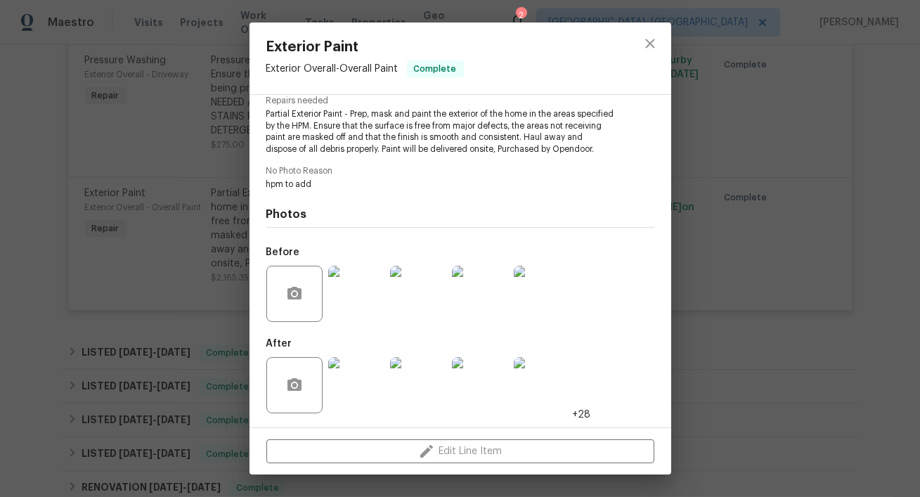
click at [351, 383] on img at bounding box center [356, 385] width 56 height 56
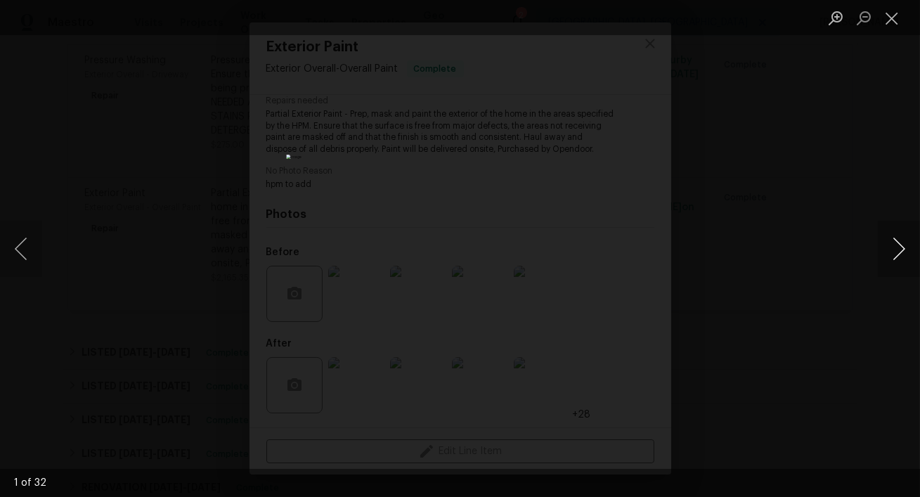
click at [903, 252] on button "Next image" at bounding box center [899, 249] width 42 height 56
click at [892, 23] on button "Close lightbox" at bounding box center [892, 18] width 28 height 25
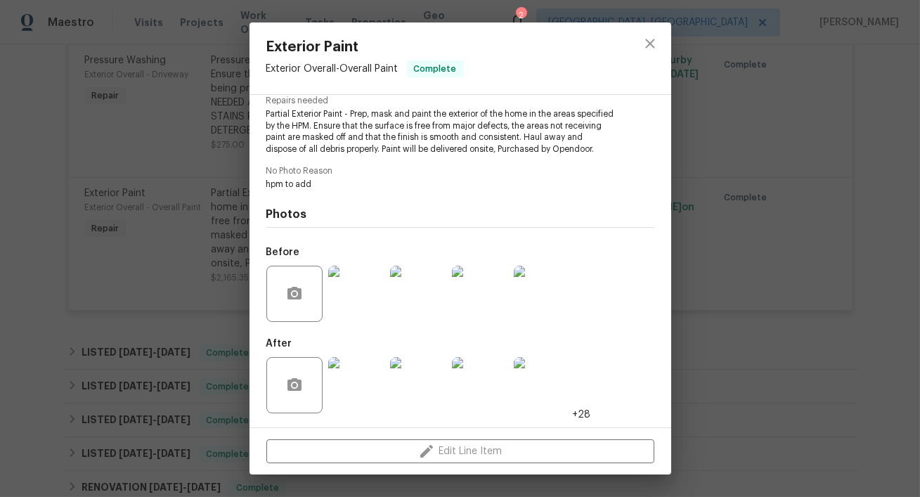
click at [373, 304] on img at bounding box center [356, 294] width 56 height 56
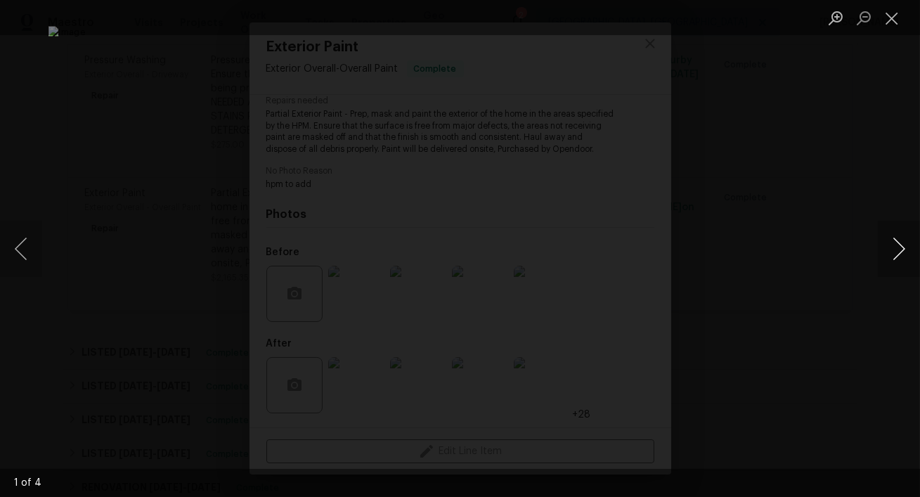
click at [900, 240] on button "Next image" at bounding box center [899, 249] width 42 height 56
click at [901, 241] on button "Next image" at bounding box center [899, 249] width 42 height 56
click at [893, 32] on li "Lightbox" at bounding box center [892, 17] width 28 height 35
click at [894, 23] on button "Close lightbox" at bounding box center [892, 18] width 28 height 25
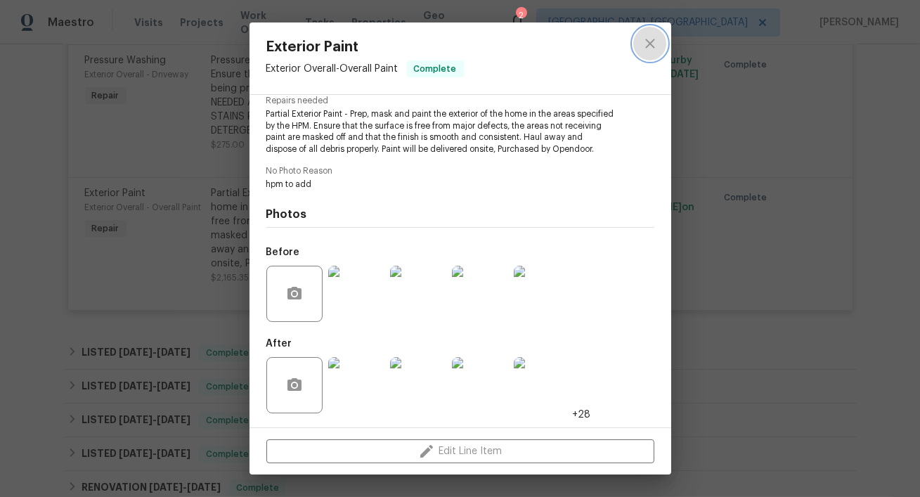
click at [649, 44] on icon "close" at bounding box center [650, 43] width 9 height 9
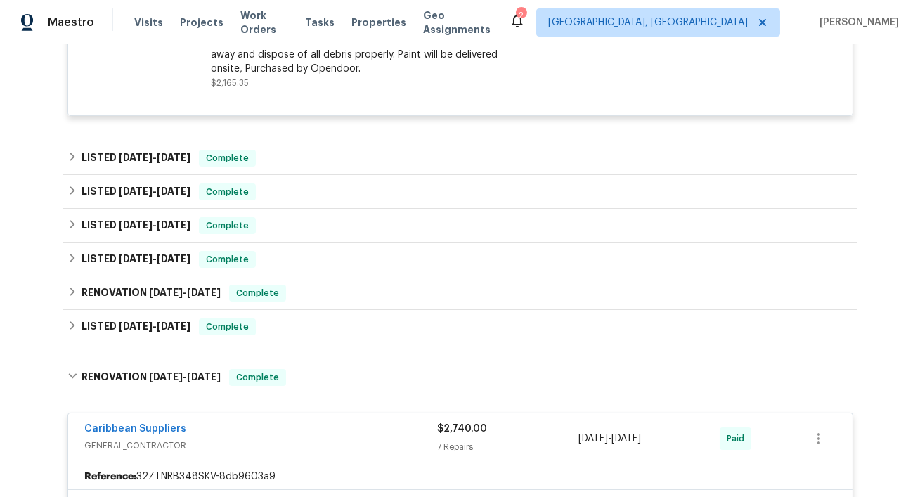
scroll to position [856, 0]
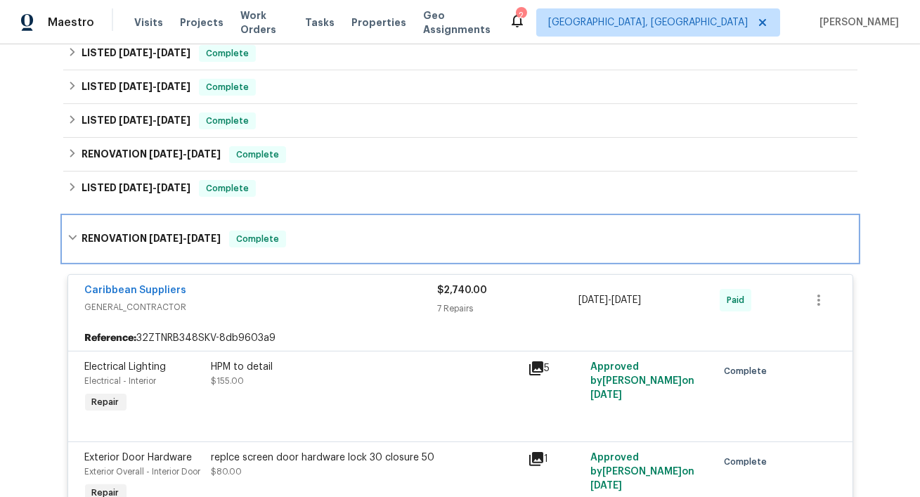
click at [153, 234] on span "[DATE]" at bounding box center [166, 238] width 34 height 10
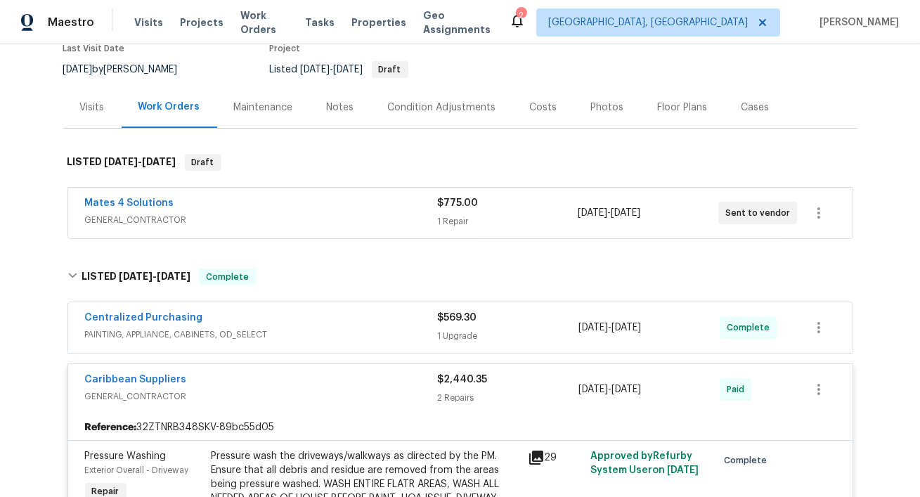
scroll to position [125, 0]
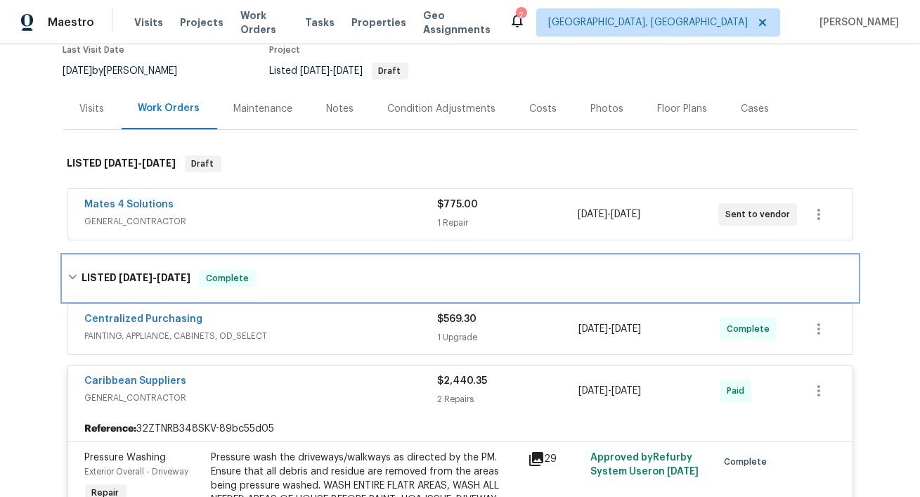
click at [135, 274] on span "[DATE]" at bounding box center [136, 278] width 34 height 10
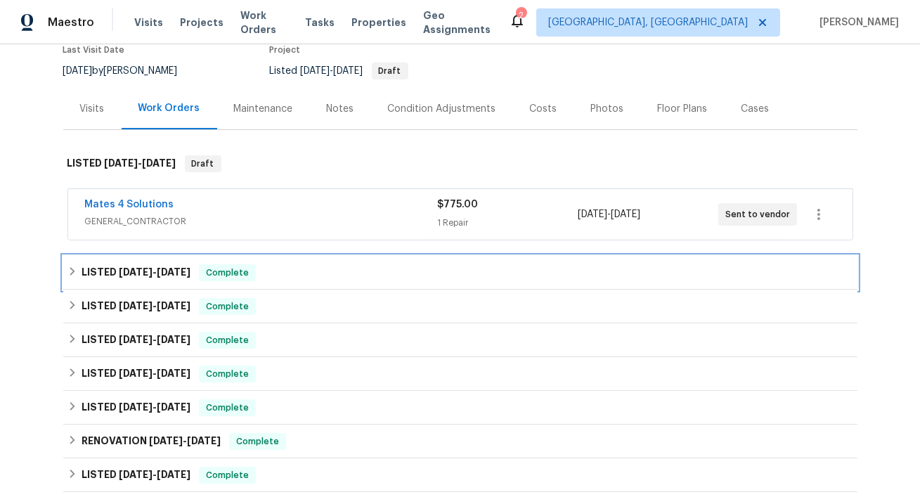
click at [153, 269] on span "[DATE] - [DATE]" at bounding box center [155, 272] width 72 height 10
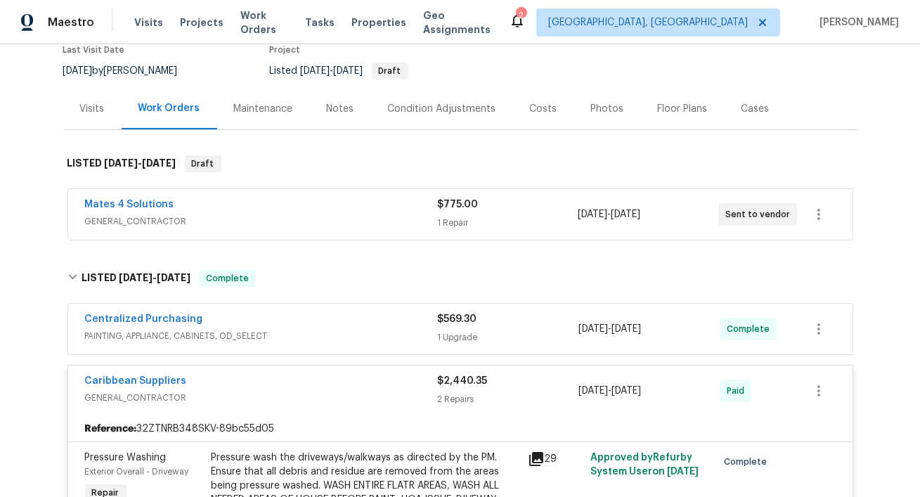
click at [313, 389] on div "Caribbean Suppliers" at bounding box center [261, 382] width 353 height 17
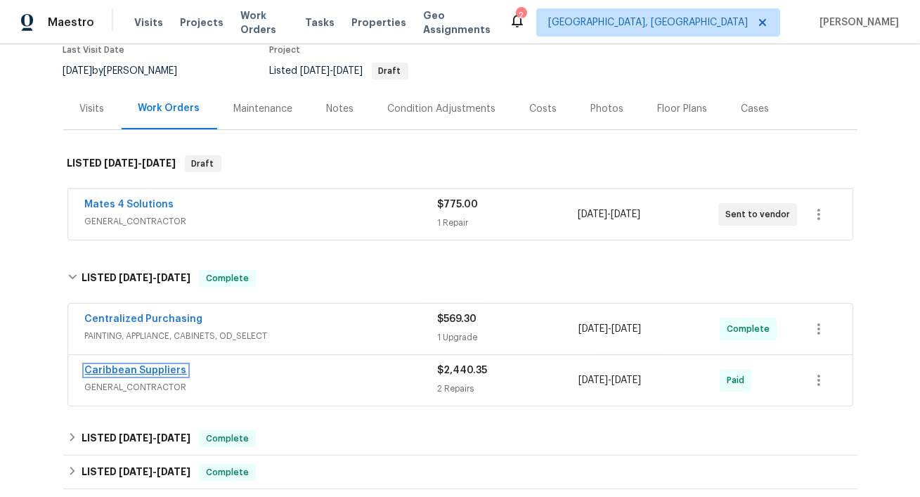
click at [165, 367] on link "Caribbean Suppliers" at bounding box center [136, 371] width 102 height 10
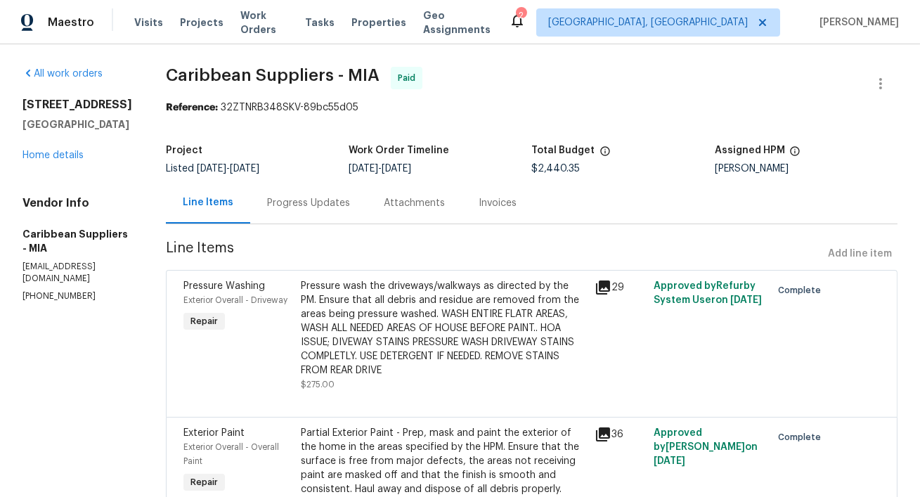
scroll to position [108, 0]
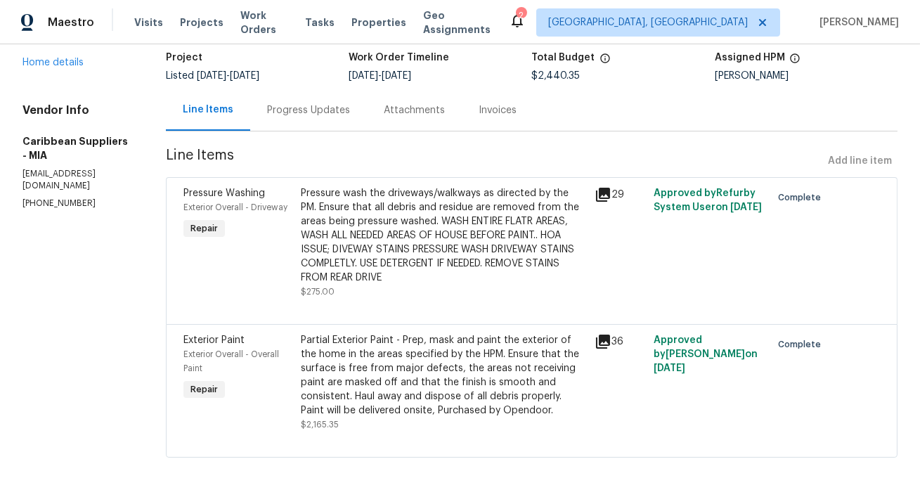
click at [424, 385] on div "Partial Exterior Paint - Prep, mask and paint the exterior of the home in the a…" at bounding box center [443, 375] width 285 height 84
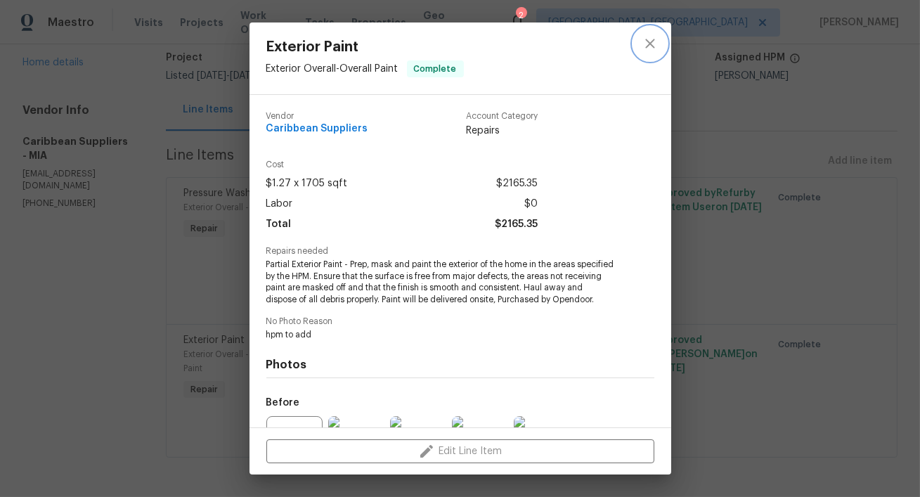
click at [656, 48] on icon "close" at bounding box center [650, 43] width 17 height 17
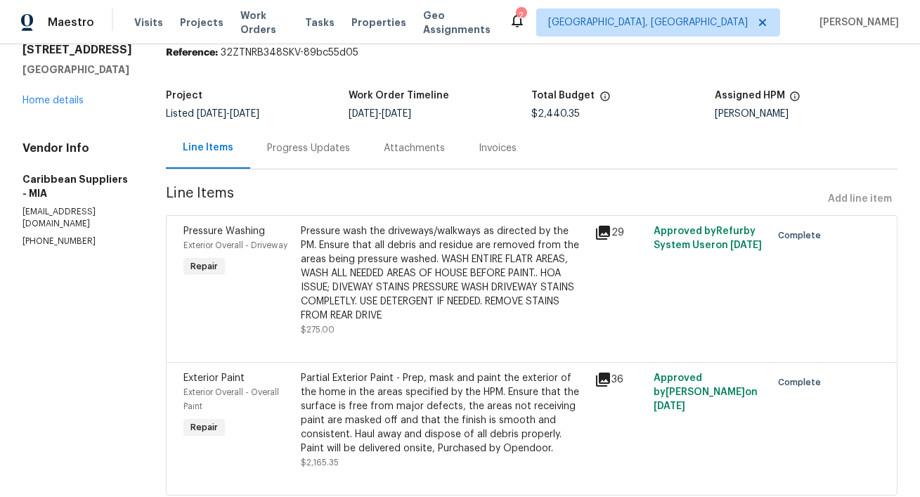
scroll to position [51, 0]
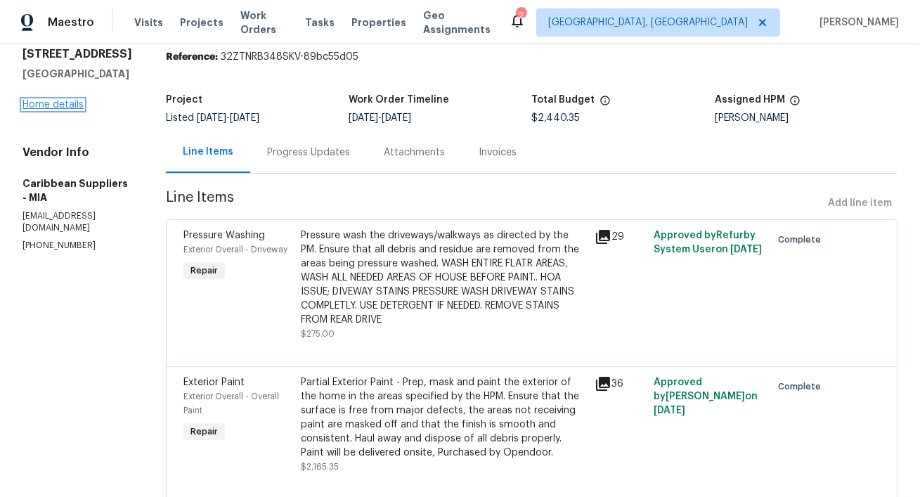
click at [44, 103] on link "Home details" at bounding box center [53, 105] width 61 height 10
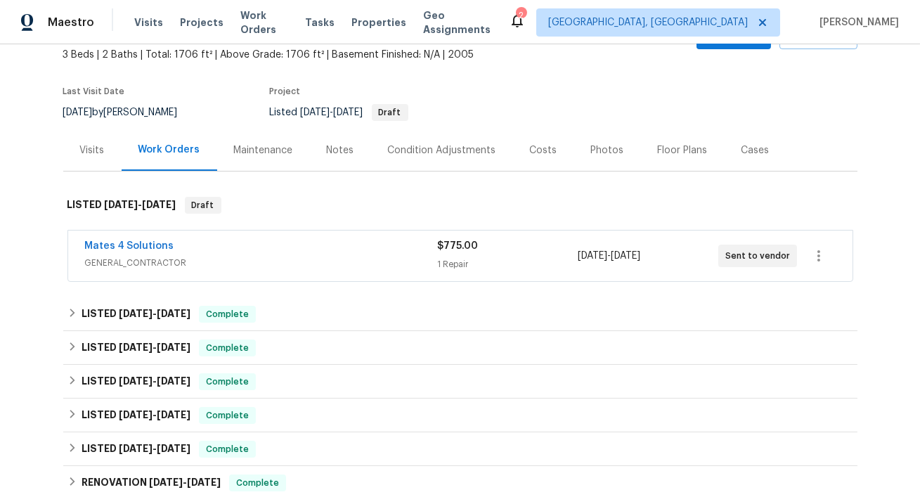
scroll to position [85, 0]
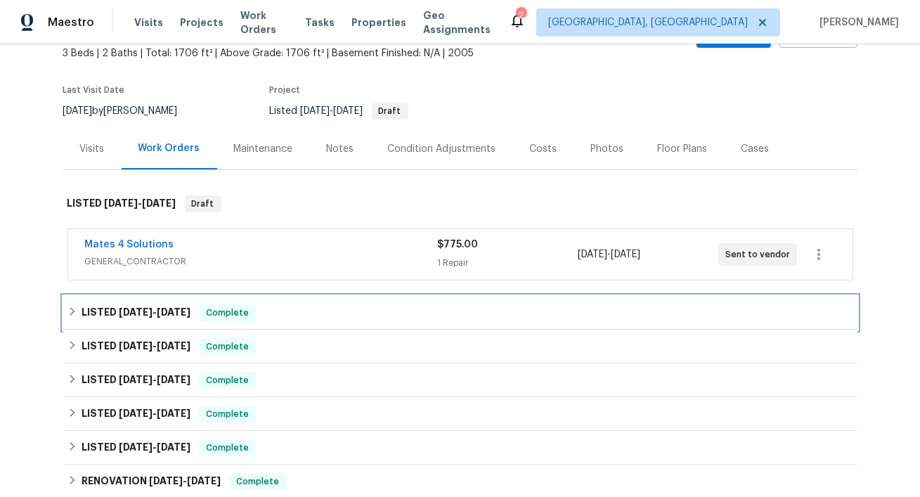
click at [155, 316] on h6 "LISTED [DATE] - [DATE]" at bounding box center [136, 312] width 109 height 17
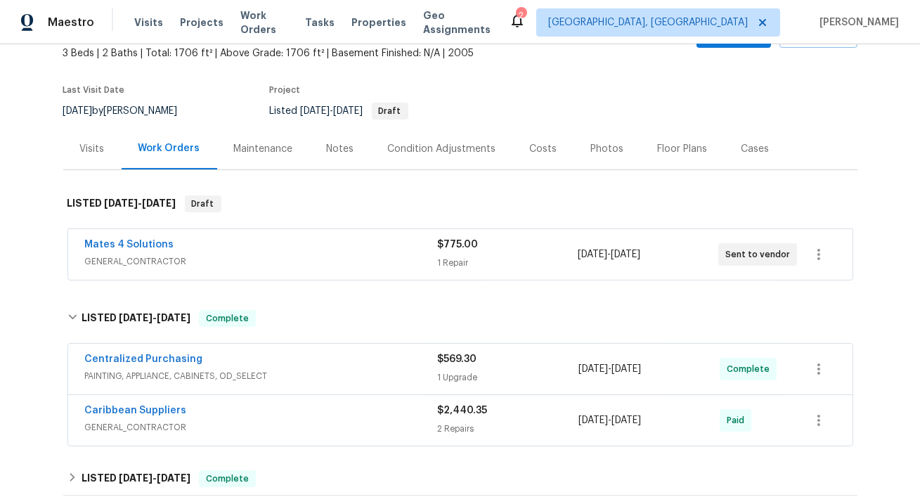
click at [249, 411] on div "Caribbean Suppliers" at bounding box center [261, 412] width 353 height 17
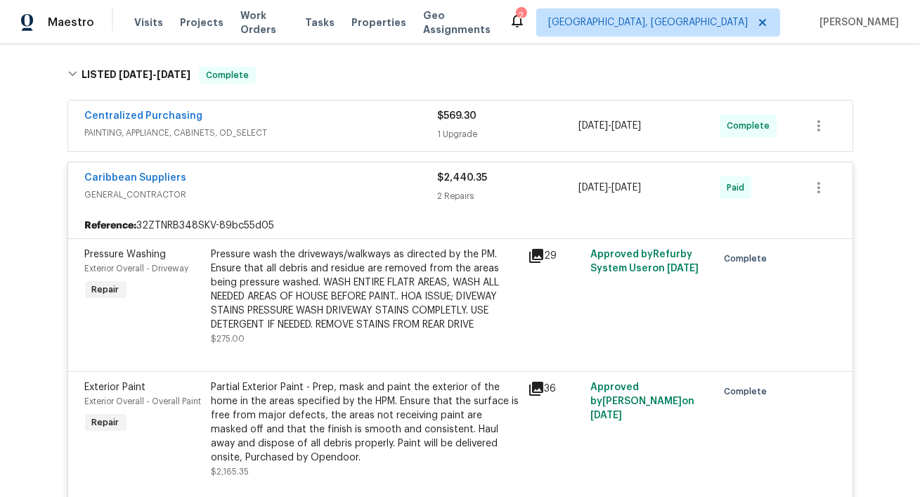
scroll to position [330, 0]
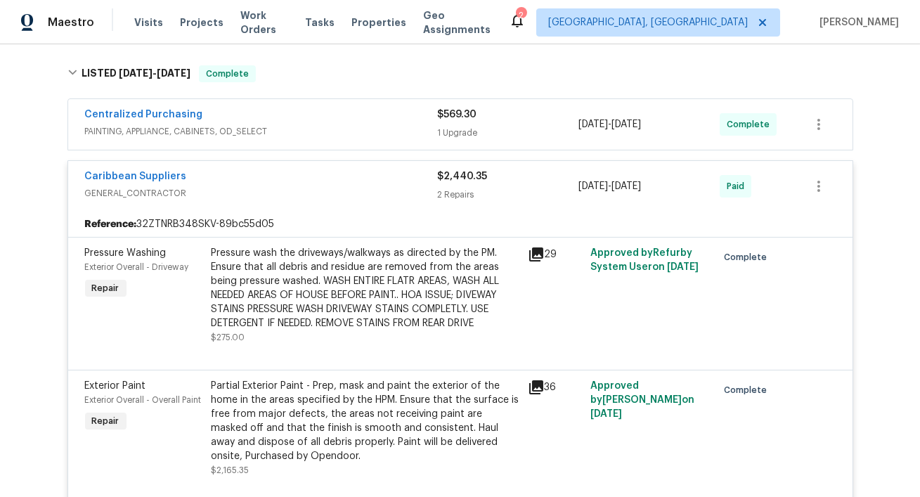
click at [287, 181] on div "Caribbean Suppliers" at bounding box center [261, 177] width 353 height 17
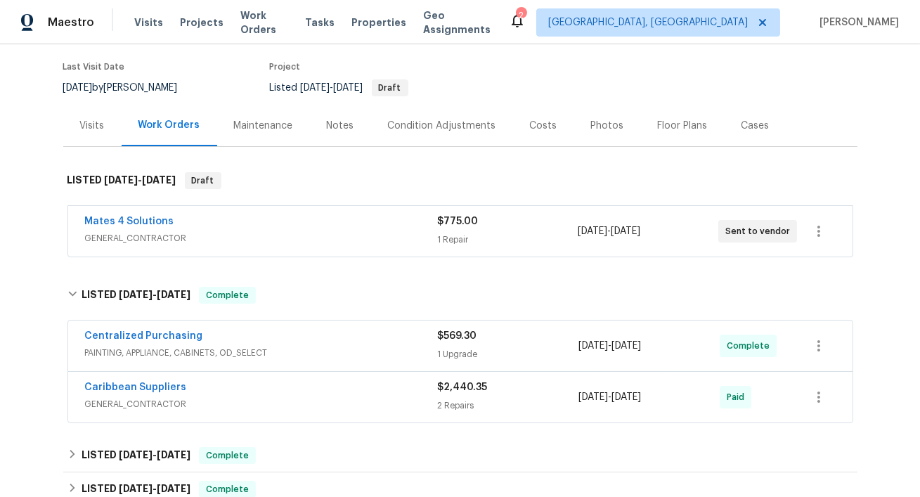
scroll to position [0, 0]
